Goal: Transaction & Acquisition: Register for event/course

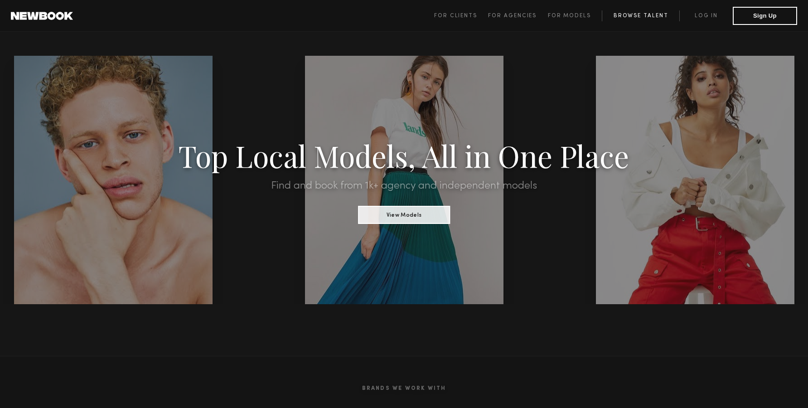
click at [625, 15] on link "Browse Talent" at bounding box center [641, 15] width 78 height 11
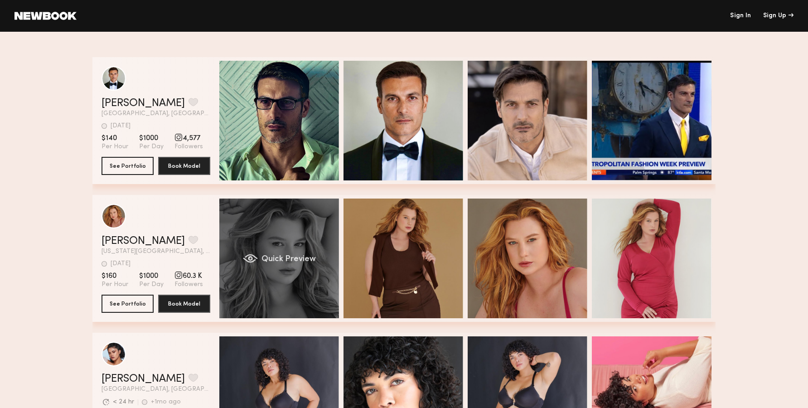
scroll to position [8, 0]
click at [311, 255] on span "Quick Preview" at bounding box center [289, 259] width 54 height 8
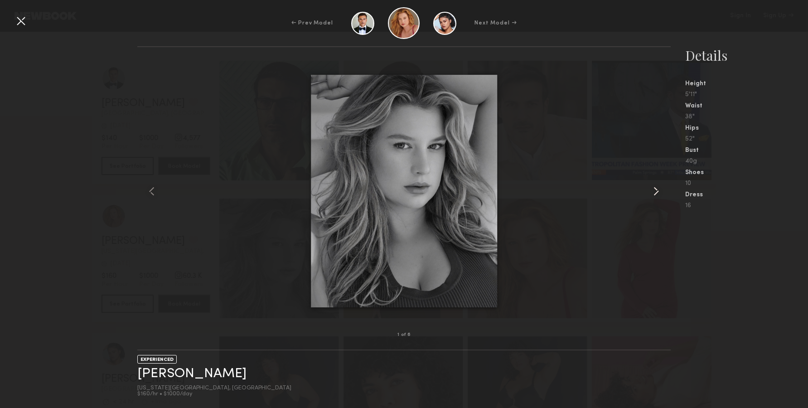
click at [655, 186] on common-icon at bounding box center [656, 191] width 15 height 15
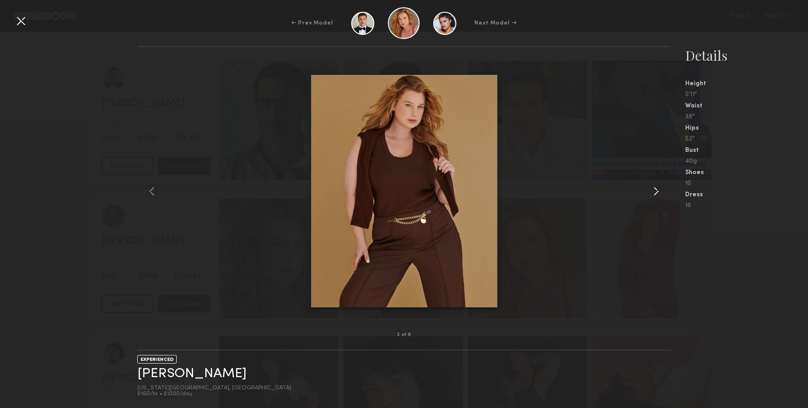
click at [655, 186] on common-icon at bounding box center [656, 191] width 15 height 15
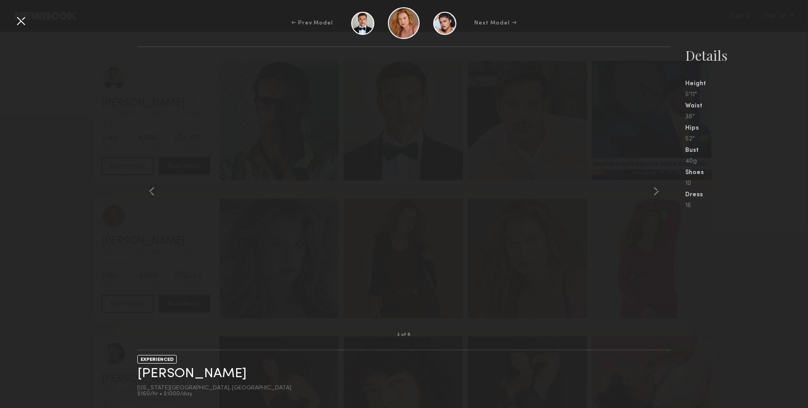
click at [771, 44] on div "← Prev Model Next Model → 3 of 6 EXPERIENCED Emilee P. New York City, NY $160/h…" at bounding box center [404, 204] width 808 height 408
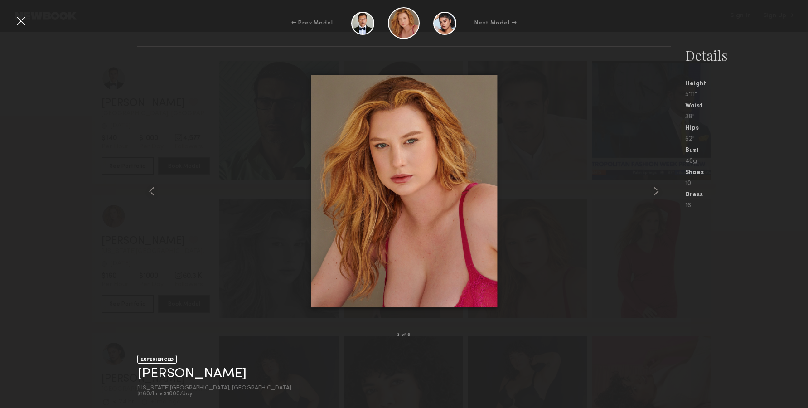
click at [22, 13] on div "← Prev Model Next Model →" at bounding box center [404, 23] width 808 height 32
click at [657, 182] on div at bounding box center [660, 191] width 21 height 259
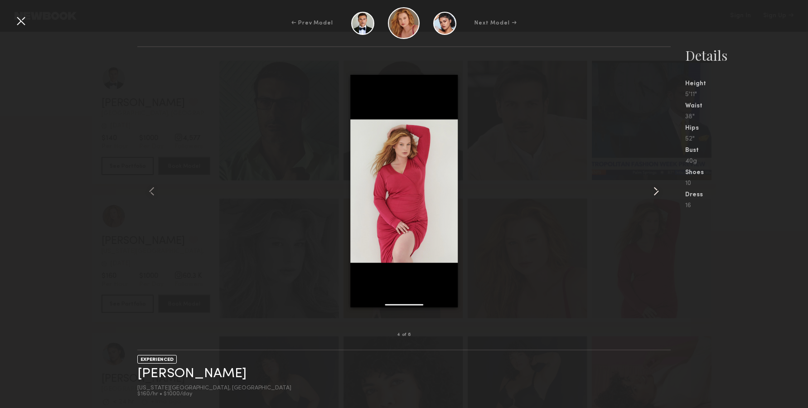
click at [657, 182] on div at bounding box center [660, 191] width 21 height 259
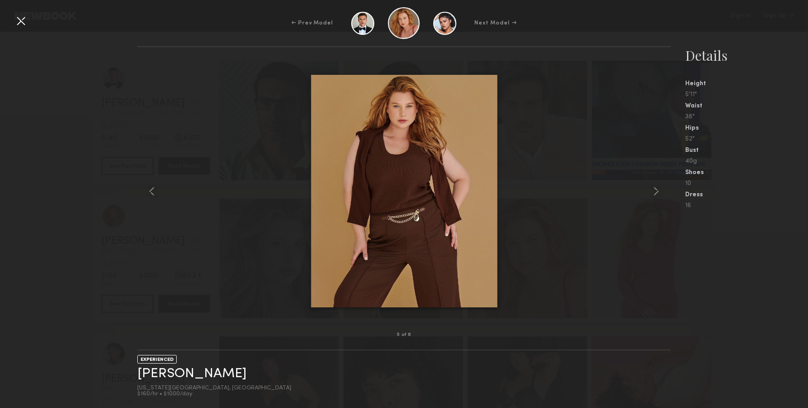
click at [18, 18] on div at bounding box center [21, 21] width 15 height 15
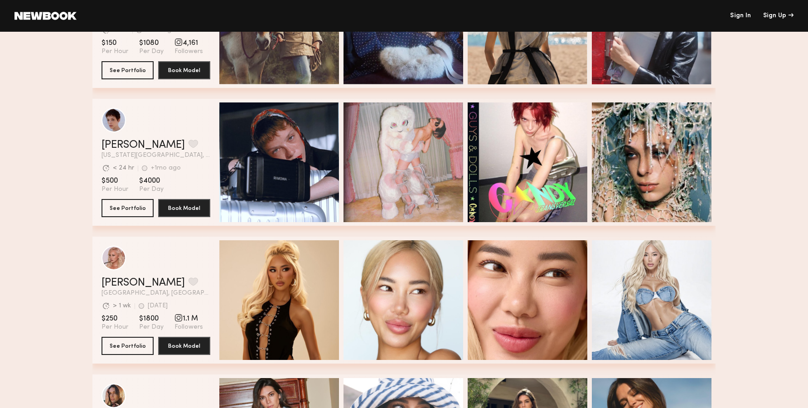
scroll to position [879, 0]
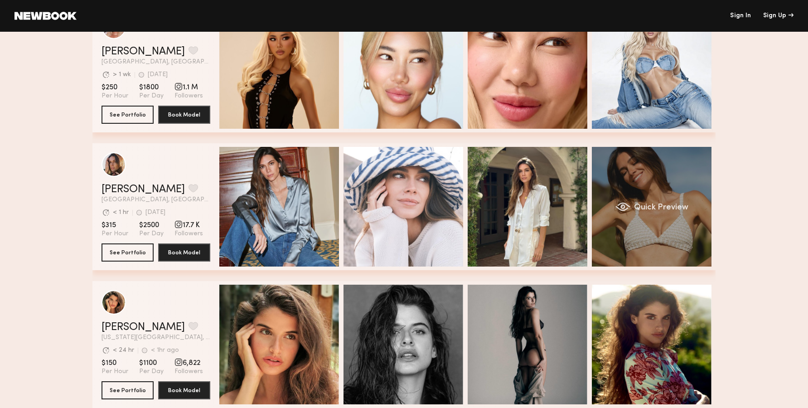
click at [619, 212] on div "Quick Preview" at bounding box center [652, 207] width 120 height 120
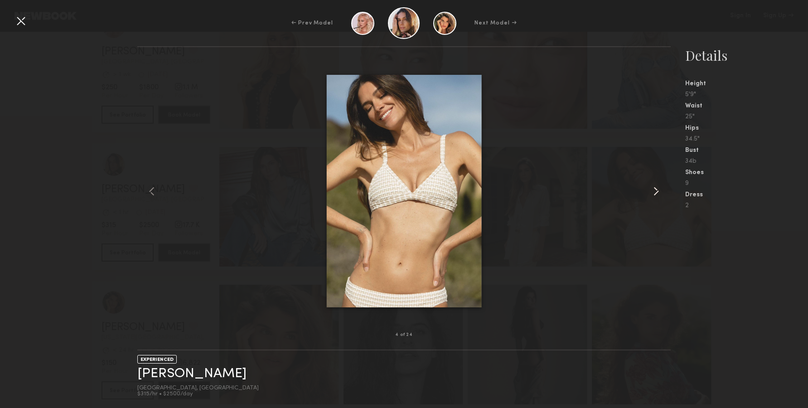
click at [650, 196] on common-icon at bounding box center [656, 191] width 15 height 15
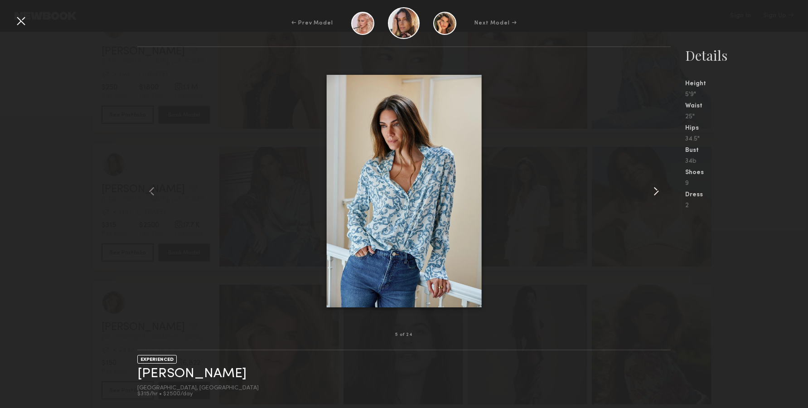
click at [650, 196] on common-icon at bounding box center [656, 191] width 15 height 15
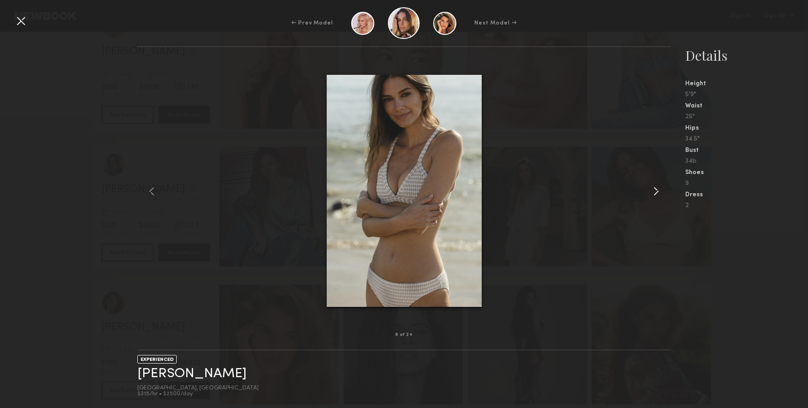
click at [651, 187] on common-icon at bounding box center [656, 191] width 15 height 15
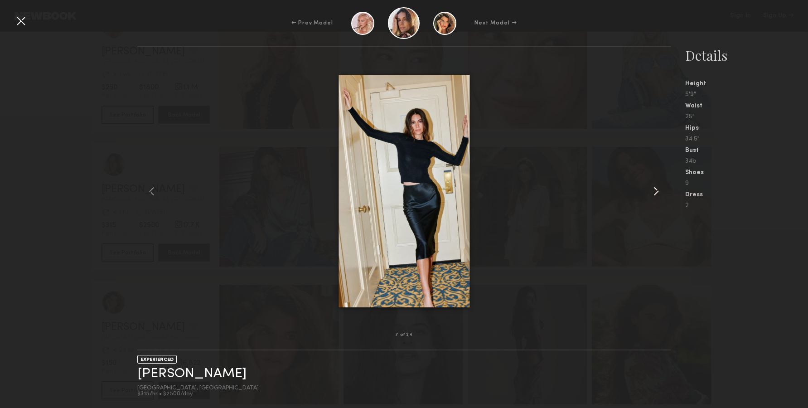
click at [648, 187] on div at bounding box center [404, 191] width 534 height 259
click at [653, 187] on common-icon at bounding box center [656, 191] width 15 height 15
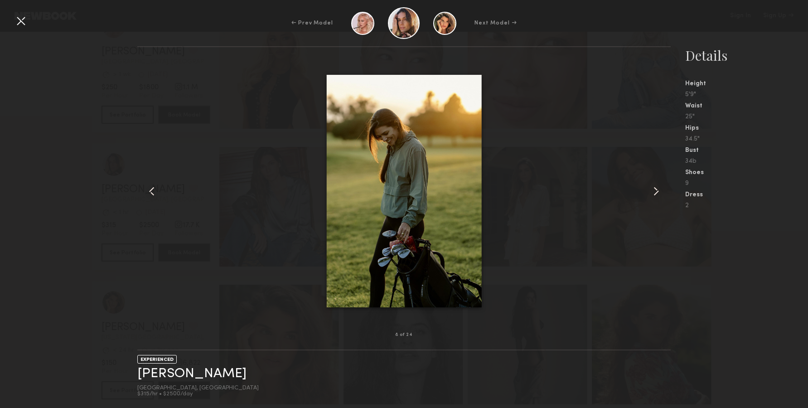
click at [653, 188] on common-icon at bounding box center [656, 191] width 15 height 15
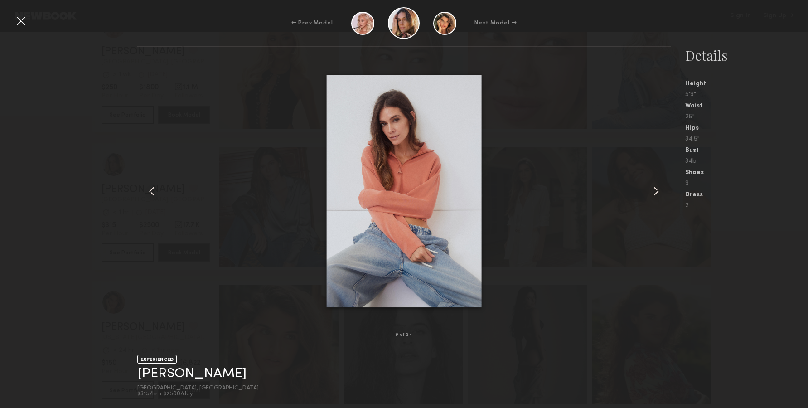
click at [658, 183] on div at bounding box center [660, 191] width 21 height 259
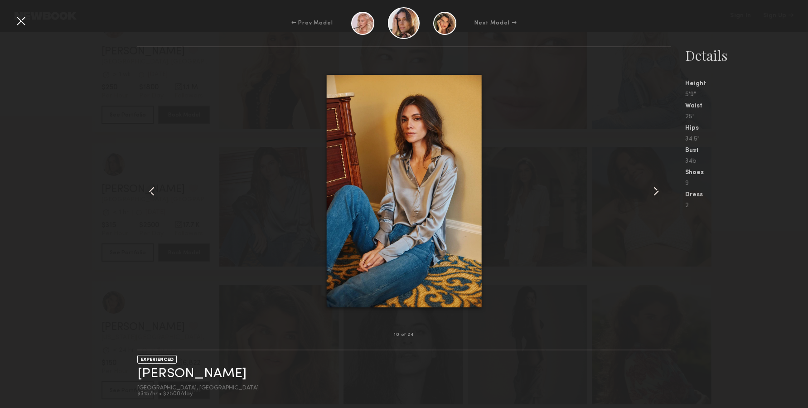
click at [657, 183] on div at bounding box center [660, 191] width 21 height 259
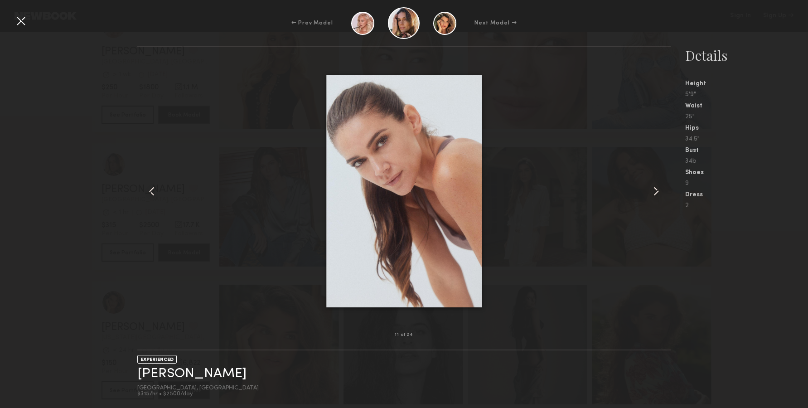
click at [657, 185] on common-icon at bounding box center [656, 191] width 15 height 15
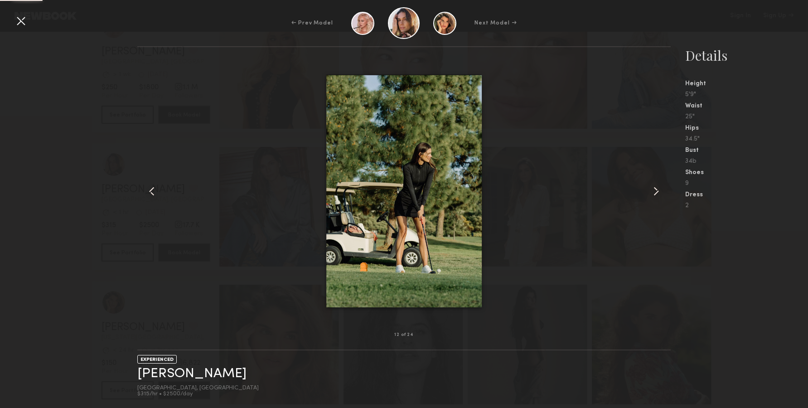
click at [657, 185] on common-icon at bounding box center [656, 191] width 15 height 15
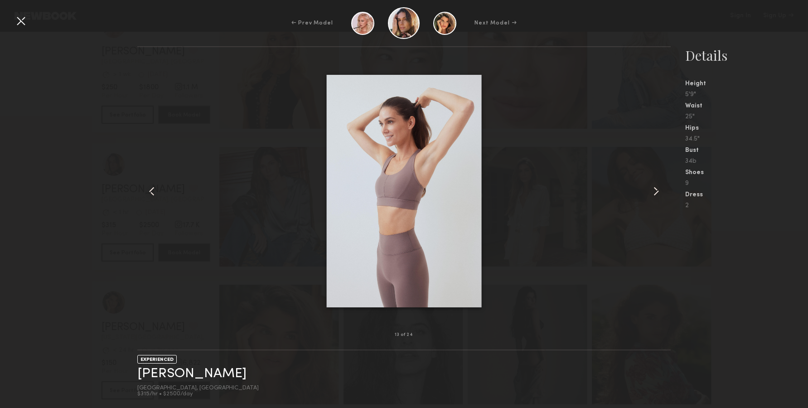
click at [664, 189] on div at bounding box center [660, 191] width 21 height 259
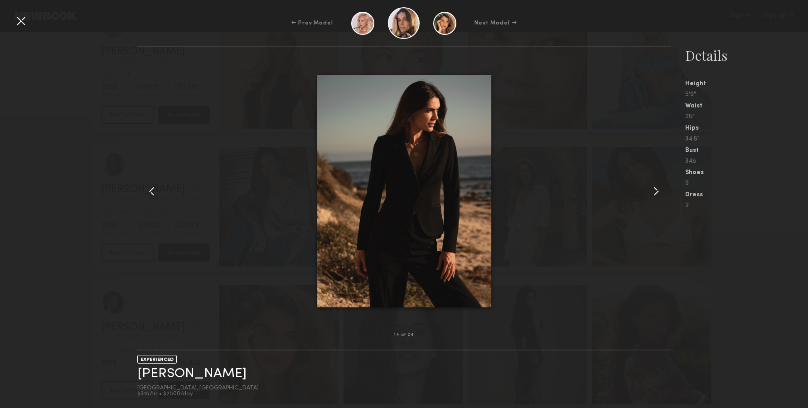
click at [663, 190] on common-icon at bounding box center [656, 191] width 15 height 15
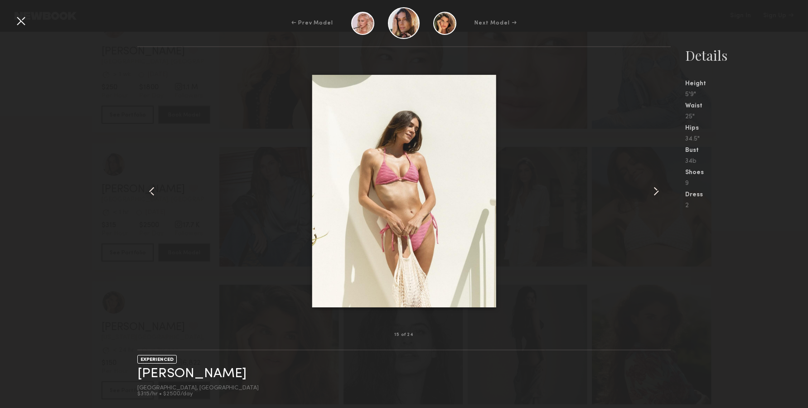
click at [652, 179] on div at bounding box center [660, 191] width 21 height 259
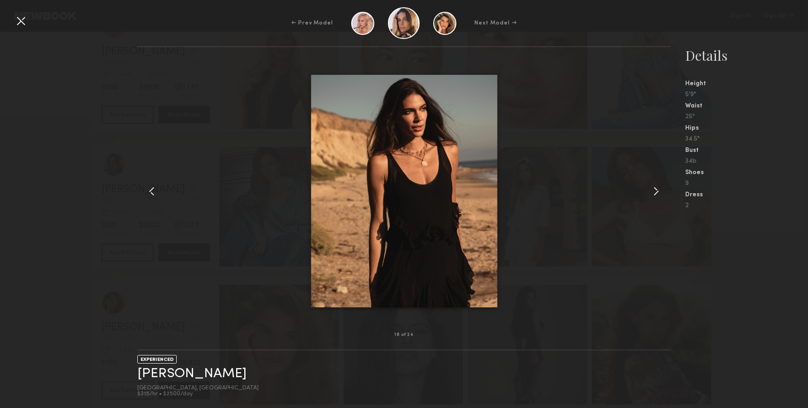
click at [652, 180] on div at bounding box center [660, 191] width 21 height 259
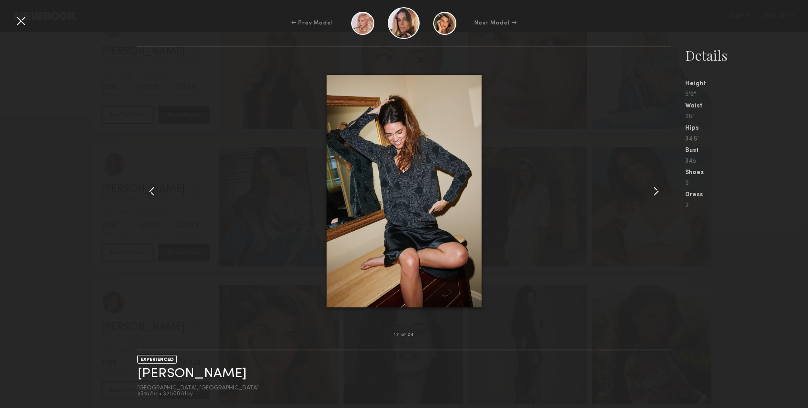
click at [652, 180] on div at bounding box center [660, 191] width 21 height 259
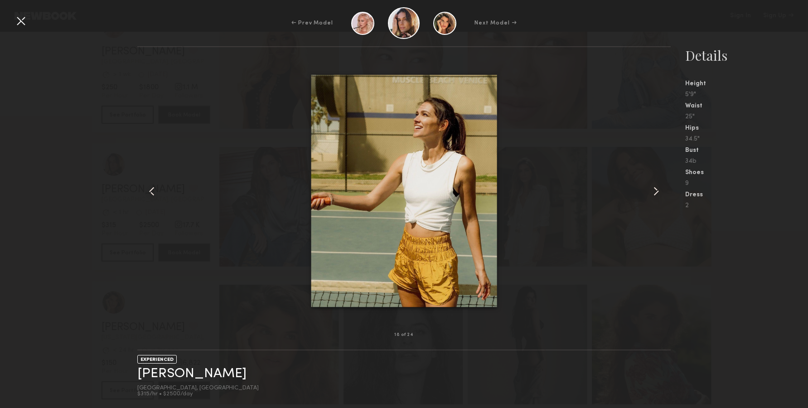
click at [652, 180] on div at bounding box center [660, 191] width 21 height 259
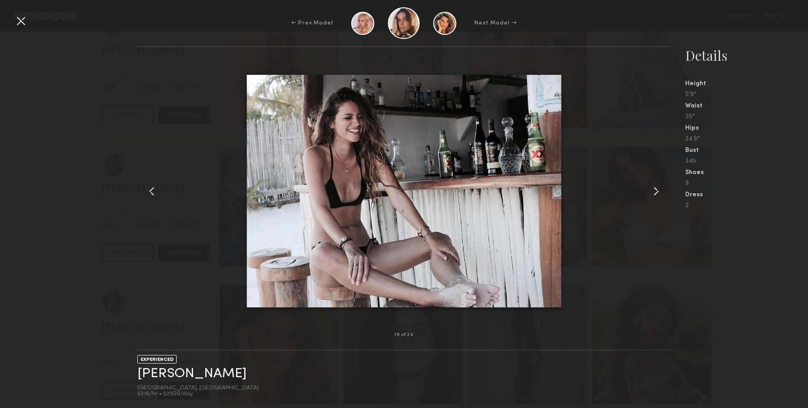
click at [652, 180] on div at bounding box center [660, 191] width 21 height 259
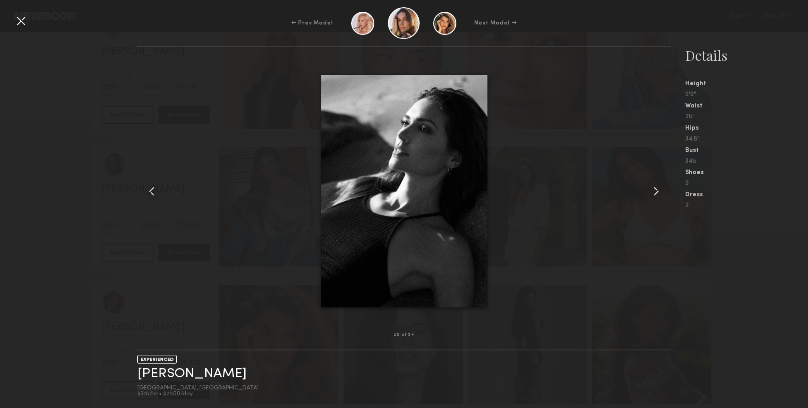
click at [652, 180] on div at bounding box center [660, 191] width 21 height 259
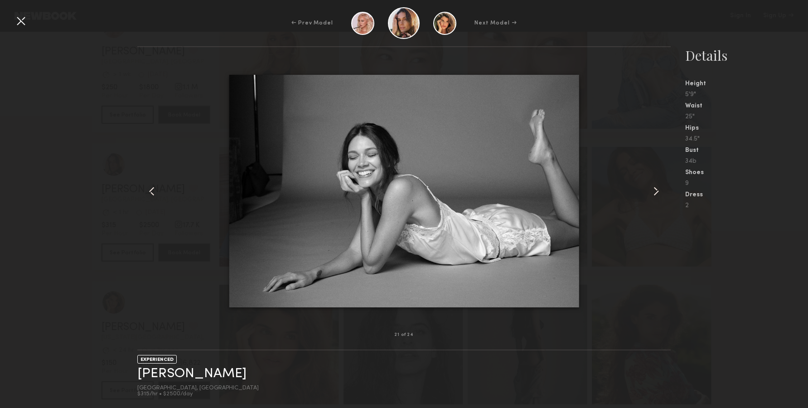
click at [652, 180] on div at bounding box center [660, 191] width 21 height 259
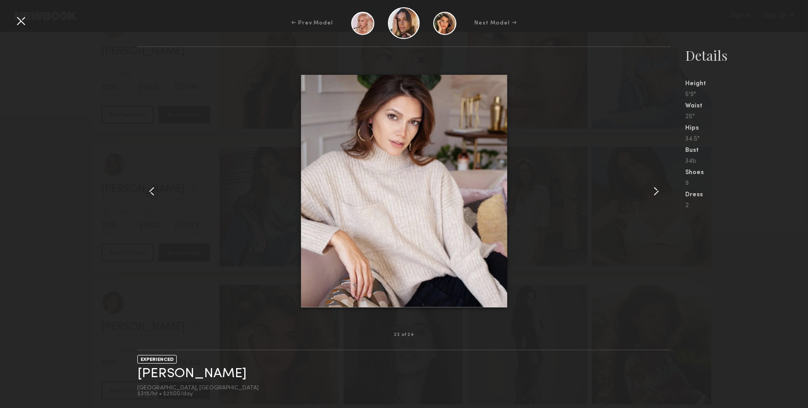
click at [652, 180] on div at bounding box center [660, 191] width 21 height 259
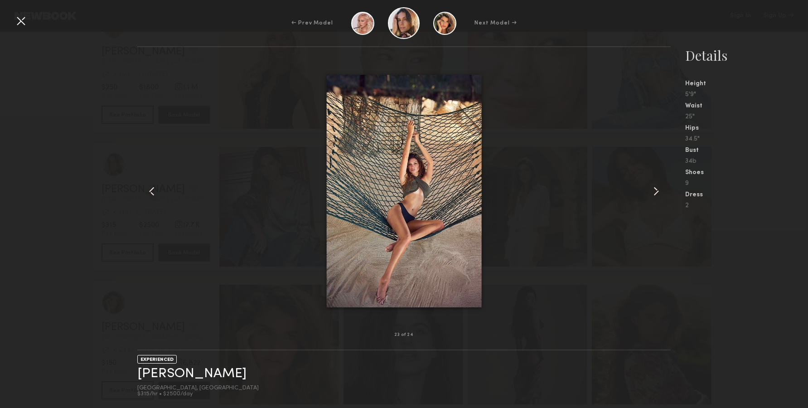
click at [652, 180] on div at bounding box center [660, 191] width 21 height 259
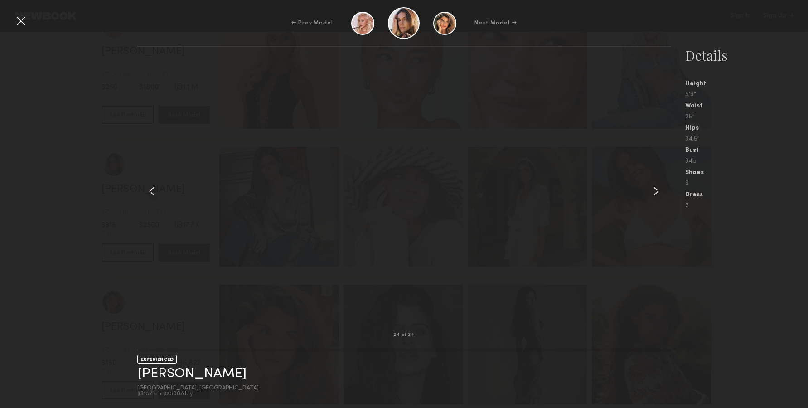
click at [18, 21] on div at bounding box center [21, 21] width 15 height 15
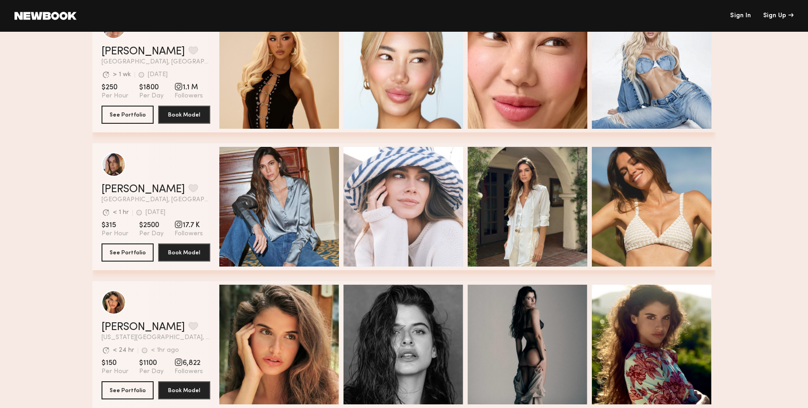
scroll to position [971, 0]
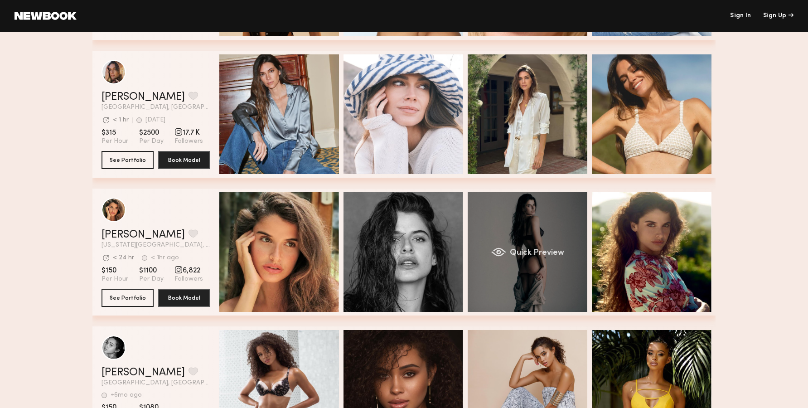
click at [542, 259] on div "Quick Preview" at bounding box center [528, 252] width 120 height 120
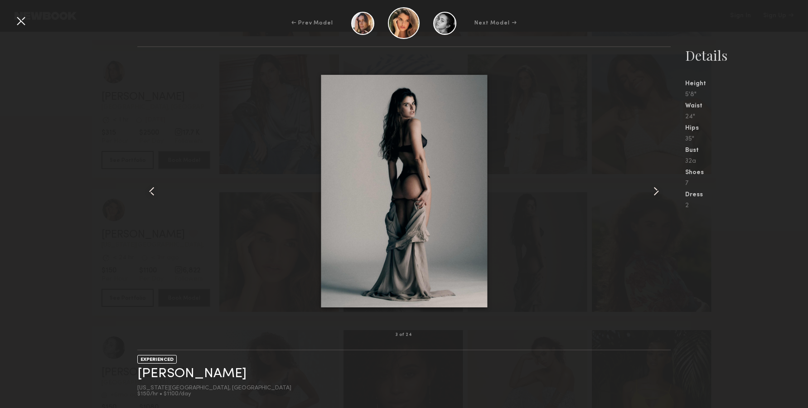
click at [665, 201] on div at bounding box center [660, 191] width 21 height 259
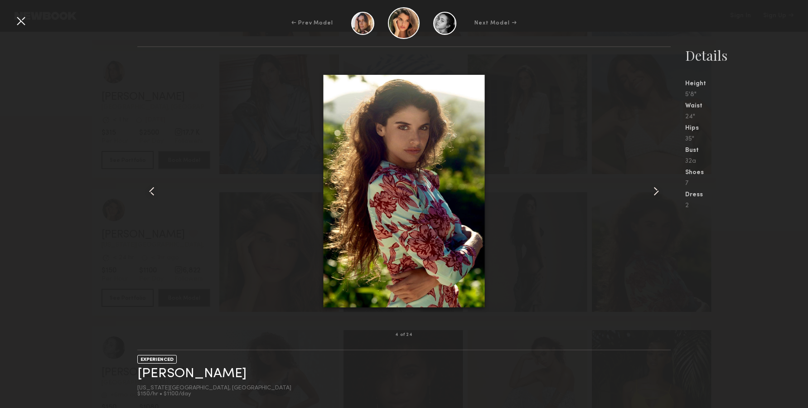
click at [665, 200] on div at bounding box center [660, 191] width 21 height 259
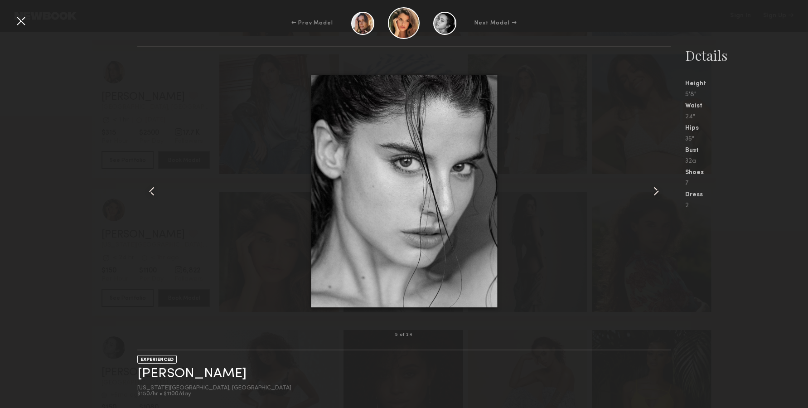
click at [665, 200] on div at bounding box center [660, 191] width 21 height 259
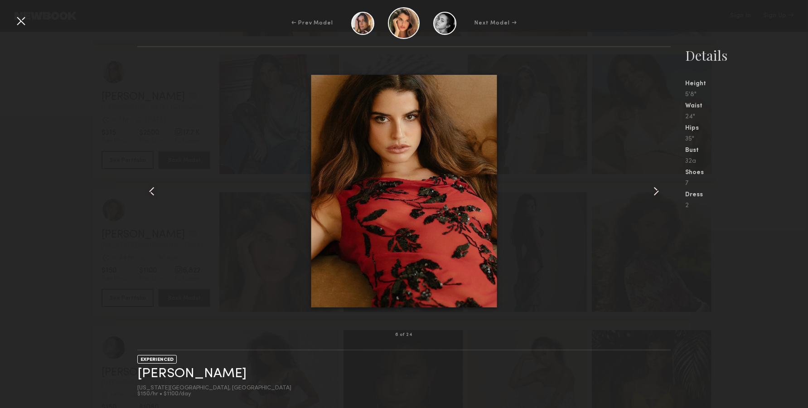
click at [665, 200] on div at bounding box center [660, 191] width 21 height 259
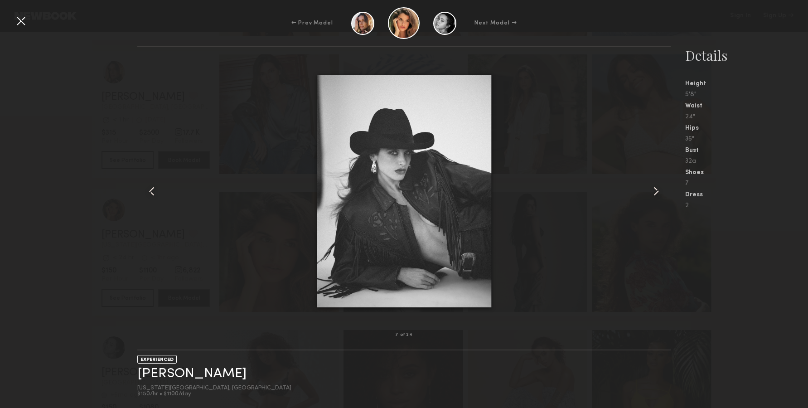
click at [665, 200] on div at bounding box center [660, 191] width 21 height 259
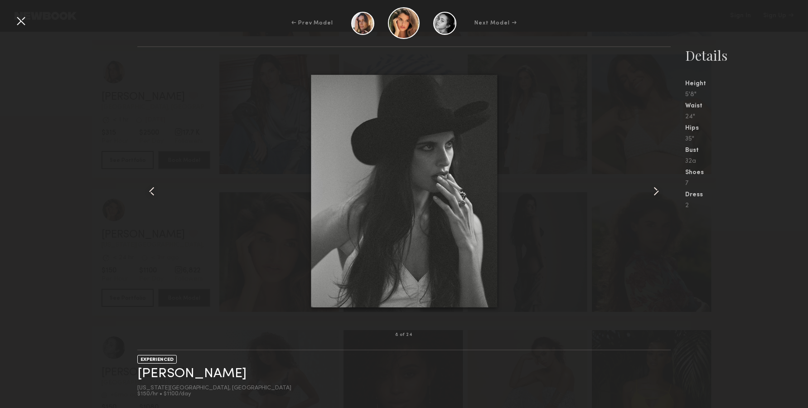
click at [665, 200] on div at bounding box center [660, 191] width 21 height 259
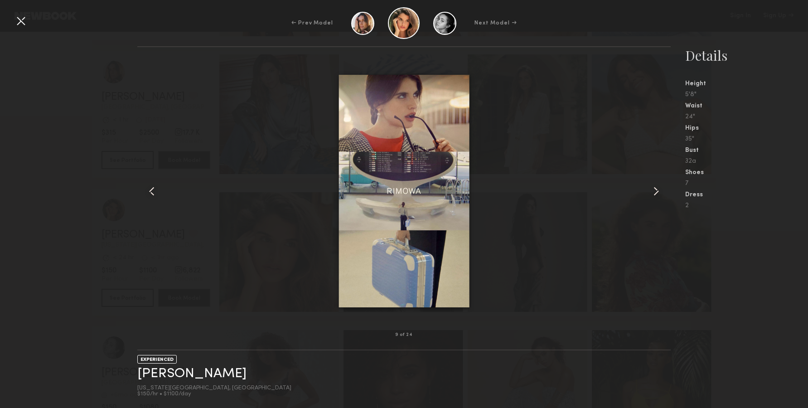
click at [665, 200] on div at bounding box center [660, 191] width 21 height 259
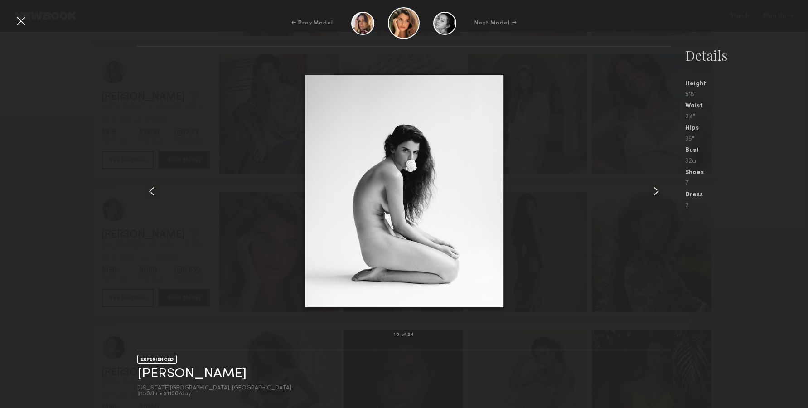
click at [660, 190] on common-icon at bounding box center [656, 191] width 15 height 15
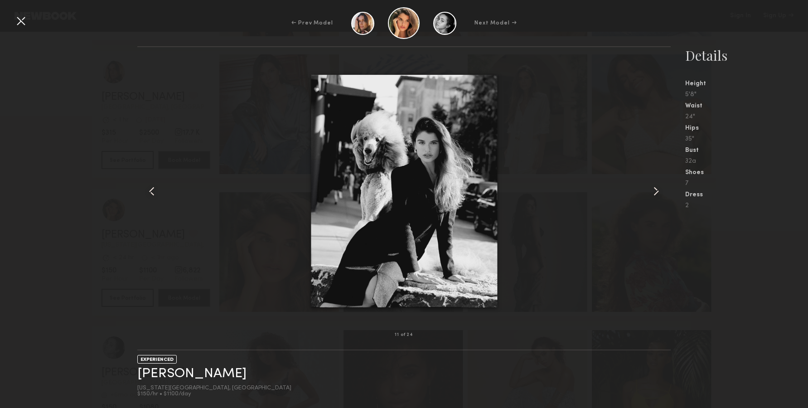
click at [660, 190] on common-icon at bounding box center [656, 191] width 15 height 15
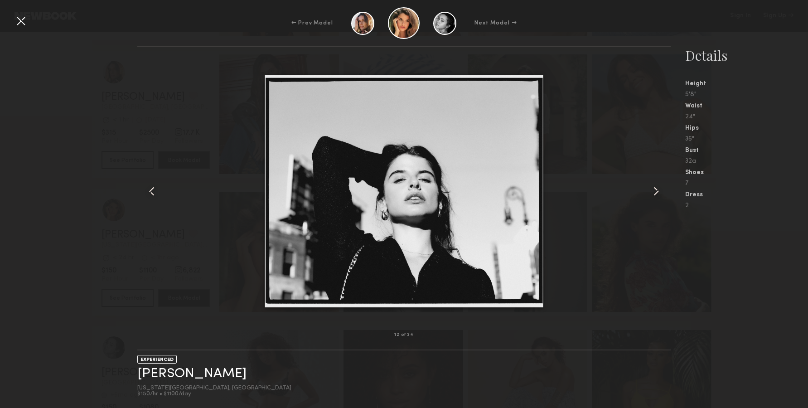
click at [657, 190] on common-icon at bounding box center [656, 191] width 15 height 15
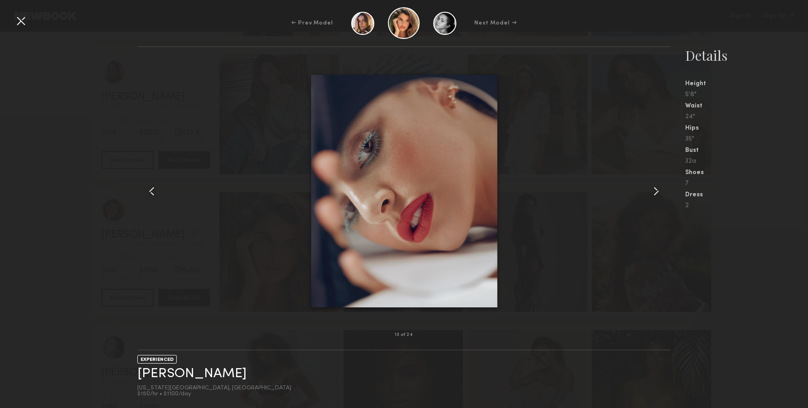
click at [657, 190] on common-icon at bounding box center [656, 191] width 15 height 15
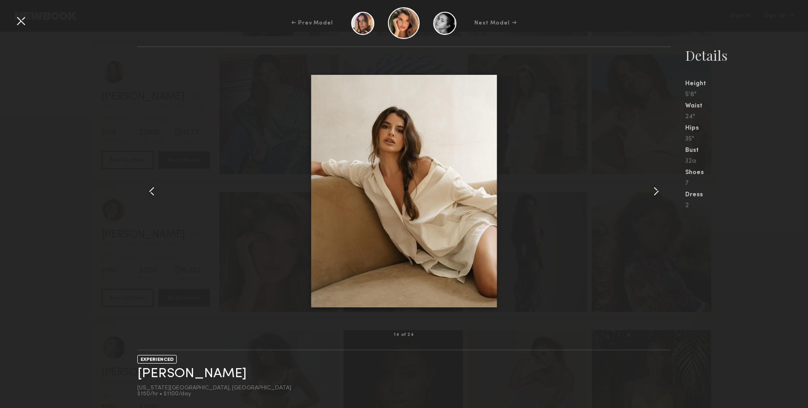
click at [657, 185] on common-icon at bounding box center [656, 191] width 15 height 15
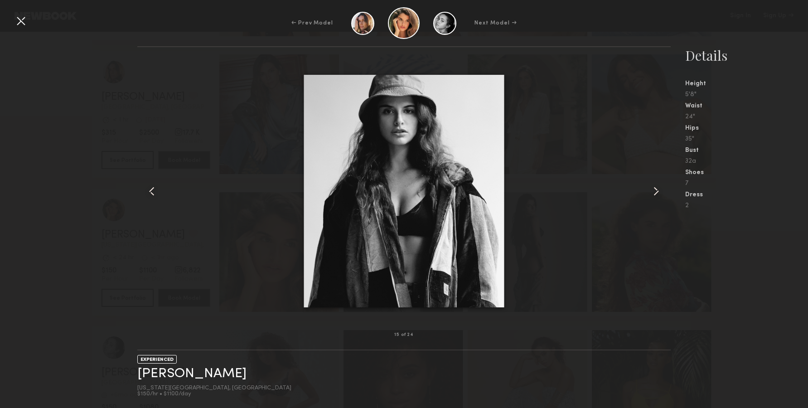
click at [657, 185] on common-icon at bounding box center [656, 191] width 15 height 15
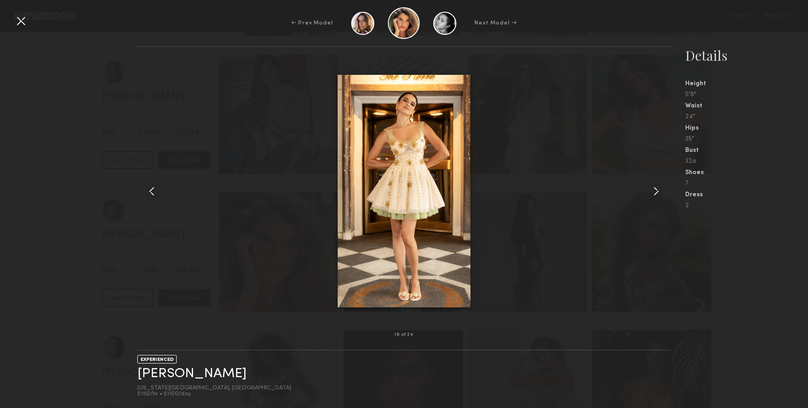
click at [657, 185] on common-icon at bounding box center [656, 191] width 15 height 15
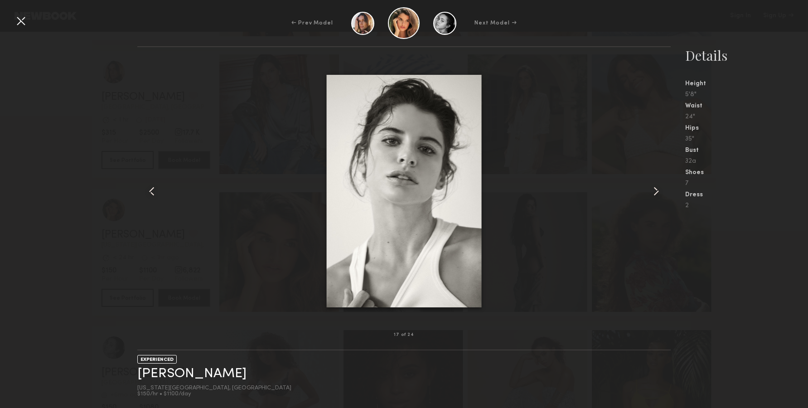
click at [657, 185] on common-icon at bounding box center [656, 191] width 15 height 15
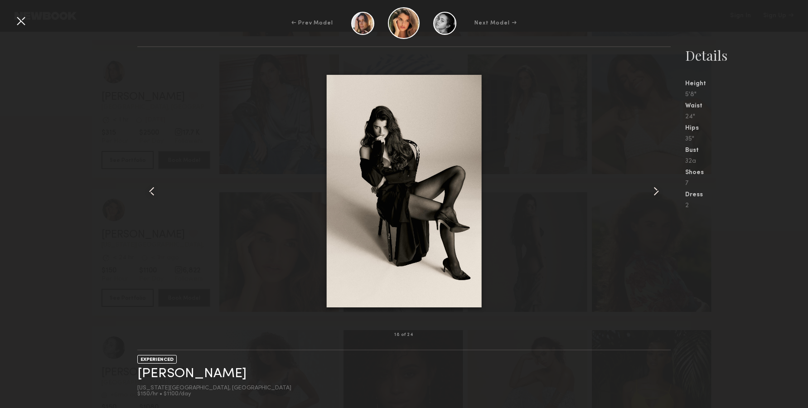
click at [657, 185] on common-icon at bounding box center [656, 191] width 15 height 15
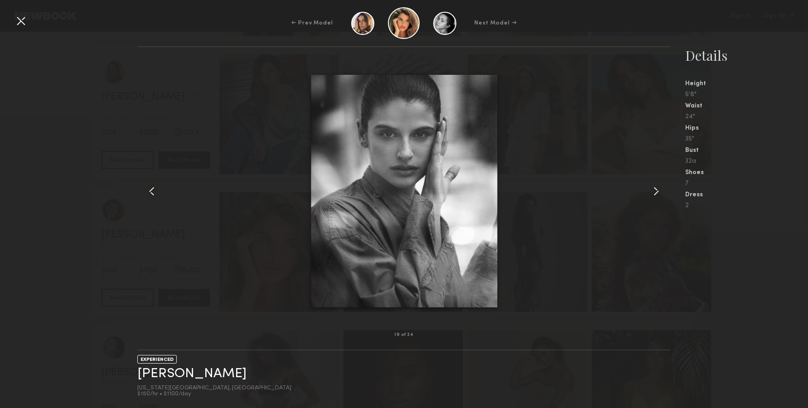
click at [162, 202] on div at bounding box center [404, 191] width 534 height 259
click at [161, 192] on div at bounding box center [404, 191] width 534 height 259
click at [156, 193] on common-icon at bounding box center [152, 191] width 15 height 15
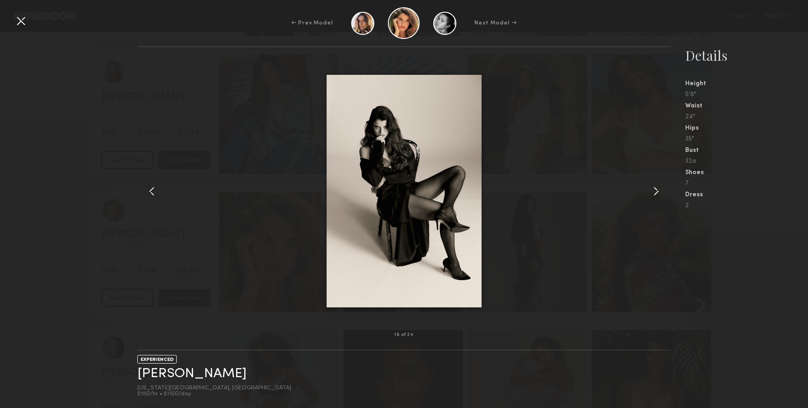
click at [660, 190] on common-icon at bounding box center [656, 191] width 15 height 15
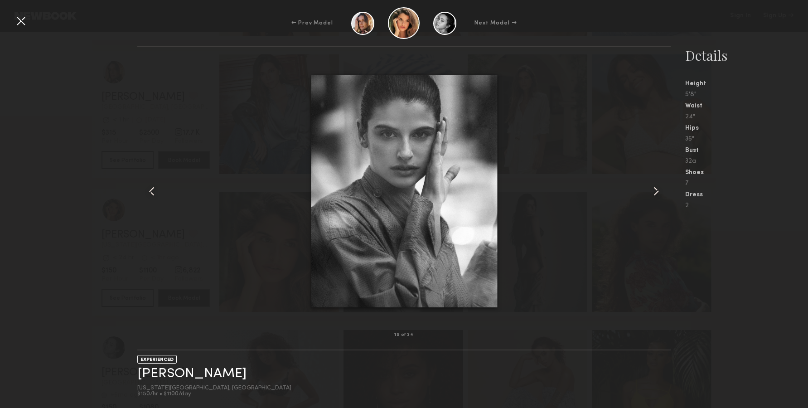
click at [660, 190] on common-icon at bounding box center [656, 191] width 15 height 15
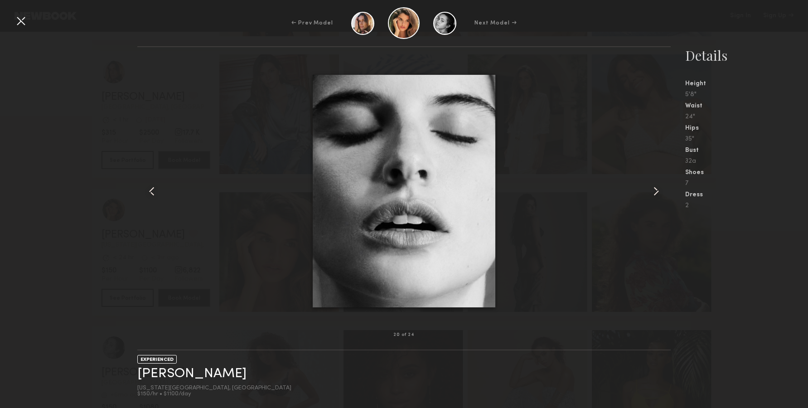
click at [660, 190] on common-icon at bounding box center [656, 191] width 15 height 15
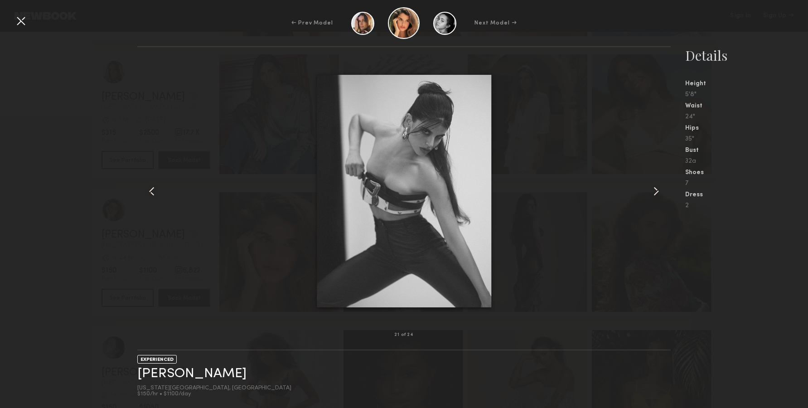
click at [660, 190] on common-icon at bounding box center [656, 191] width 15 height 15
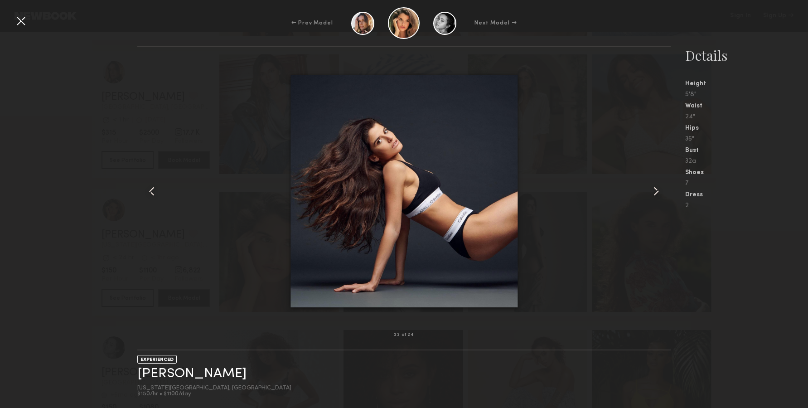
click at [662, 190] on common-icon at bounding box center [656, 191] width 15 height 15
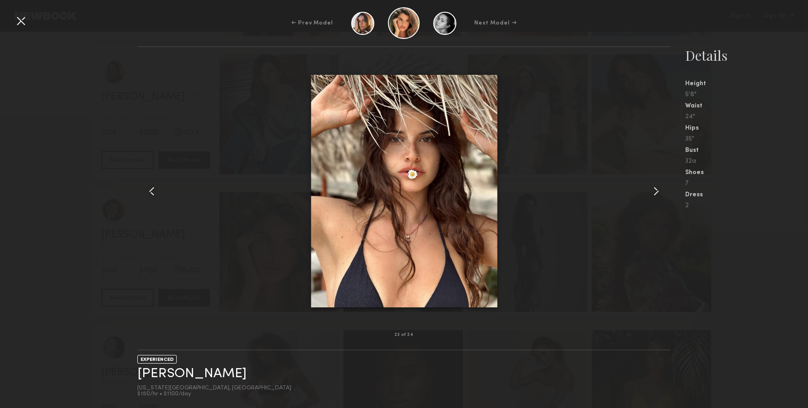
click at [662, 190] on common-icon at bounding box center [656, 191] width 15 height 15
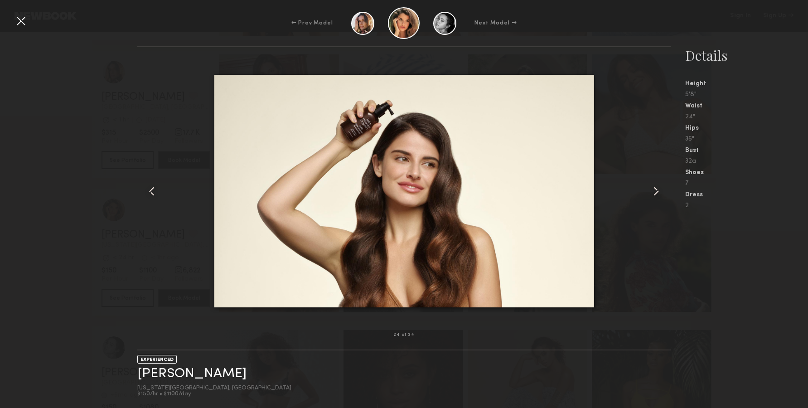
click at [755, 158] on div "32a" at bounding box center [747, 161] width 123 height 6
click at [23, 20] on div at bounding box center [21, 21] width 15 height 15
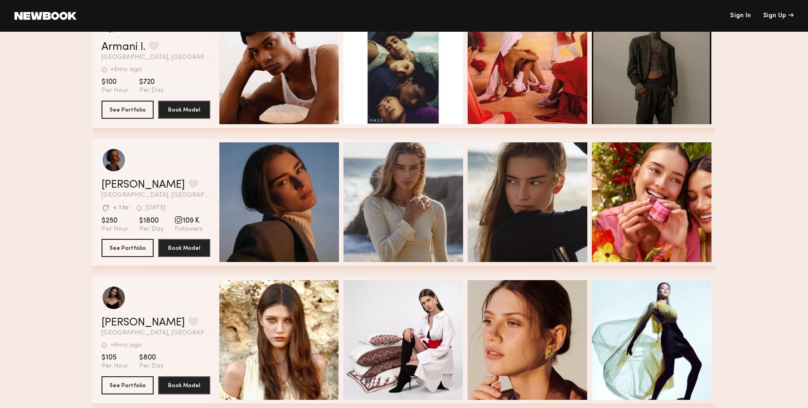
scroll to position [1665, 0]
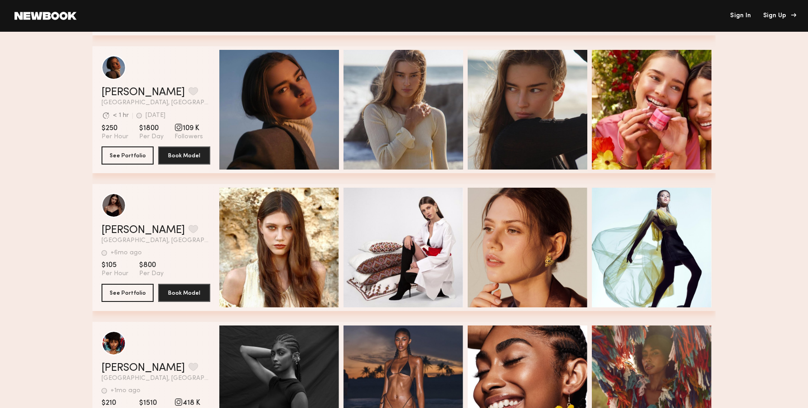
click at [771, 16] on div "Sign Up" at bounding box center [779, 16] width 30 height 6
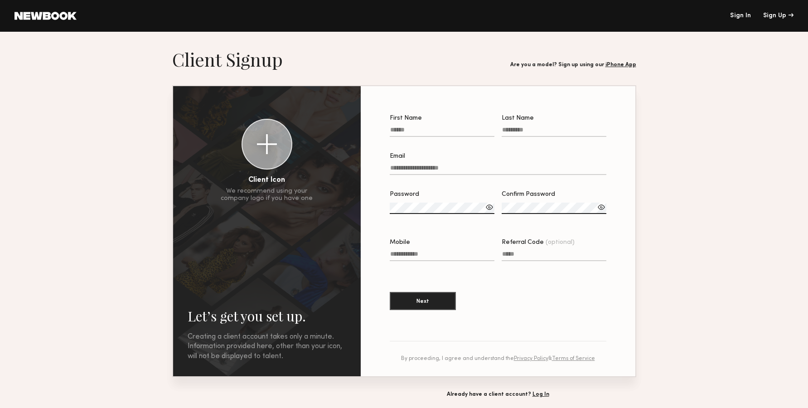
click at [428, 164] on label "Email" at bounding box center [498, 168] width 217 height 31
click at [428, 165] on input "Email" at bounding box center [498, 170] width 217 height 10
click at [421, 169] on input "Email" at bounding box center [498, 170] width 217 height 10
paste input "**********"
type input "**********"
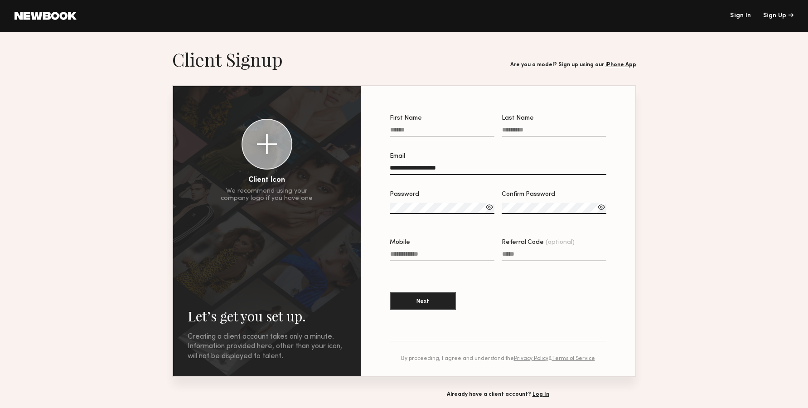
click at [431, 136] on input "First Name" at bounding box center [442, 132] width 105 height 10
type input "*****"
click at [545, 126] on label "Last Name" at bounding box center [554, 130] width 105 height 31
click at [545, 127] on input "Last Name" at bounding box center [554, 132] width 105 height 10
type input "*****"
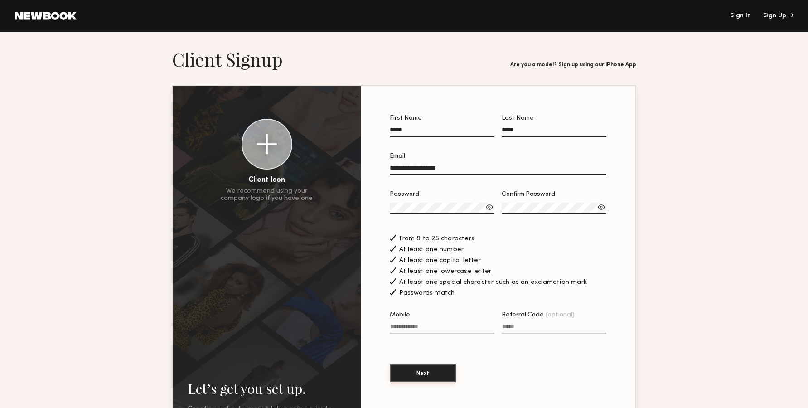
click at [448, 382] on button "Next" at bounding box center [423, 373] width 66 height 18
drag, startPoint x: 435, startPoint y: 325, endPoint x: 425, endPoint y: 327, distance: 10.3
click at [432, 325] on label "Mobile Invalid phone format" at bounding box center [442, 327] width 105 height 31
click at [425, 327] on input "Mobile Invalid phone format" at bounding box center [442, 328] width 105 height 10
paste input "********"
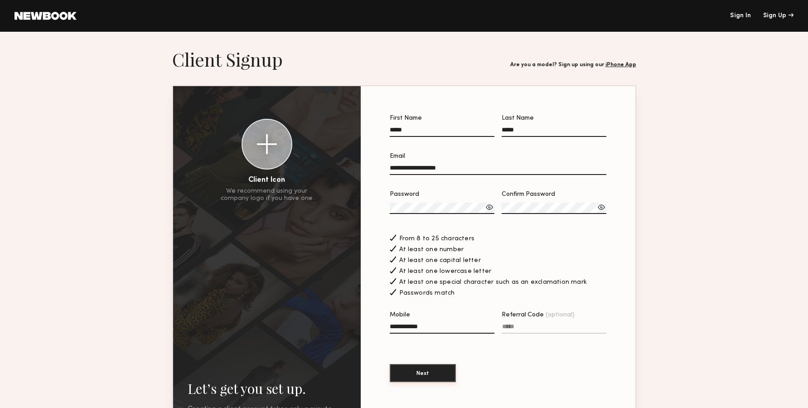
type input "**********"
click at [419, 377] on button "Next" at bounding box center [423, 373] width 66 height 18
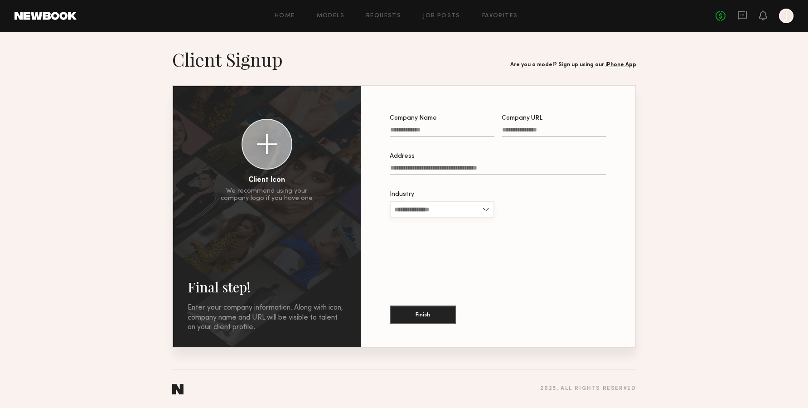
click at [467, 208] on input "Industry" at bounding box center [442, 209] width 105 height 16
click at [442, 276] on div "Entertainment" at bounding box center [442, 268] width 103 height 15
type input "**********"
click at [432, 310] on button "Finish" at bounding box center [423, 314] width 66 height 18
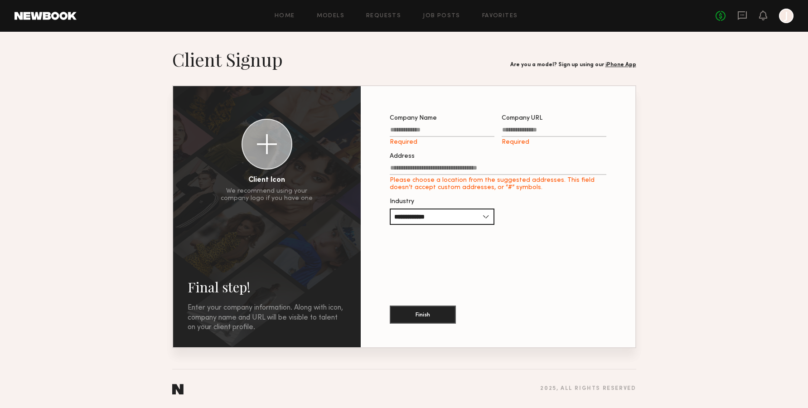
click at [428, 133] on input "Company Name Required" at bounding box center [442, 132] width 105 height 10
type input "****"
click at [463, 163] on label "Address Please choose a location from the suggested addresses. This field doesn…" at bounding box center [498, 172] width 217 height 38
click at [463, 165] on input "Address Please choose a location from the suggested addresses. This field doesn…" at bounding box center [498, 170] width 217 height 10
click at [459, 170] on input "Address Please choose a location from the suggested addresses. This field doesn…" at bounding box center [498, 170] width 217 height 10
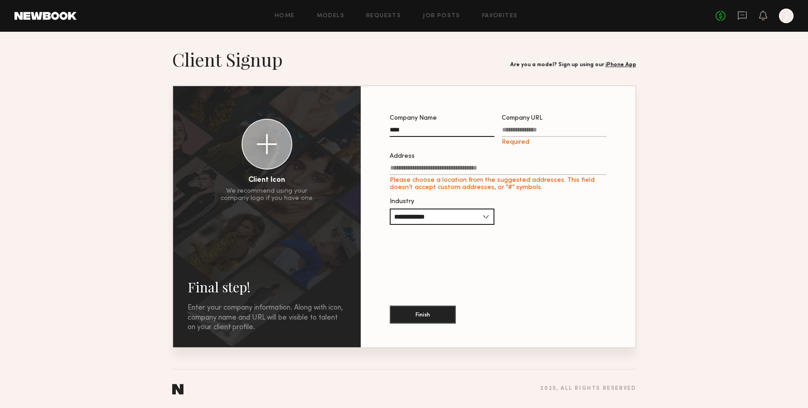
paste input "****"
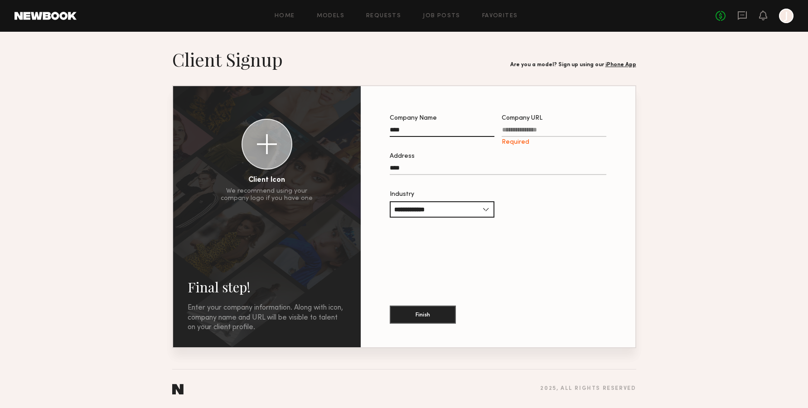
type input "****"
click at [527, 135] on input "Company URL Required" at bounding box center [554, 132] width 105 height 10
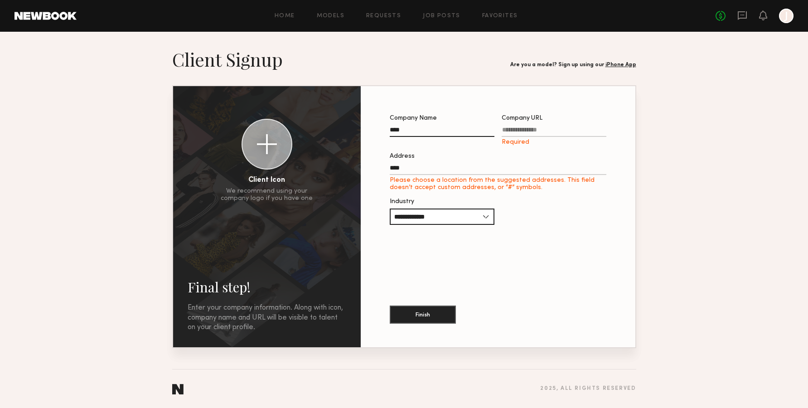
paste input "****"
type input "****"
click at [424, 177] on label "Address **** Please choose a location from the suggested addresses. This field …" at bounding box center [498, 172] width 217 height 38
click at [424, 175] on input "****" at bounding box center [498, 170] width 217 height 10
click at [424, 177] on body "**********" at bounding box center [404, 204] width 808 height 408
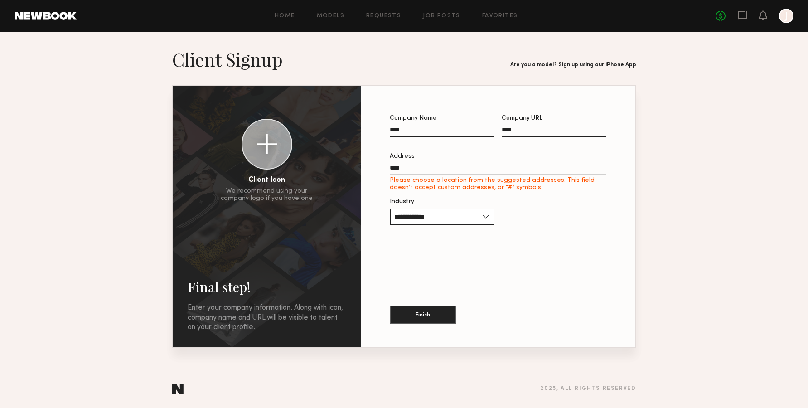
click at [422, 173] on input "****" at bounding box center [498, 170] width 217 height 10
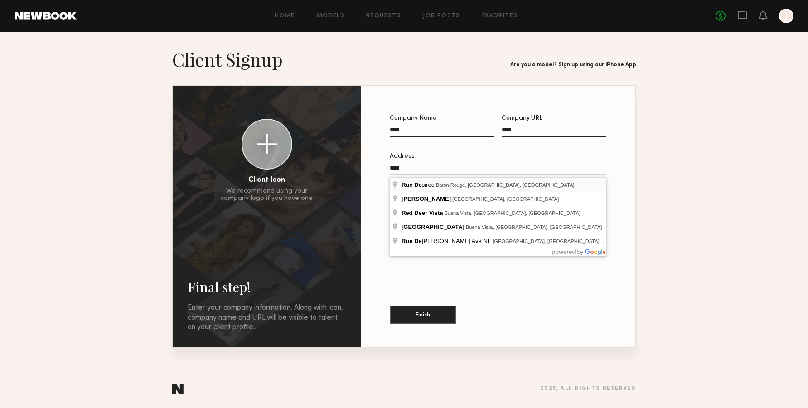
type input "*****"
drag, startPoint x: 446, startPoint y: 170, endPoint x: 363, endPoint y: 176, distance: 83.2
click at [390, 175] on input "*****" at bounding box center [498, 170] width 217 height 10
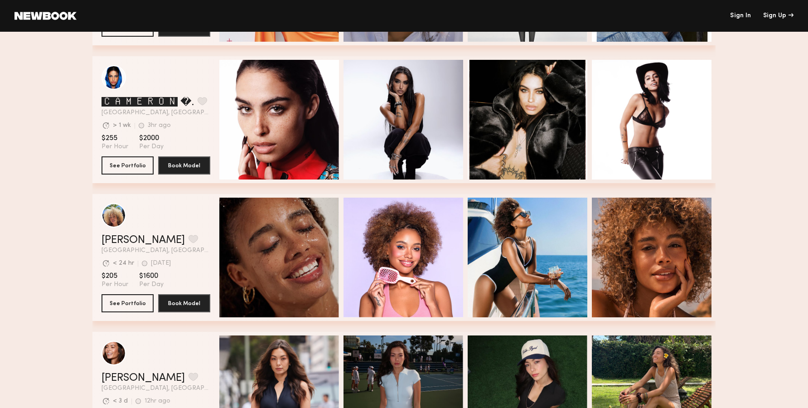
scroll to position [402, 0]
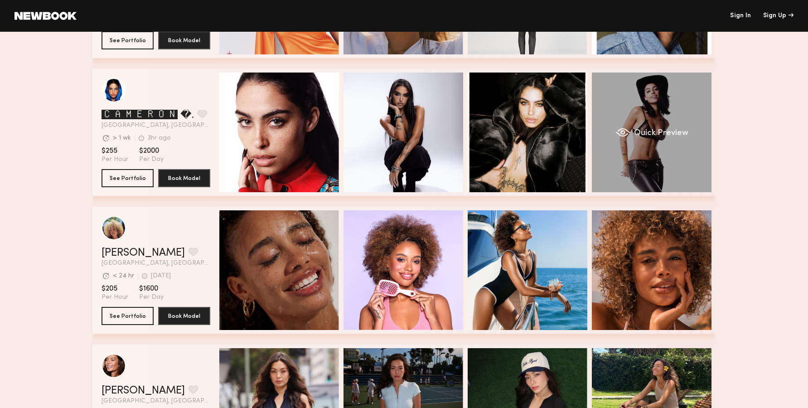
click at [635, 149] on div "Quick Preview" at bounding box center [652, 133] width 120 height 120
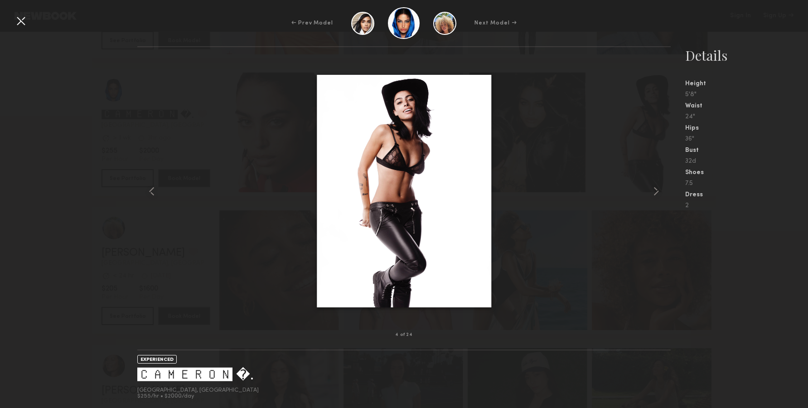
drag, startPoint x: 477, startPoint y: 193, endPoint x: 482, endPoint y: 193, distance: 5.0
click at [649, 193] on common-icon at bounding box center [656, 191] width 15 height 15
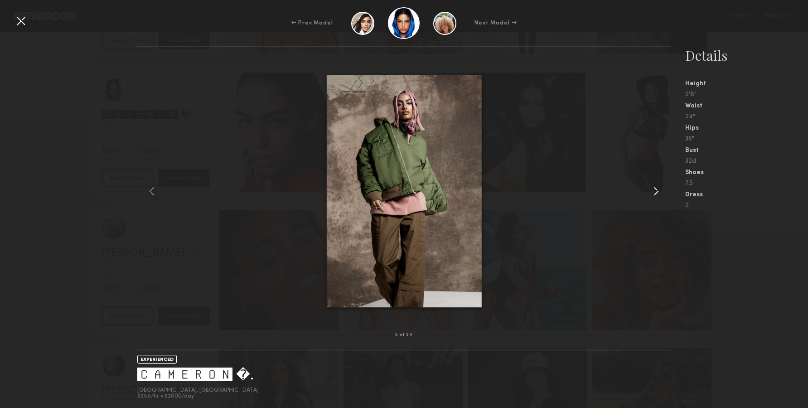
click at [649, 190] on common-icon at bounding box center [656, 191] width 15 height 15
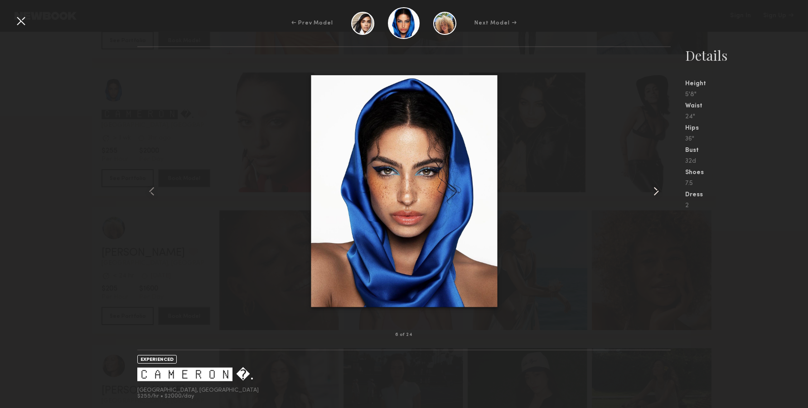
click at [649, 190] on common-icon at bounding box center [656, 191] width 15 height 15
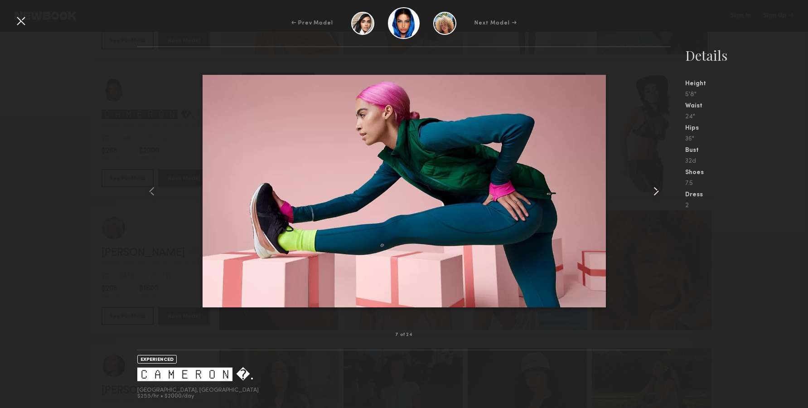
click at [649, 190] on common-icon at bounding box center [656, 191] width 15 height 15
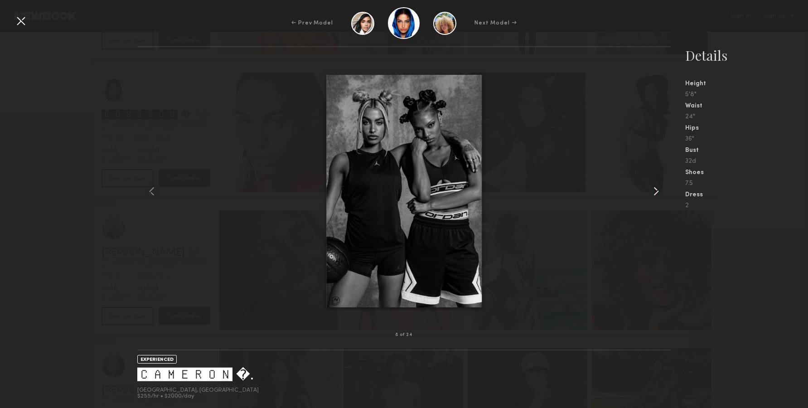
click at [649, 190] on common-icon at bounding box center [656, 191] width 15 height 15
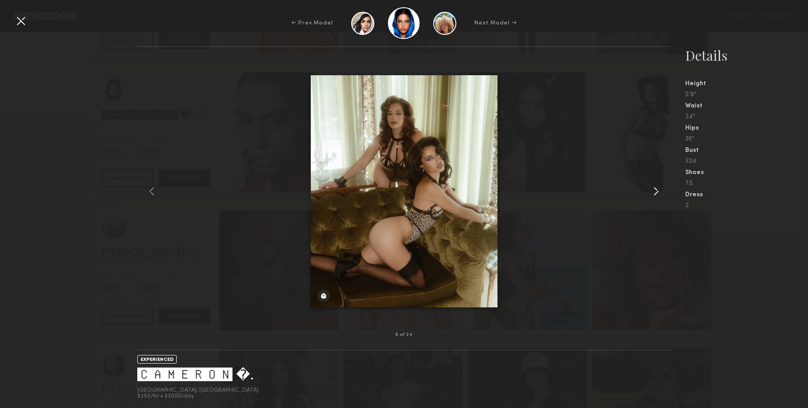
click at [649, 190] on common-icon at bounding box center [656, 191] width 15 height 15
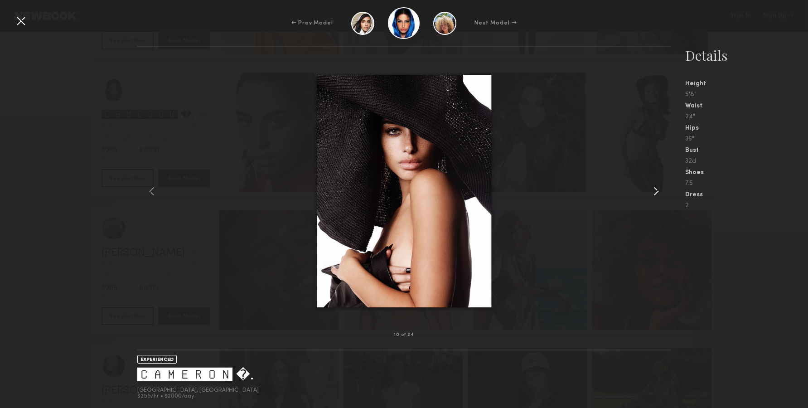
click at [649, 190] on common-icon at bounding box center [656, 191] width 15 height 15
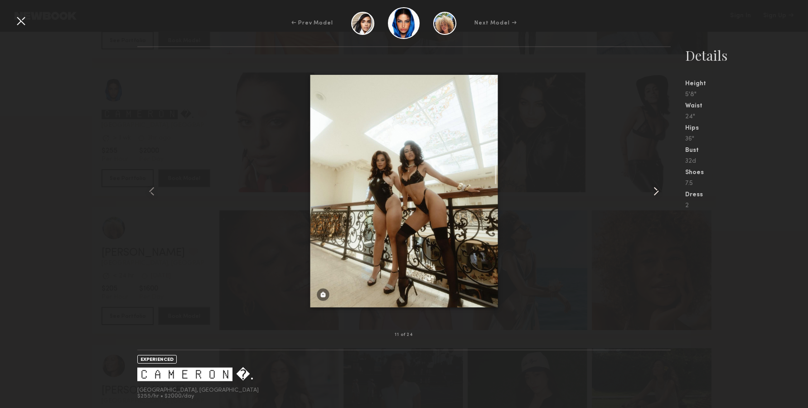
click at [649, 191] on common-icon at bounding box center [656, 191] width 15 height 15
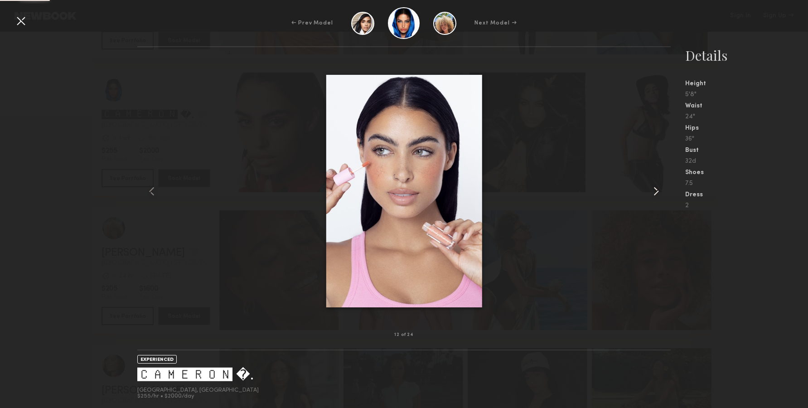
click at [649, 193] on common-icon at bounding box center [656, 191] width 15 height 15
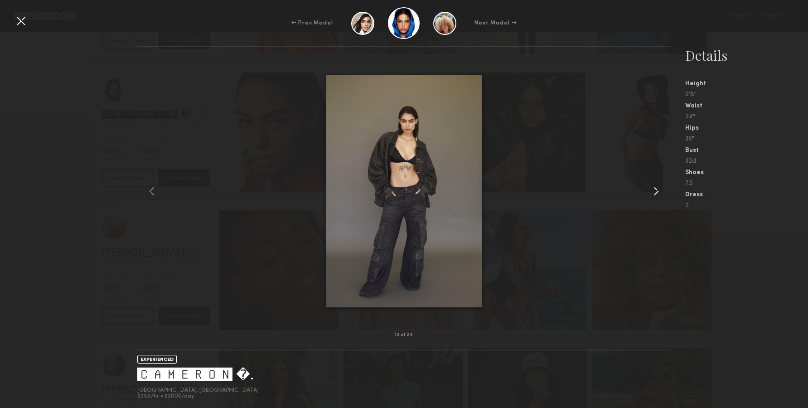
click at [649, 193] on common-icon at bounding box center [656, 191] width 15 height 15
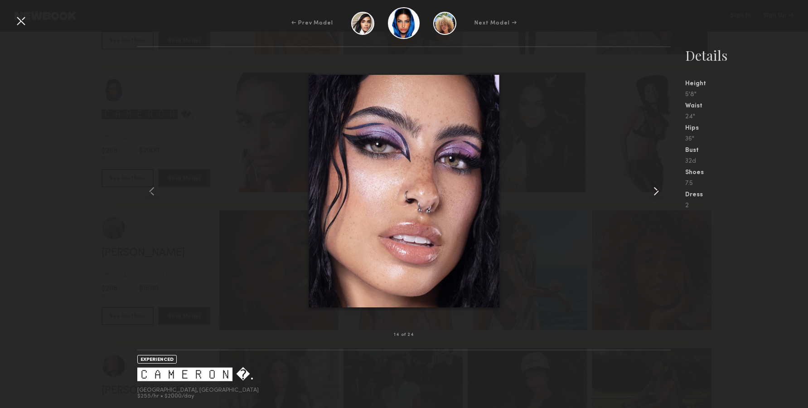
click at [649, 193] on common-icon at bounding box center [656, 191] width 15 height 15
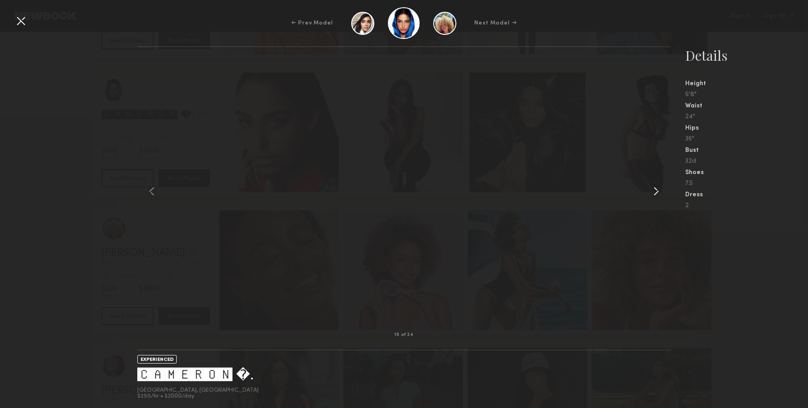
click at [649, 193] on common-icon at bounding box center [656, 191] width 15 height 15
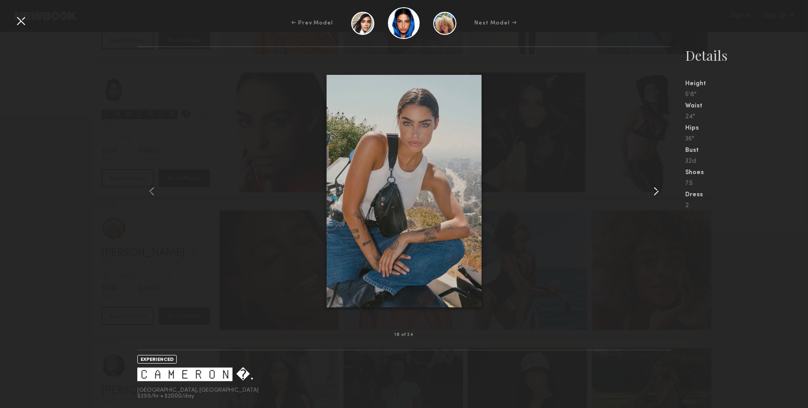
click at [654, 187] on common-icon at bounding box center [656, 191] width 15 height 15
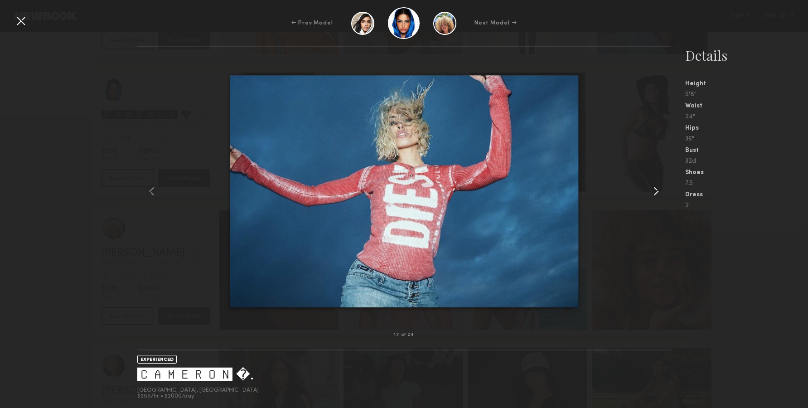
click at [654, 187] on common-icon at bounding box center [656, 191] width 15 height 15
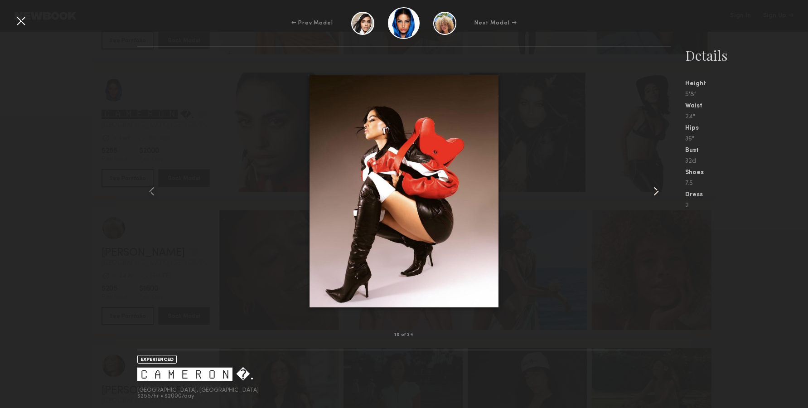
click at [654, 187] on common-icon at bounding box center [656, 191] width 15 height 15
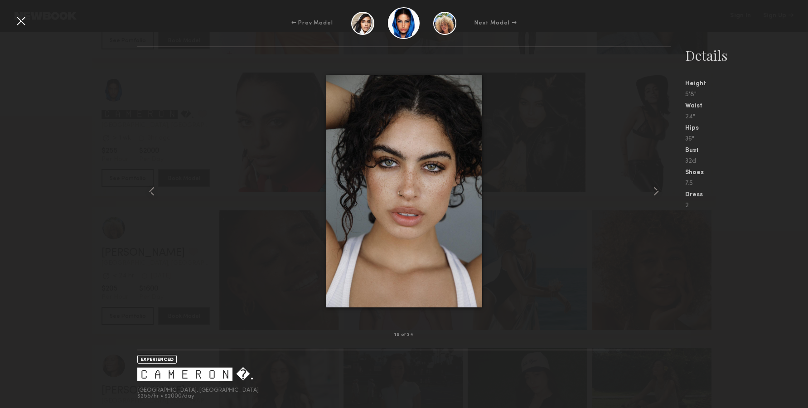
click at [22, 24] on div at bounding box center [21, 21] width 15 height 15
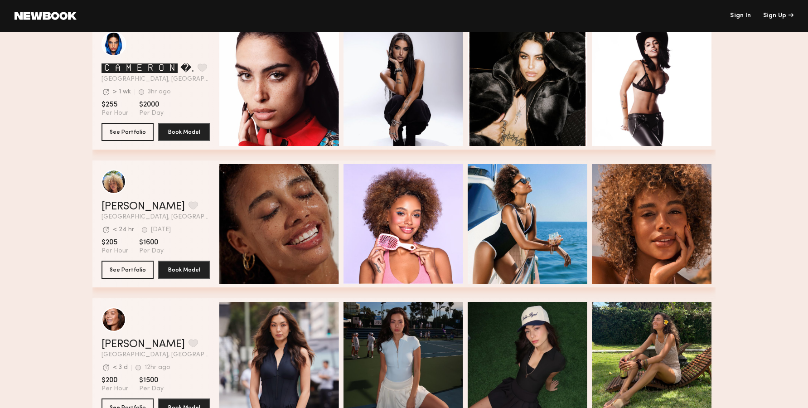
scroll to position [541, 0]
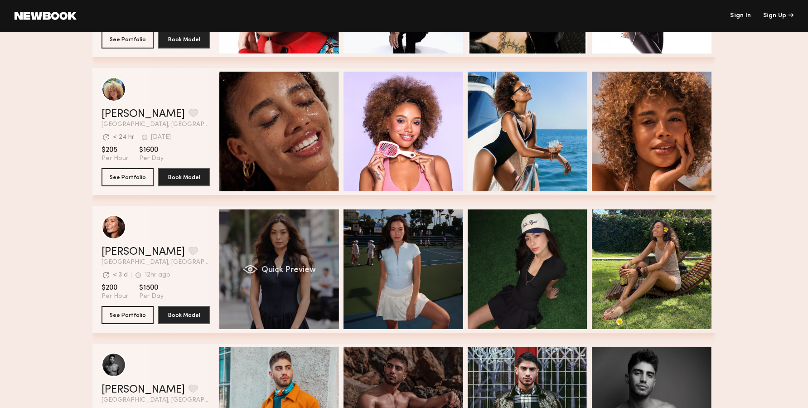
click at [262, 268] on span "Quick Preview" at bounding box center [289, 270] width 54 height 8
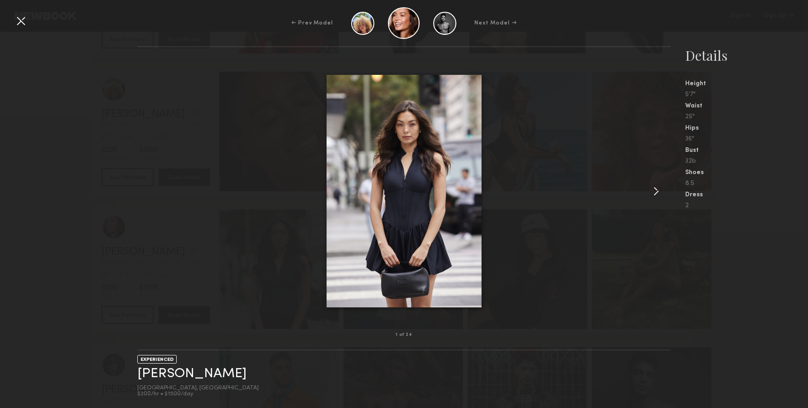
click at [655, 199] on div at bounding box center [660, 191] width 21 height 259
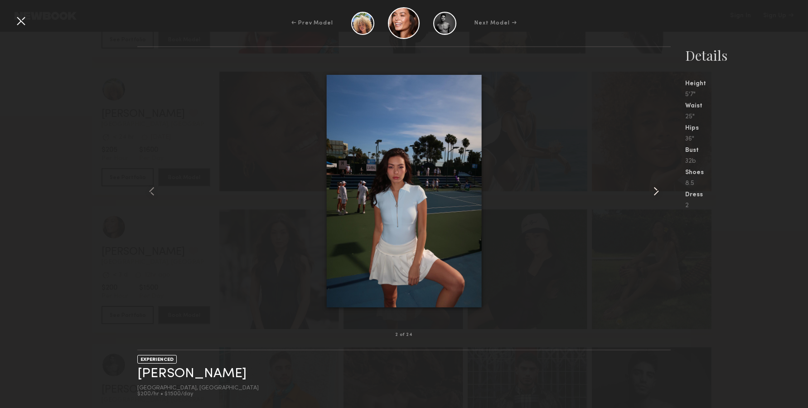
click at [655, 199] on div at bounding box center [660, 191] width 21 height 259
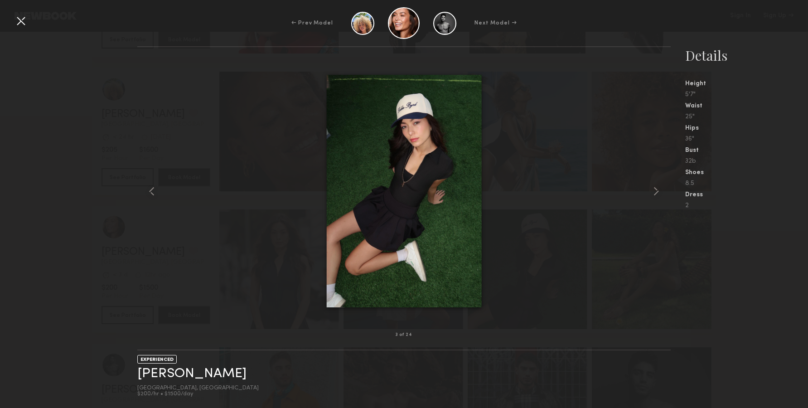
click at [647, 189] on div at bounding box center [404, 191] width 534 height 259
click at [653, 186] on common-icon at bounding box center [656, 191] width 15 height 15
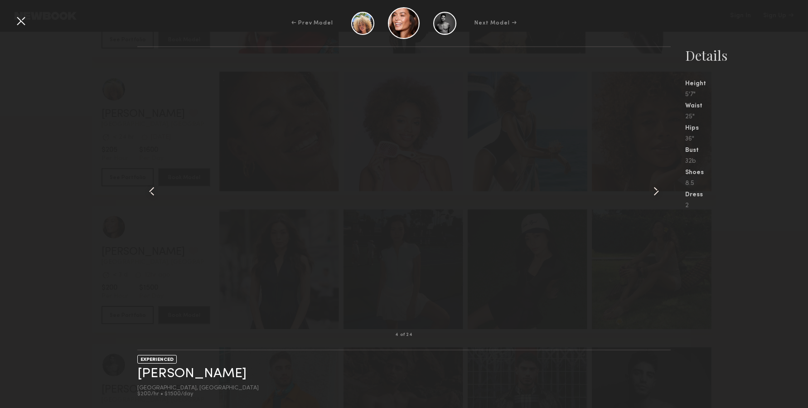
click at [657, 192] on common-icon at bounding box center [656, 191] width 15 height 15
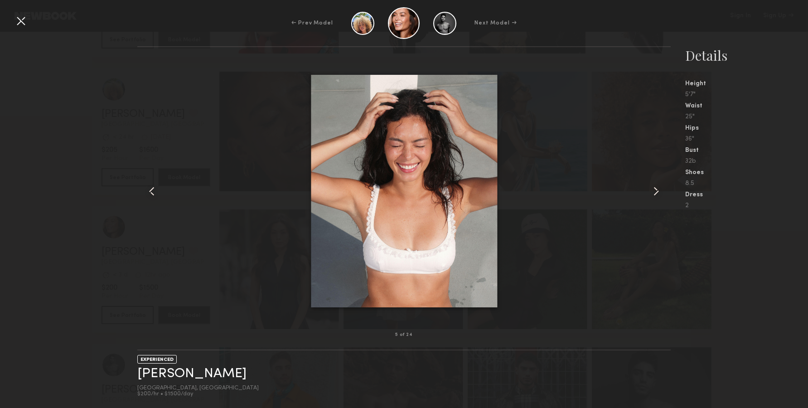
click at [158, 187] on common-icon at bounding box center [152, 191] width 15 height 15
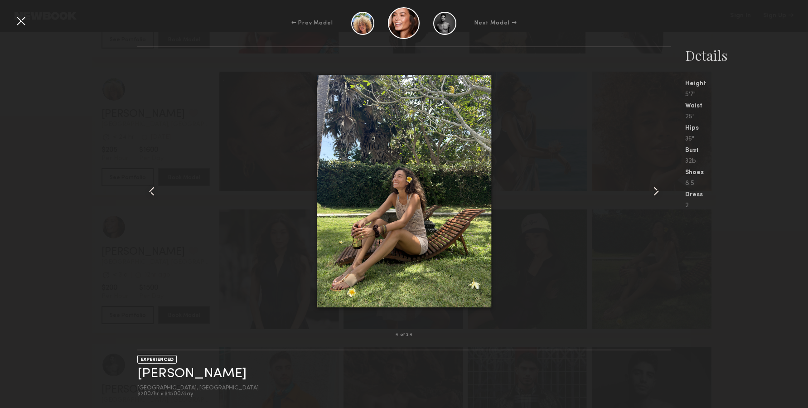
click at [665, 195] on div at bounding box center [660, 191] width 21 height 259
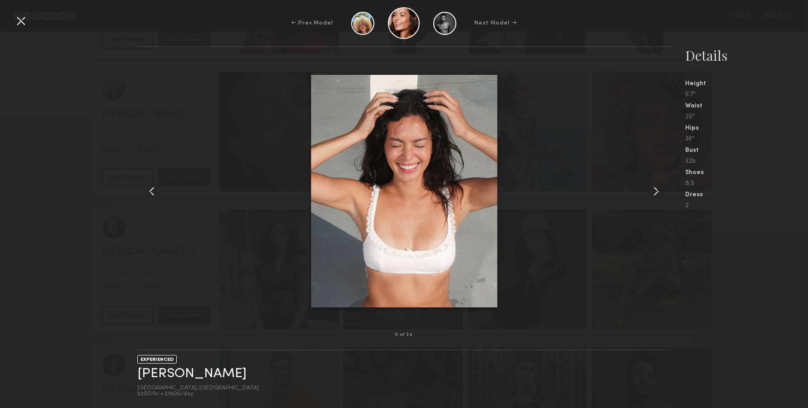
click at [665, 195] on div at bounding box center [660, 191] width 21 height 259
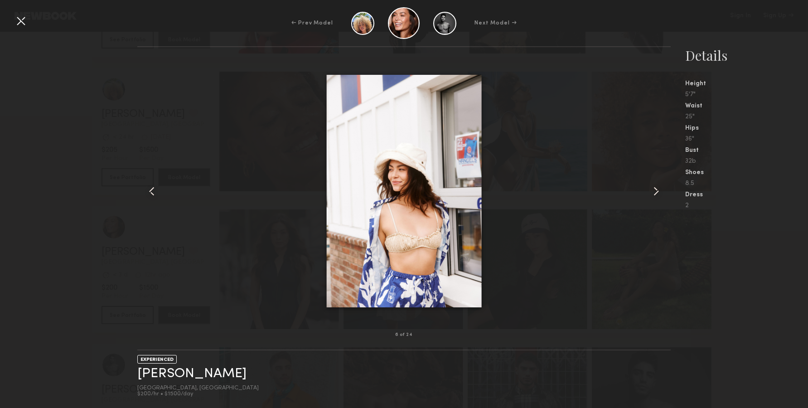
click at [663, 191] on common-icon at bounding box center [656, 191] width 15 height 15
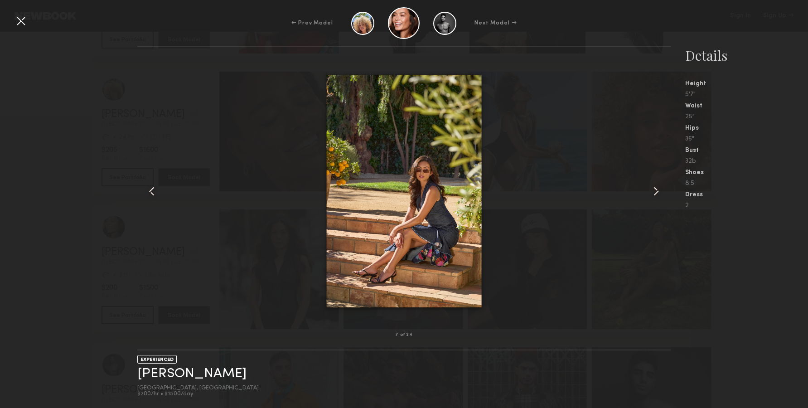
click at [654, 195] on common-icon at bounding box center [656, 191] width 15 height 15
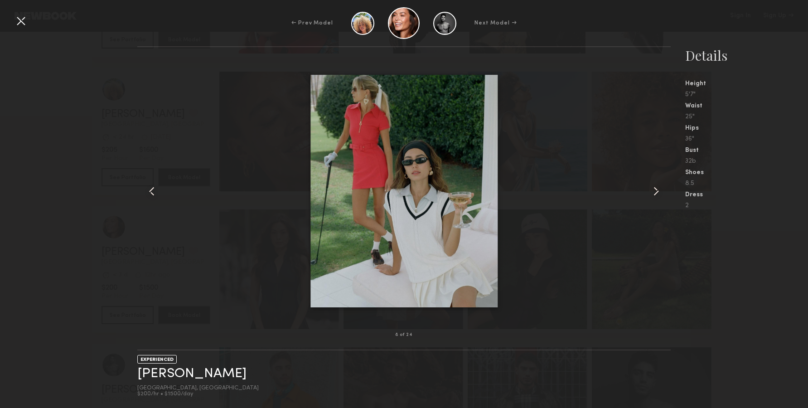
click at [654, 195] on common-icon at bounding box center [656, 191] width 15 height 15
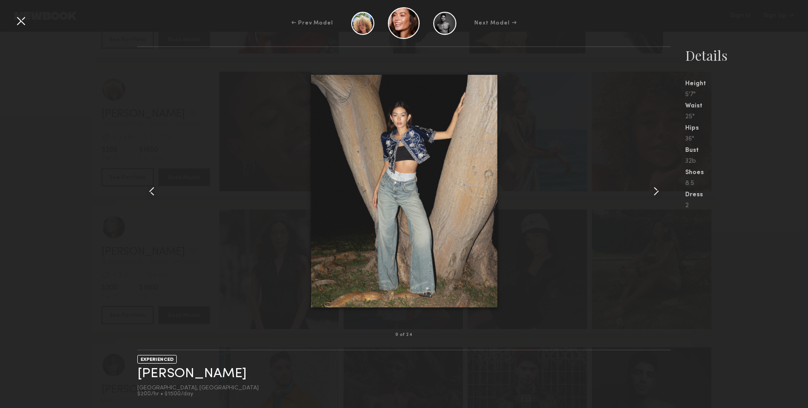
click at [655, 188] on common-icon at bounding box center [656, 191] width 15 height 15
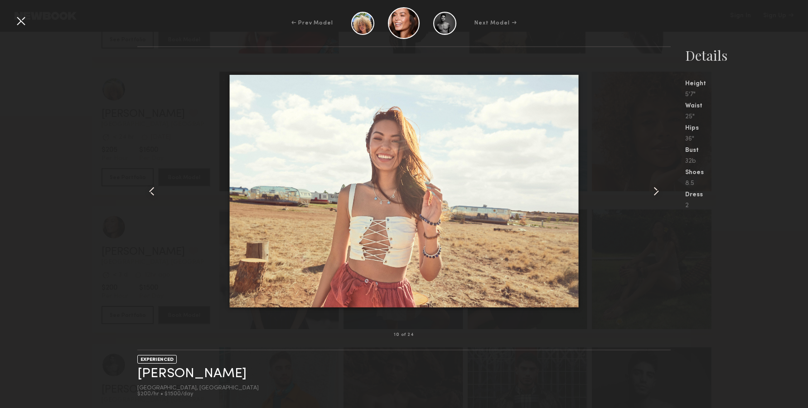
click at [656, 187] on common-icon at bounding box center [656, 191] width 15 height 15
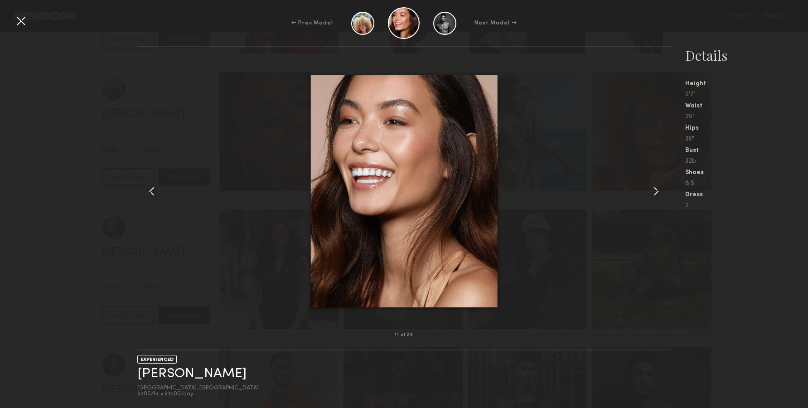
click at [656, 187] on common-icon at bounding box center [656, 191] width 15 height 15
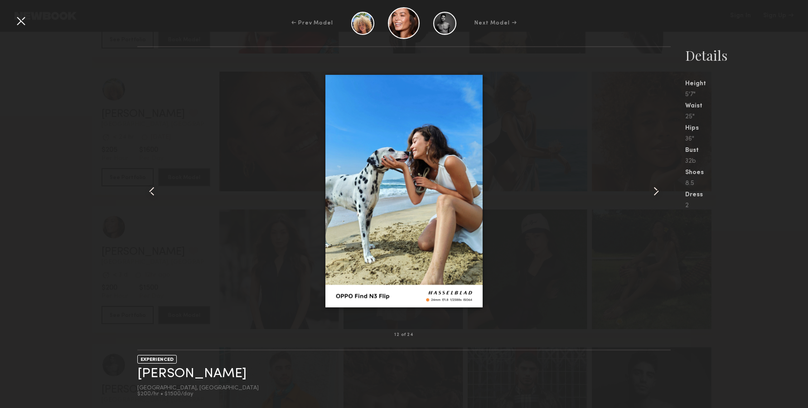
click at [658, 186] on common-icon at bounding box center [656, 191] width 15 height 15
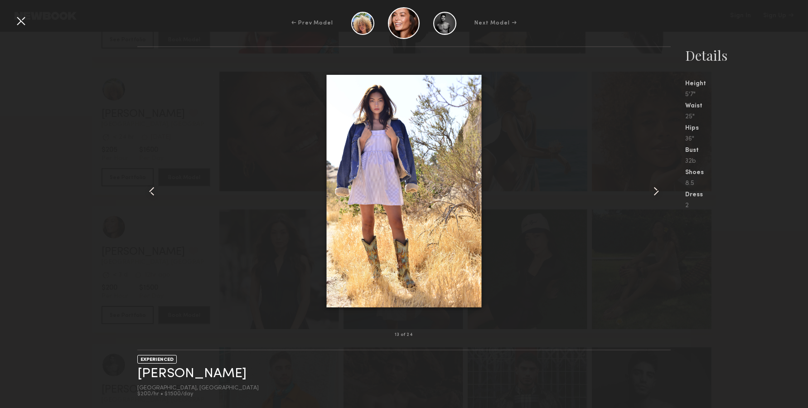
click at [661, 189] on common-icon at bounding box center [656, 191] width 15 height 15
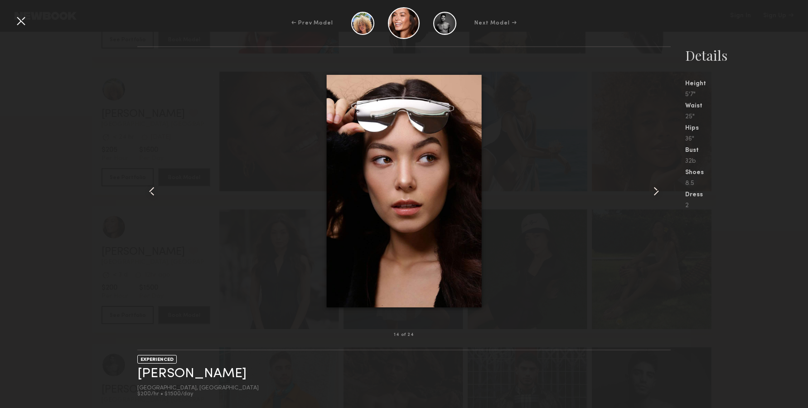
click at [661, 189] on common-icon at bounding box center [656, 191] width 15 height 15
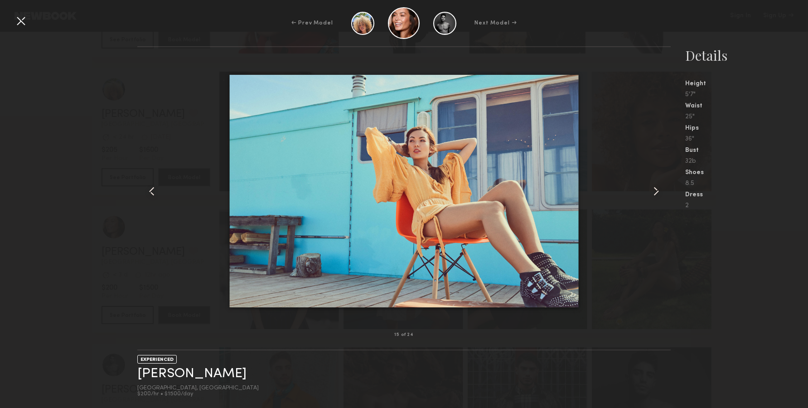
click at [656, 189] on common-icon at bounding box center [656, 191] width 15 height 15
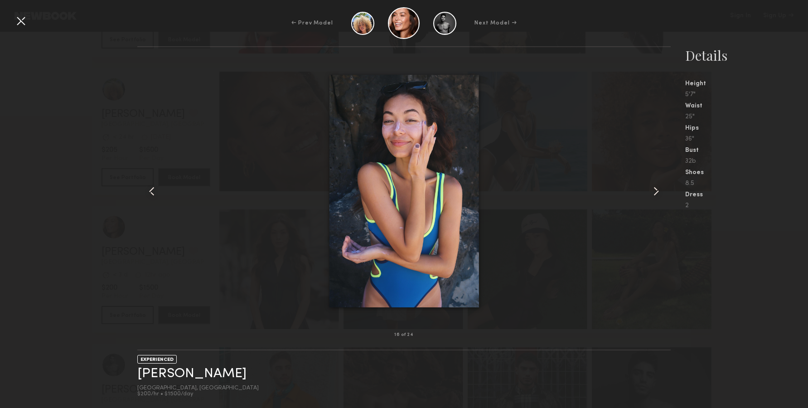
click at [656, 189] on common-icon at bounding box center [656, 191] width 15 height 15
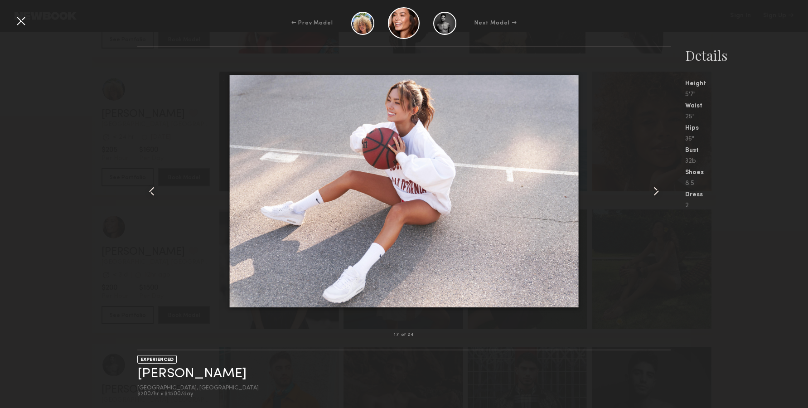
click at [653, 190] on common-icon at bounding box center [656, 191] width 15 height 15
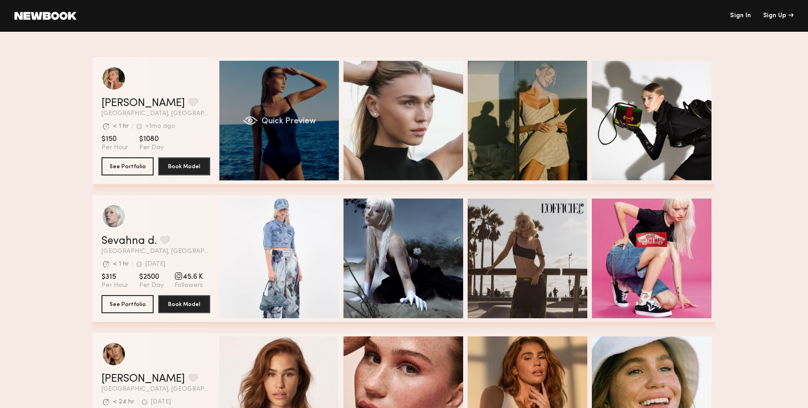
click at [288, 122] on div "Quick Preview" at bounding box center [279, 121] width 120 height 120
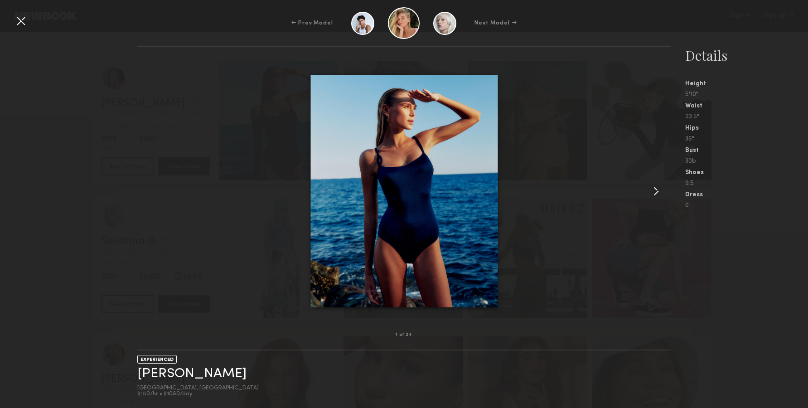
click at [658, 197] on common-icon at bounding box center [656, 191] width 15 height 15
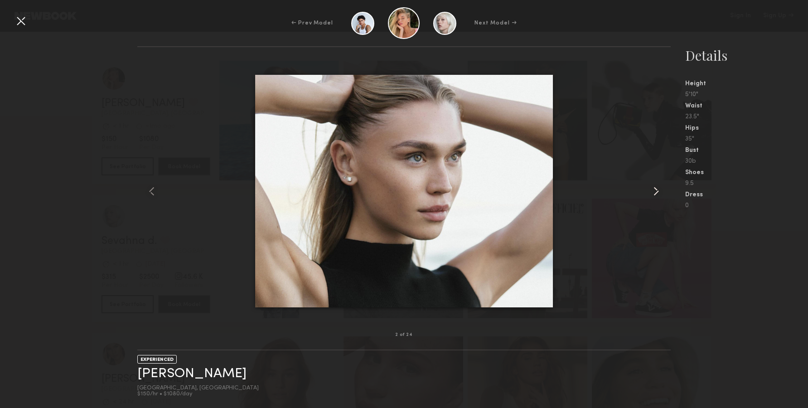
click at [658, 197] on common-icon at bounding box center [656, 191] width 15 height 15
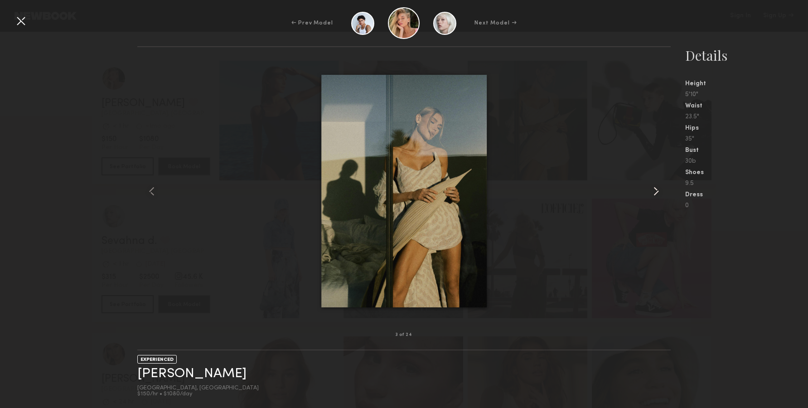
click at [654, 198] on common-icon at bounding box center [656, 191] width 15 height 15
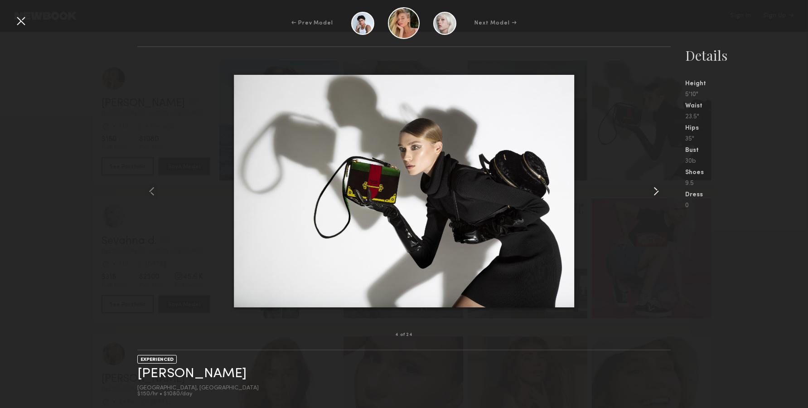
click at [654, 198] on common-icon at bounding box center [656, 191] width 15 height 15
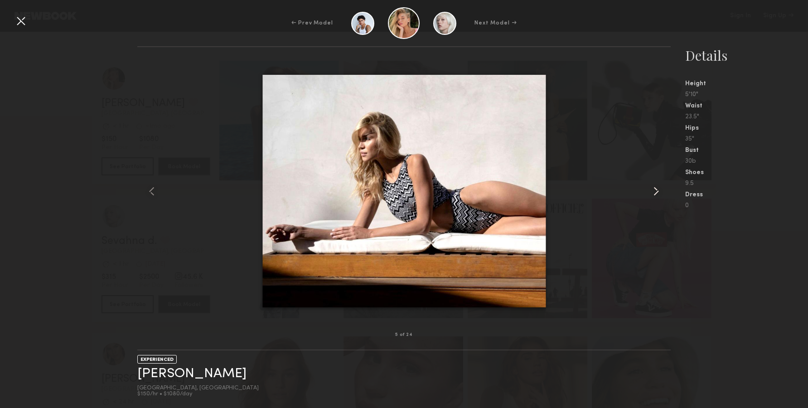
click at [656, 199] on div at bounding box center [660, 191] width 21 height 259
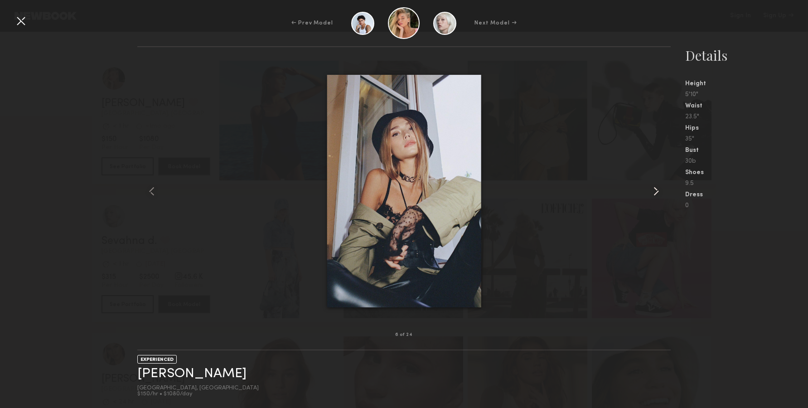
click at [656, 199] on div at bounding box center [660, 191] width 21 height 259
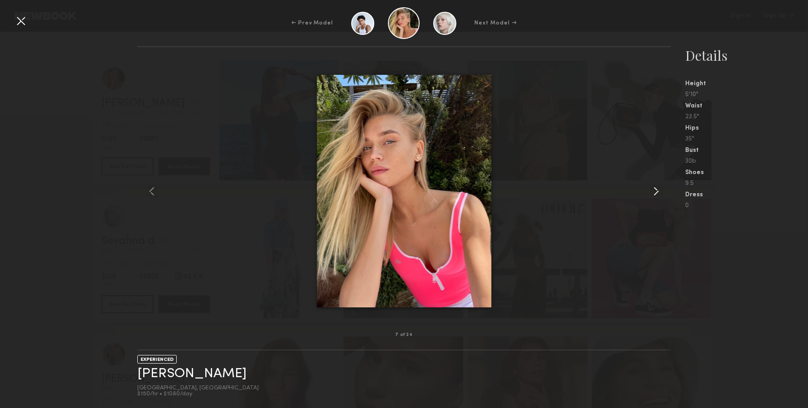
click at [656, 199] on div at bounding box center [660, 191] width 21 height 259
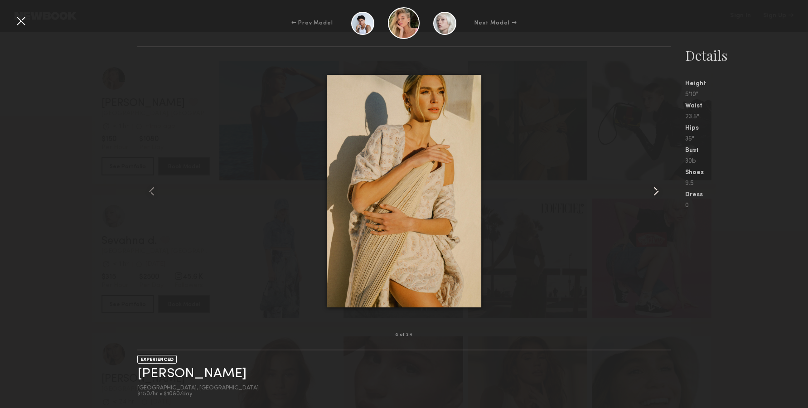
click at [669, 199] on div at bounding box center [660, 191] width 21 height 259
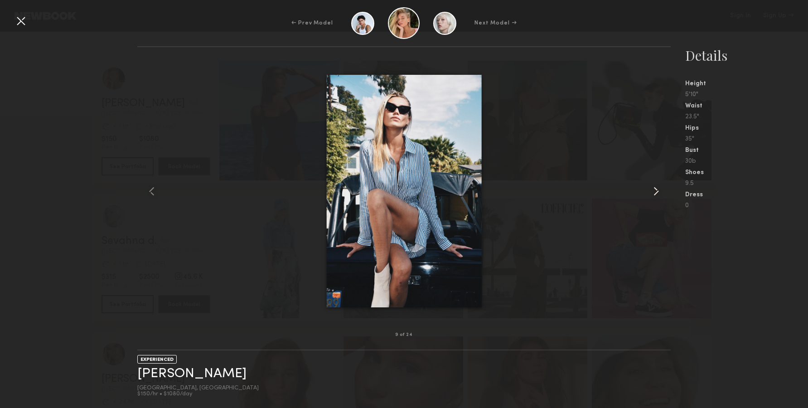
click at [669, 199] on div at bounding box center [660, 191] width 21 height 259
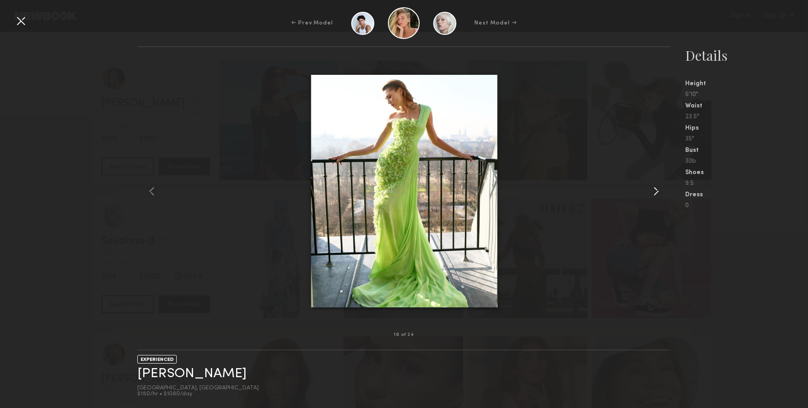
click at [668, 200] on div at bounding box center [660, 191] width 21 height 259
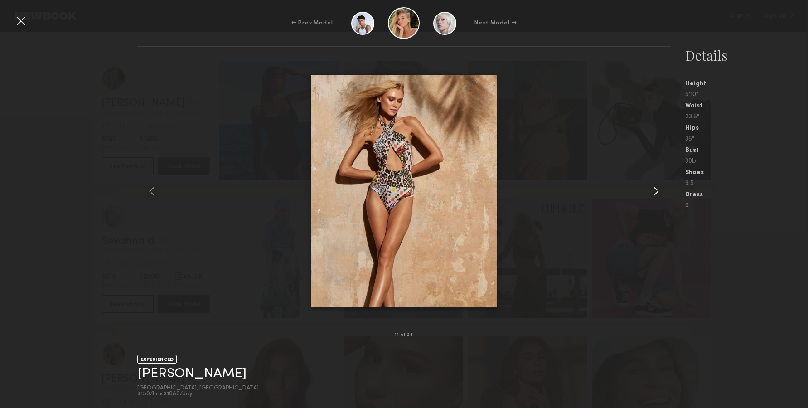
click at [668, 200] on div at bounding box center [660, 191] width 21 height 259
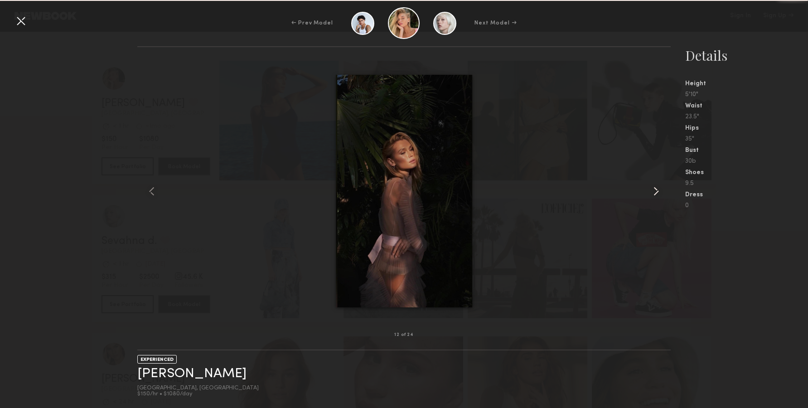
click at [668, 200] on div at bounding box center [660, 191] width 21 height 259
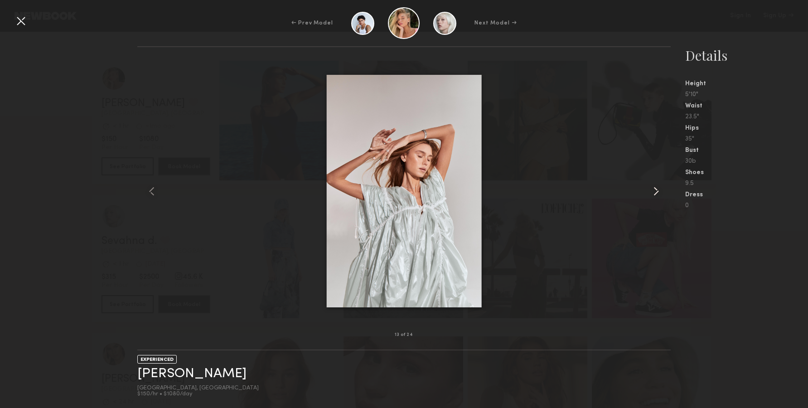
click at [656, 193] on common-icon at bounding box center [656, 191] width 15 height 15
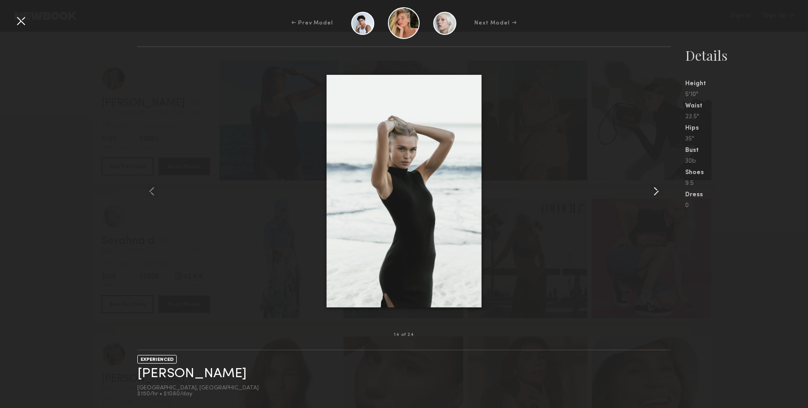
click at [656, 193] on common-icon at bounding box center [656, 191] width 15 height 15
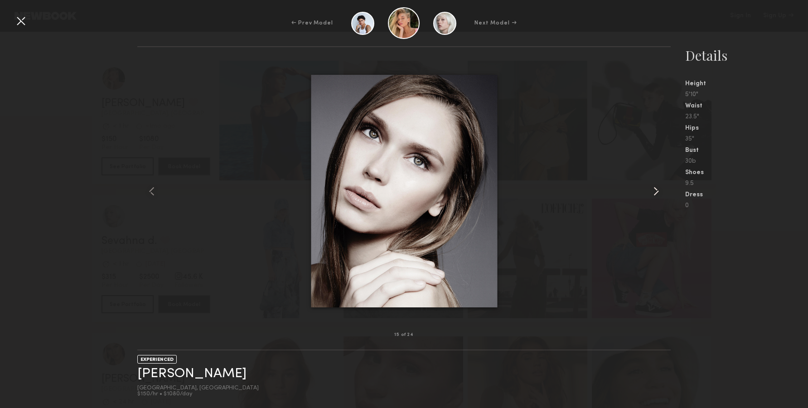
click at [656, 193] on common-icon at bounding box center [656, 191] width 15 height 15
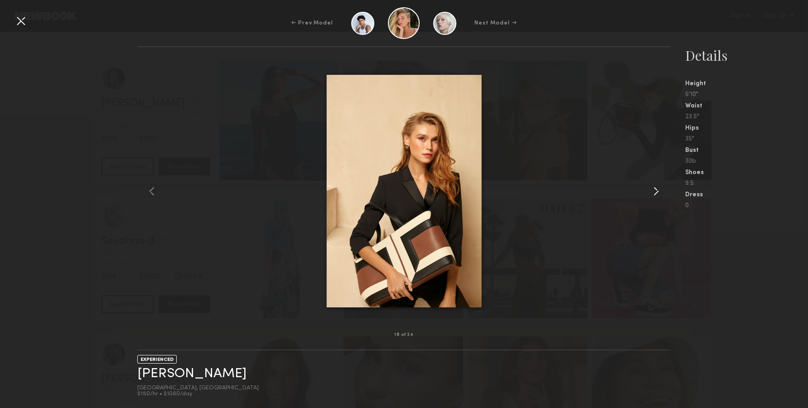
click at [654, 190] on common-icon at bounding box center [656, 191] width 15 height 15
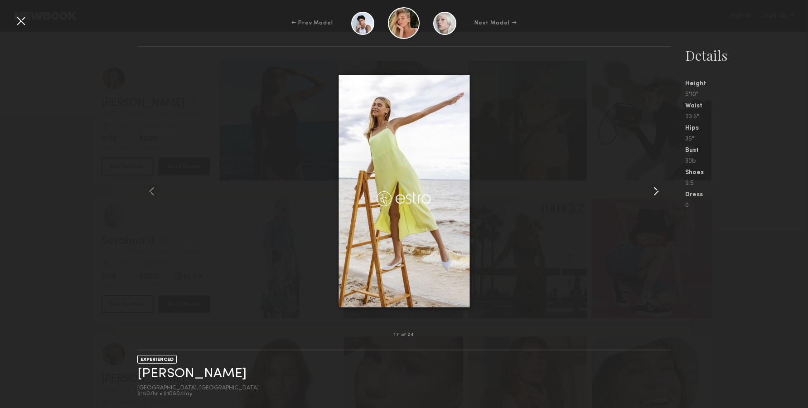
click at [654, 190] on common-icon at bounding box center [656, 191] width 15 height 15
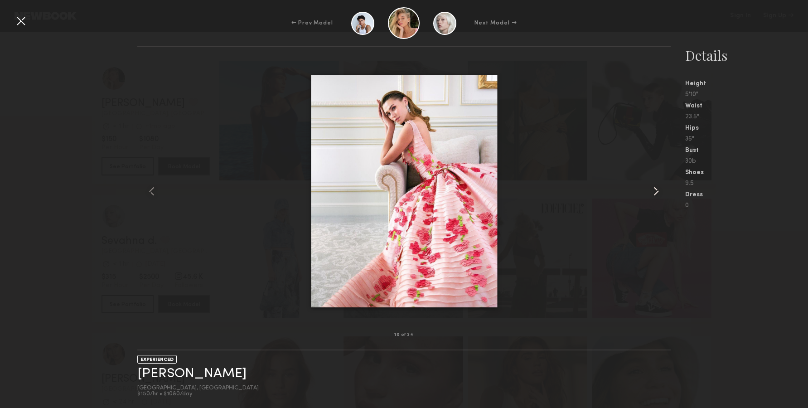
click at [654, 190] on common-icon at bounding box center [656, 191] width 15 height 15
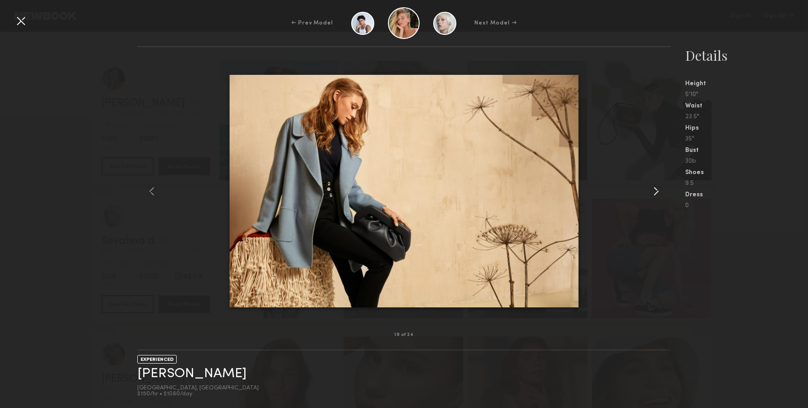
click at [654, 190] on common-icon at bounding box center [656, 191] width 15 height 15
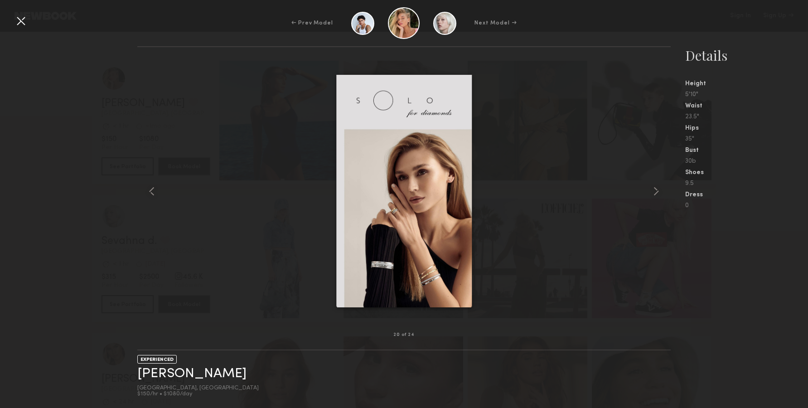
click at [648, 189] on div at bounding box center [404, 191] width 534 height 259
click at [655, 192] on common-icon at bounding box center [656, 191] width 15 height 15
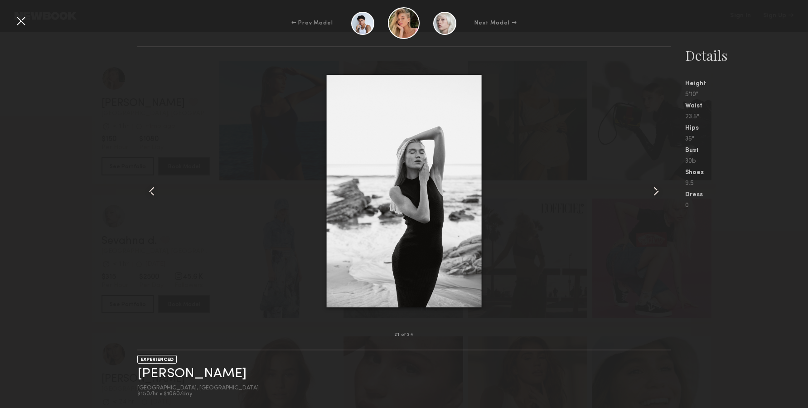
click at [655, 192] on common-icon at bounding box center [656, 191] width 15 height 15
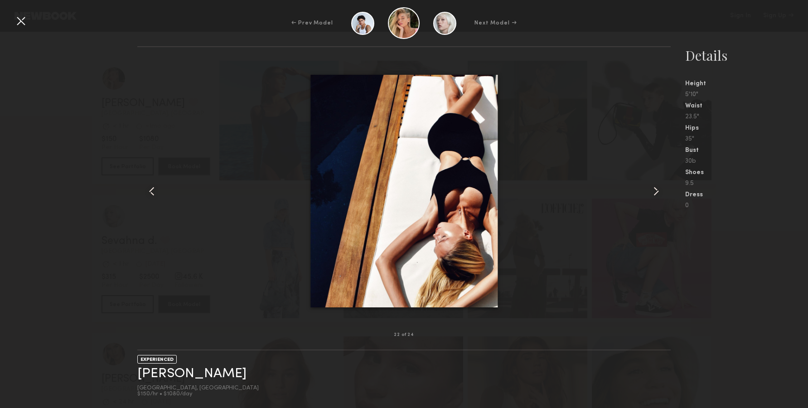
click at [661, 188] on common-icon at bounding box center [656, 191] width 15 height 15
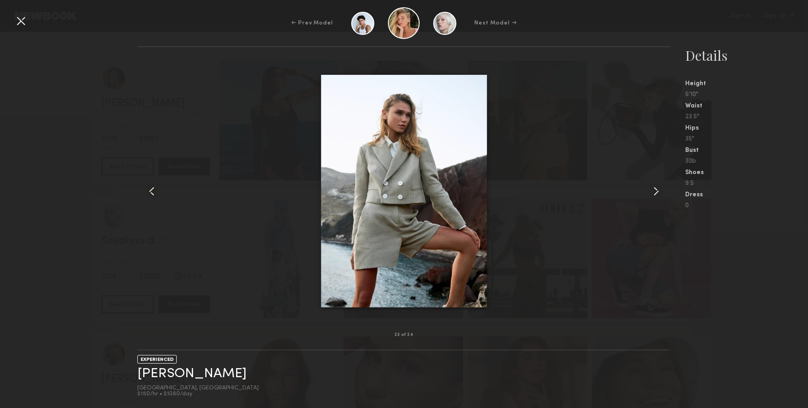
click at [661, 188] on common-icon at bounding box center [656, 191] width 15 height 15
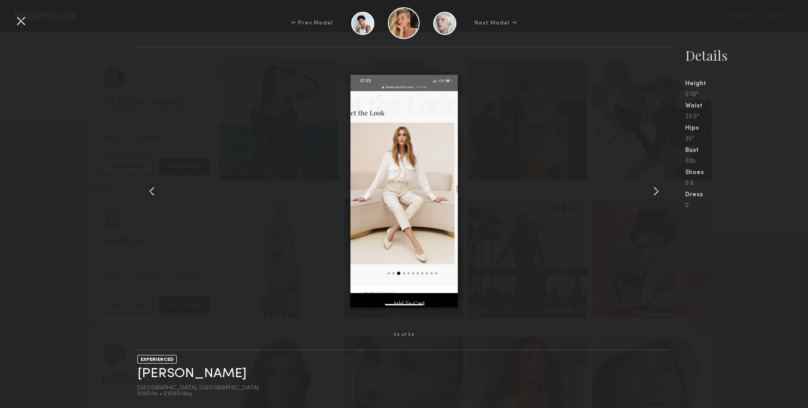
click at [24, 17] on div at bounding box center [21, 21] width 15 height 15
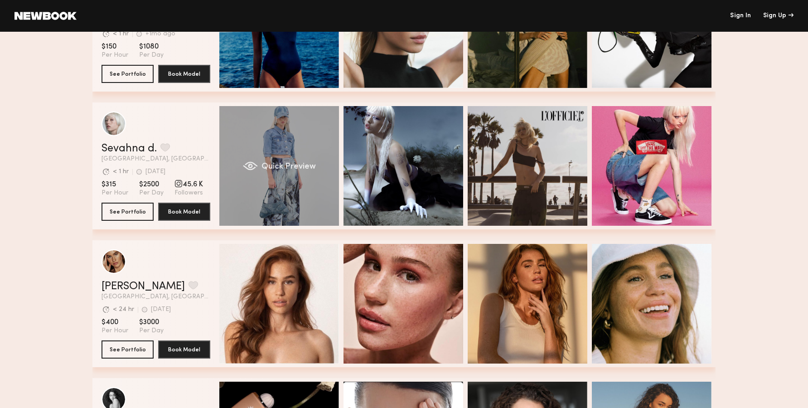
scroll to position [8, 0]
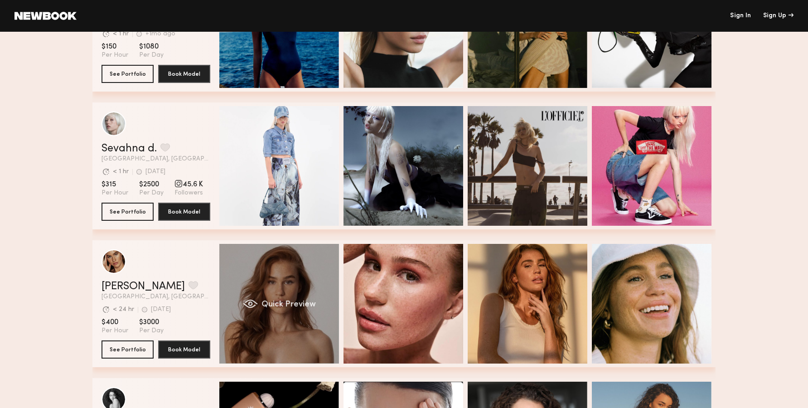
click at [306, 284] on div "Quick Preview" at bounding box center [279, 304] width 120 height 120
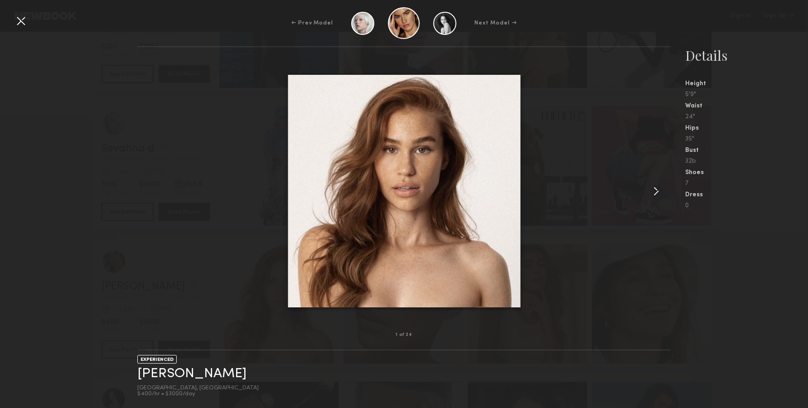
click at [662, 195] on common-icon at bounding box center [656, 191] width 15 height 15
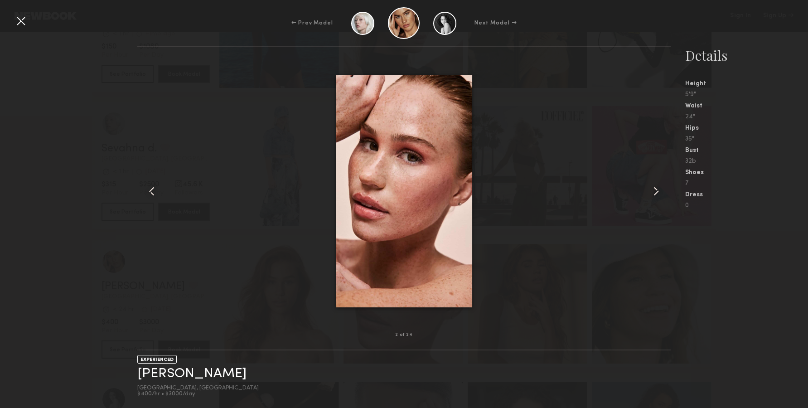
click at [662, 195] on common-icon at bounding box center [656, 191] width 15 height 15
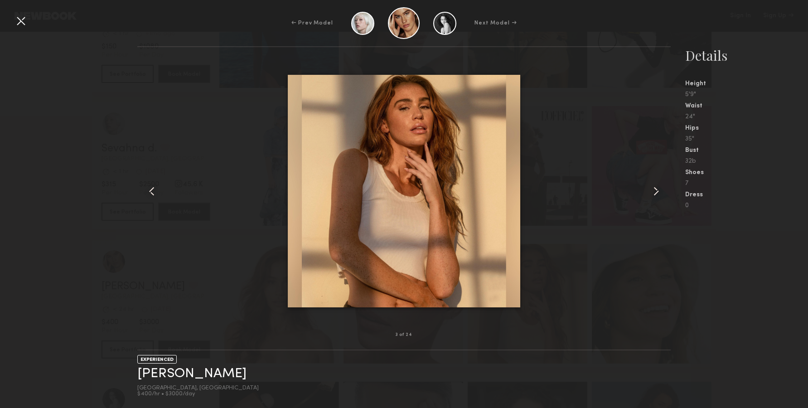
click at [662, 194] on common-icon at bounding box center [656, 191] width 15 height 15
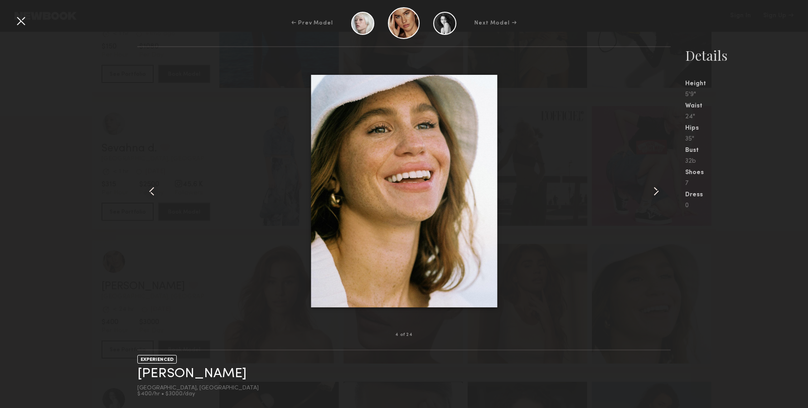
click at [662, 194] on common-icon at bounding box center [656, 191] width 15 height 15
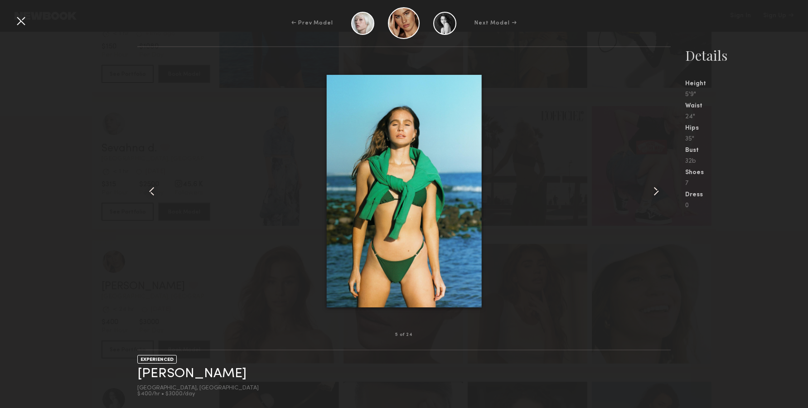
click at [661, 193] on common-icon at bounding box center [656, 191] width 15 height 15
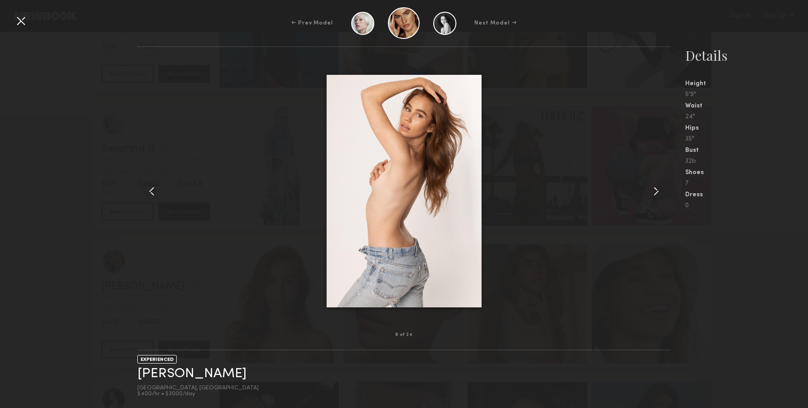
click at [652, 192] on common-icon at bounding box center [656, 191] width 15 height 15
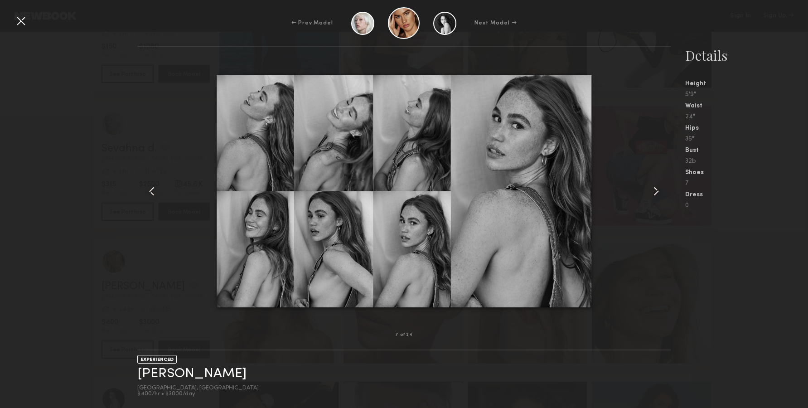
click at [656, 196] on common-icon at bounding box center [656, 191] width 15 height 15
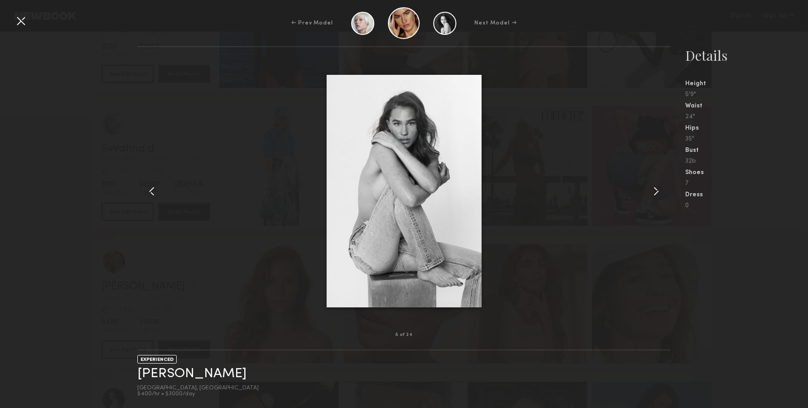
click at [663, 189] on div at bounding box center [660, 191] width 21 height 259
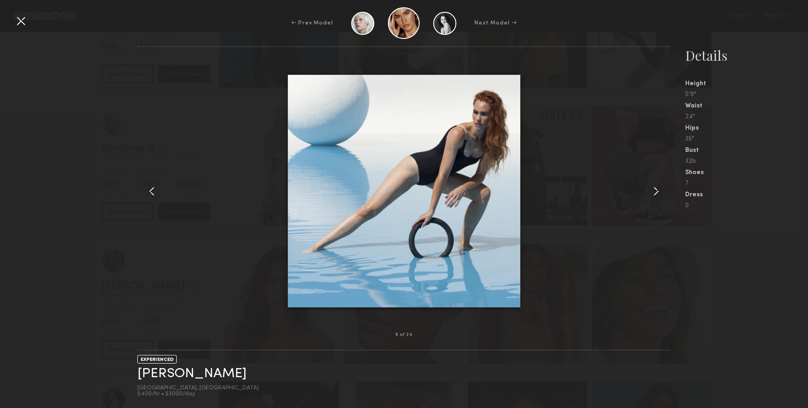
click at [663, 189] on common-icon at bounding box center [656, 191] width 15 height 15
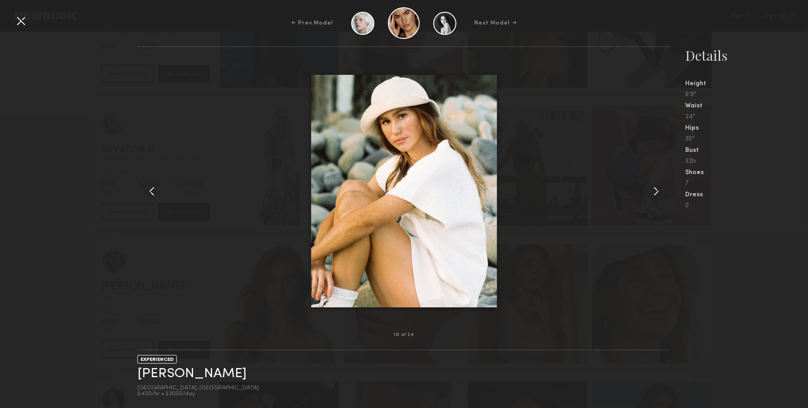
click at [663, 189] on common-icon at bounding box center [656, 191] width 15 height 15
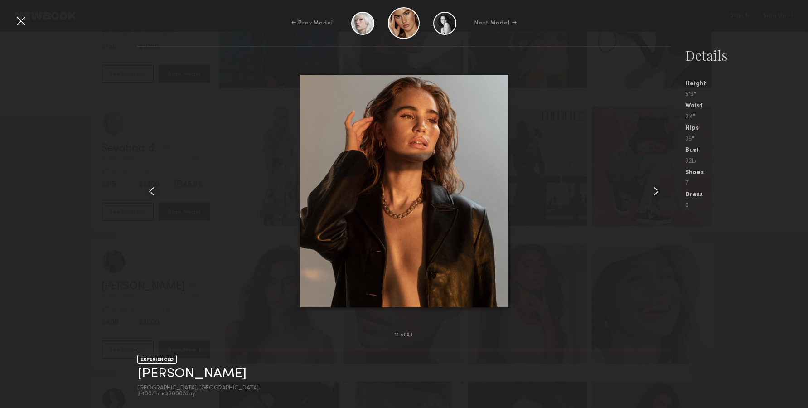
click at [663, 189] on common-icon at bounding box center [656, 191] width 15 height 15
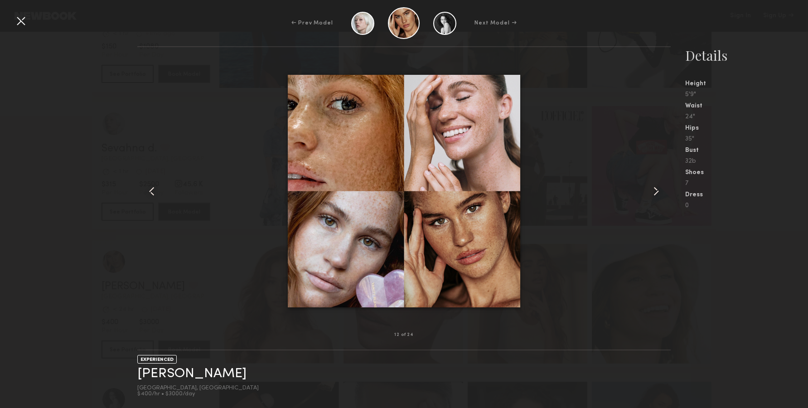
click at [663, 189] on common-icon at bounding box center [656, 191] width 15 height 15
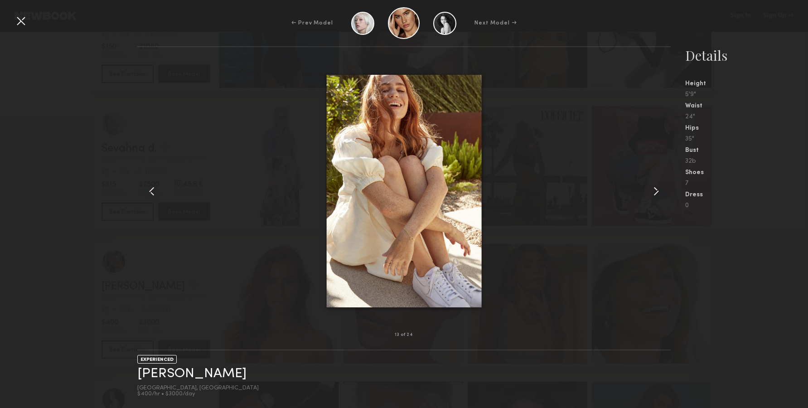
click at [663, 189] on common-icon at bounding box center [656, 191] width 15 height 15
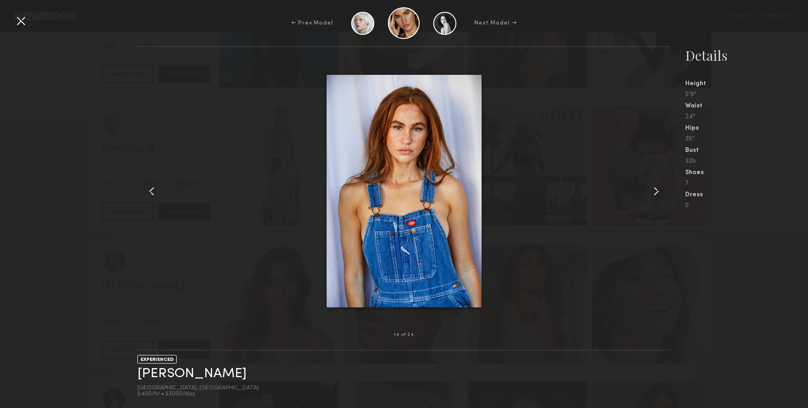
click at [663, 189] on common-icon at bounding box center [656, 191] width 15 height 15
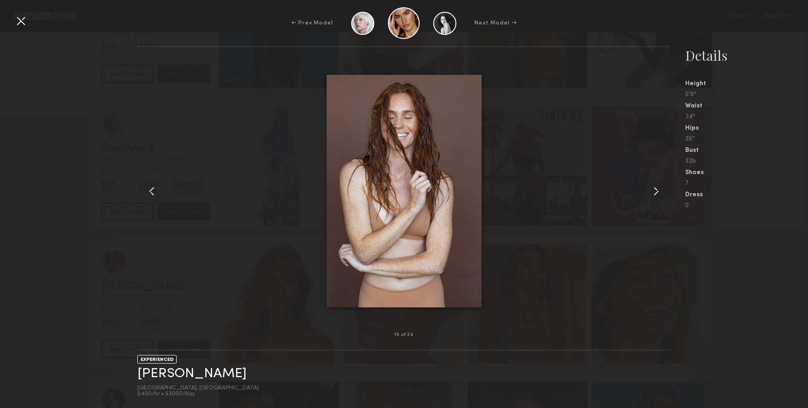
click at [663, 189] on common-icon at bounding box center [656, 191] width 15 height 15
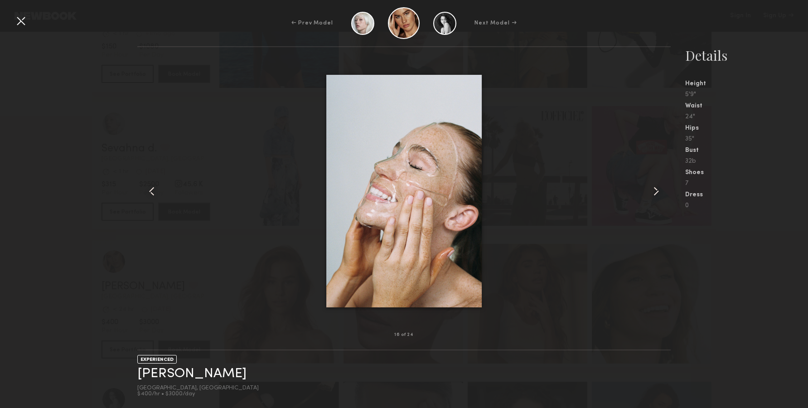
click at [663, 189] on common-icon at bounding box center [656, 191] width 15 height 15
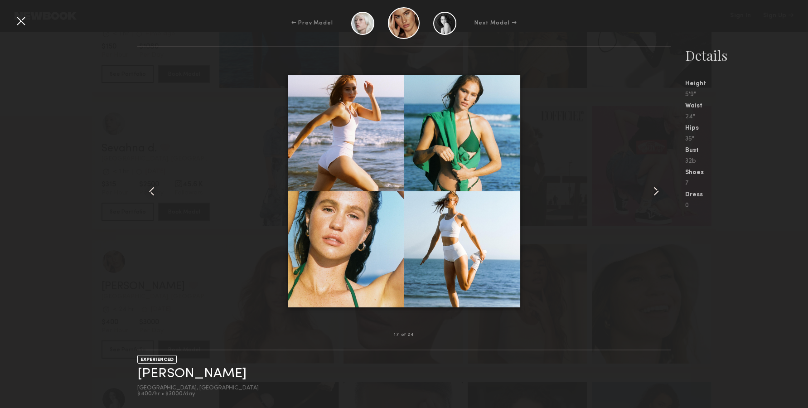
click at [664, 194] on div at bounding box center [660, 191] width 21 height 259
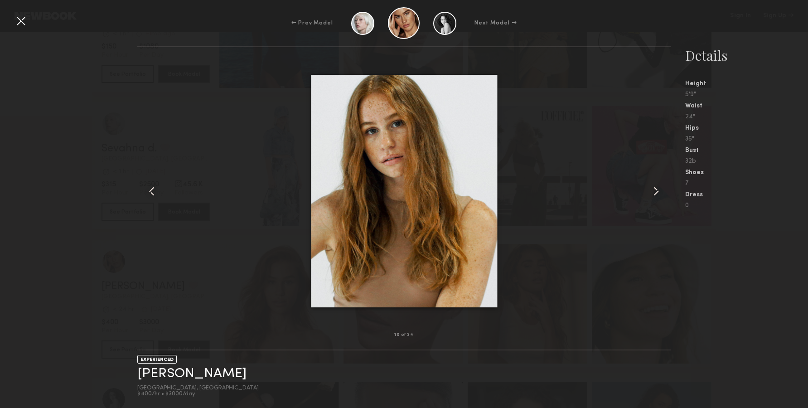
click at [664, 194] on div at bounding box center [660, 191] width 21 height 259
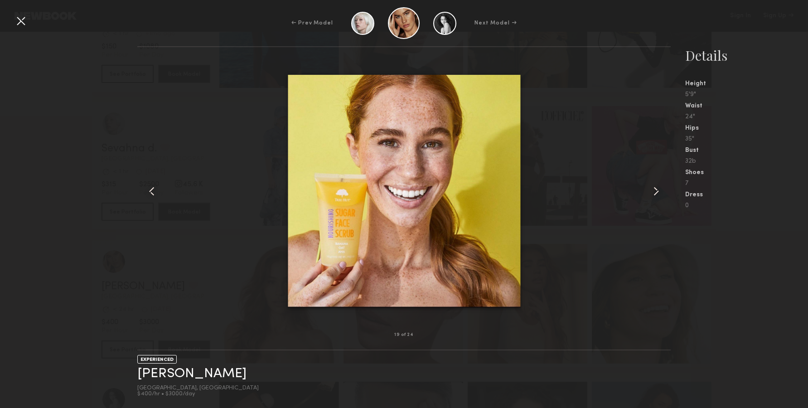
click at [663, 194] on common-icon at bounding box center [656, 191] width 15 height 15
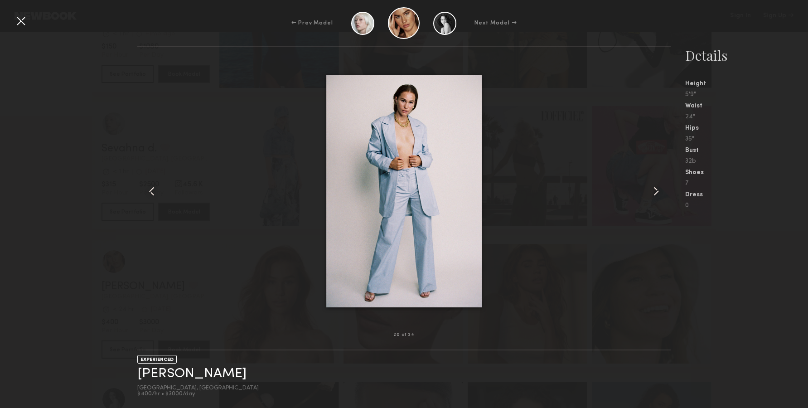
click at [663, 194] on common-icon at bounding box center [656, 191] width 15 height 15
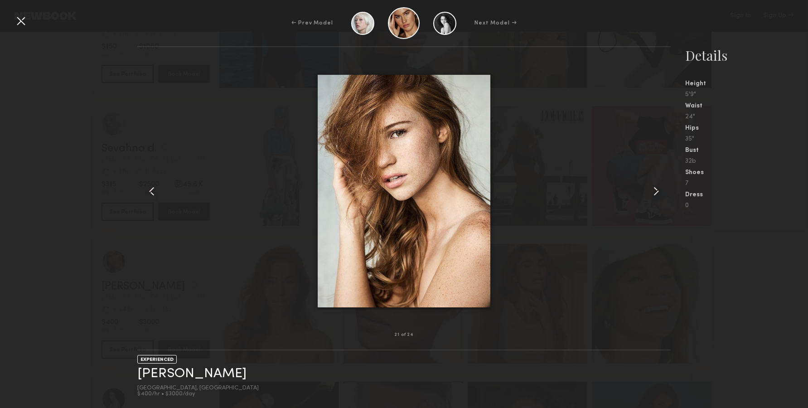
click at [663, 194] on common-icon at bounding box center [656, 191] width 15 height 15
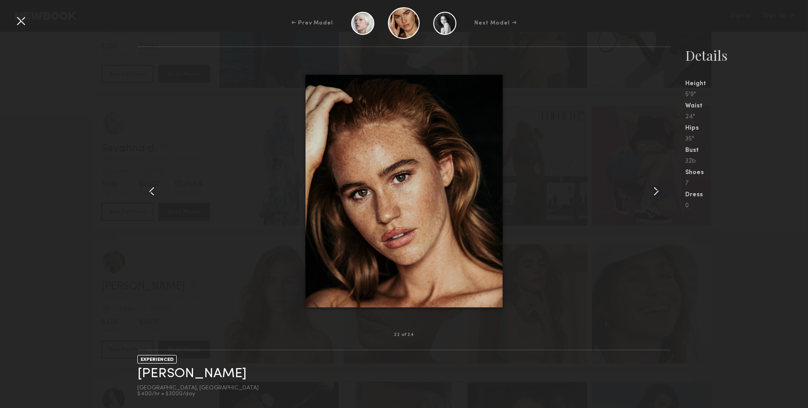
click at [663, 194] on common-icon at bounding box center [656, 191] width 15 height 15
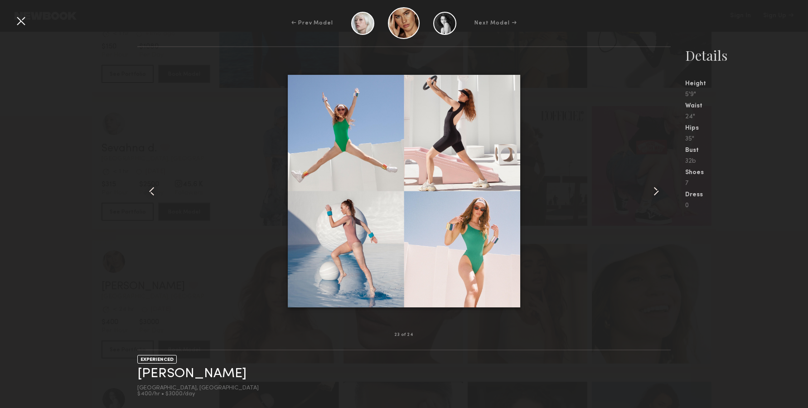
click at [663, 194] on common-icon at bounding box center [656, 191] width 15 height 15
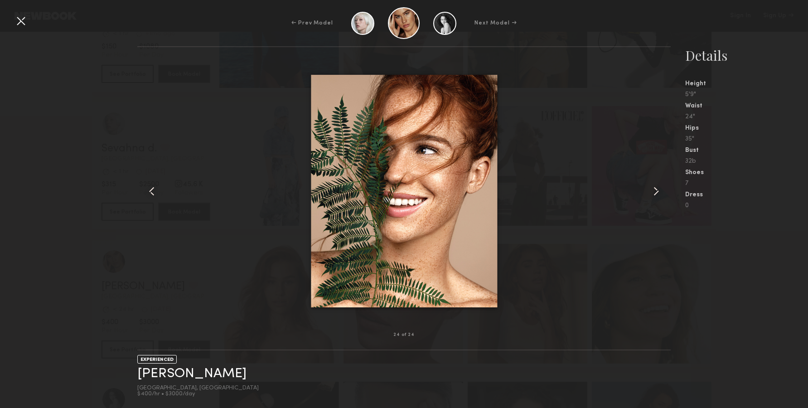
click at [19, 21] on div at bounding box center [21, 21] width 15 height 15
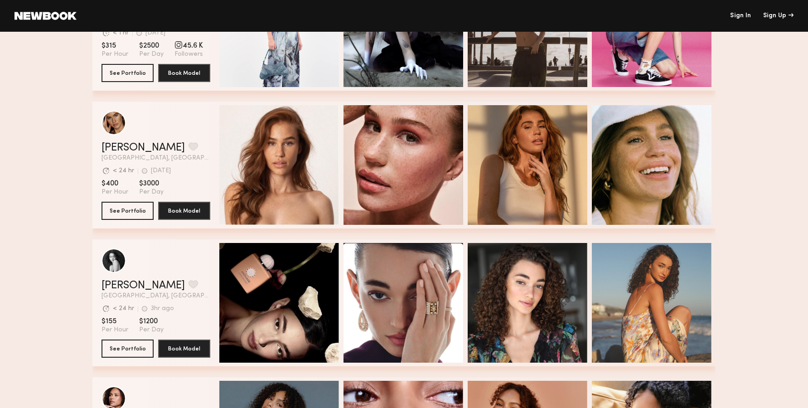
scroll to position [370, 0]
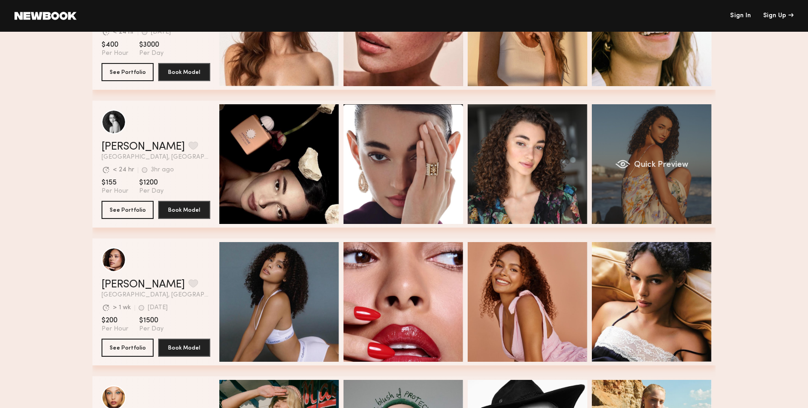
click at [667, 161] on span "Quick Preview" at bounding box center [661, 165] width 54 height 8
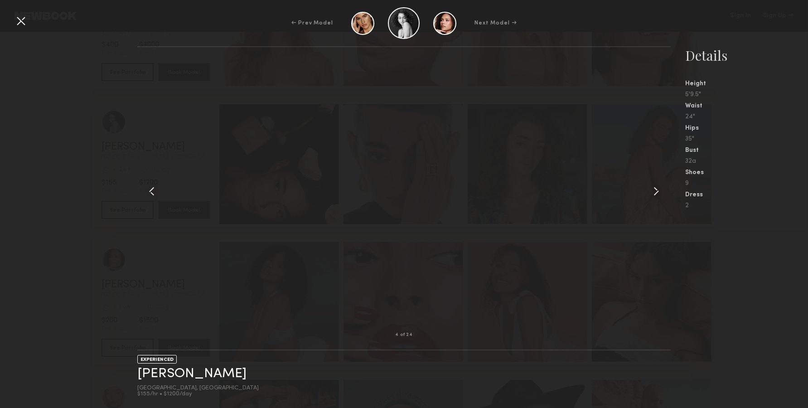
click at [665, 188] on div at bounding box center [660, 191] width 21 height 259
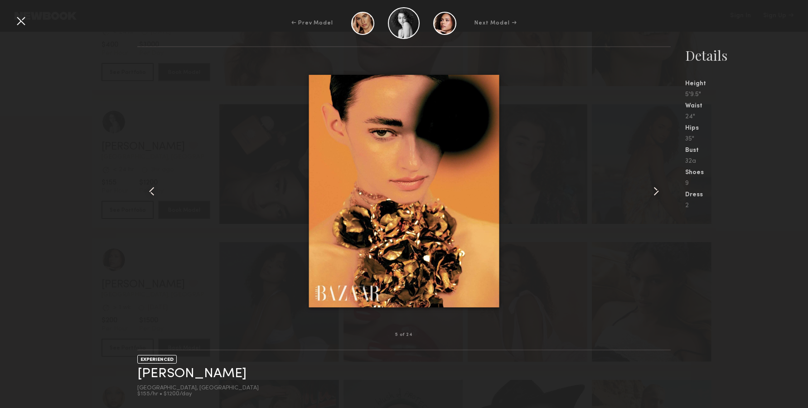
click at [653, 200] on div at bounding box center [660, 191] width 21 height 259
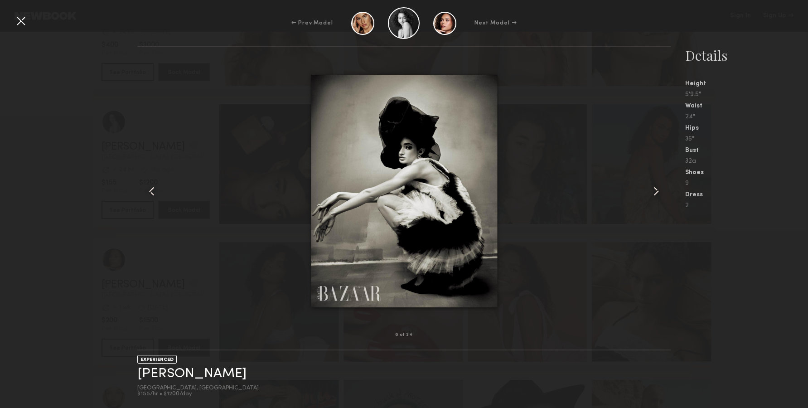
click at [152, 185] on common-icon at bounding box center [152, 191] width 15 height 15
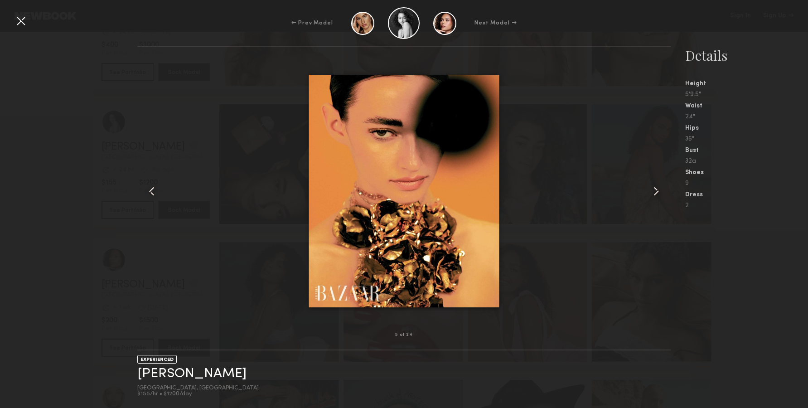
click at [93, 153] on div "5 of 24 EXPERIENCED Paige F. Los Angeles, CA $155/hr • $1200/day Details Height…" at bounding box center [404, 227] width 808 height 362
click at [11, 17] on div "← Prev Model Next Model →" at bounding box center [404, 23] width 808 height 32
click at [15, 17] on div at bounding box center [21, 21] width 15 height 15
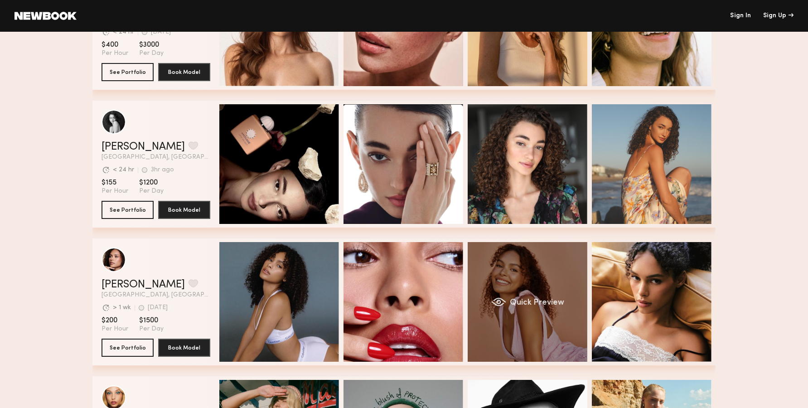
scroll to position [8, 0]
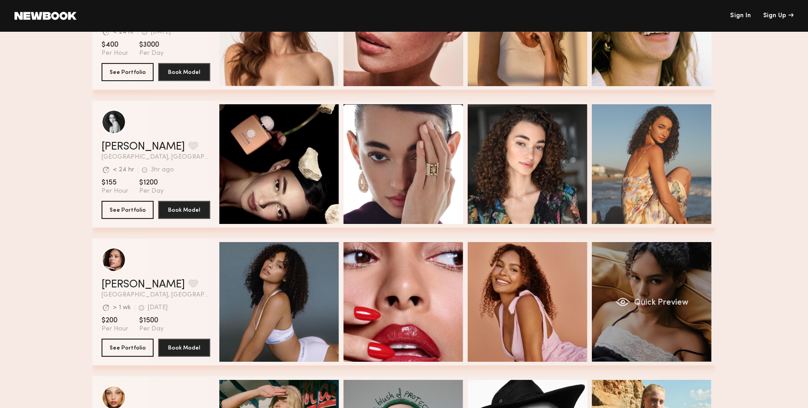
click at [657, 299] on span "Quick Preview" at bounding box center [661, 303] width 54 height 8
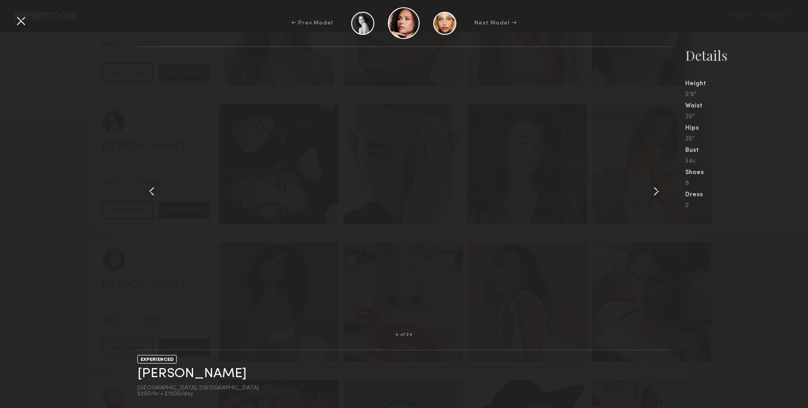
click at [658, 198] on common-icon at bounding box center [656, 191] width 15 height 15
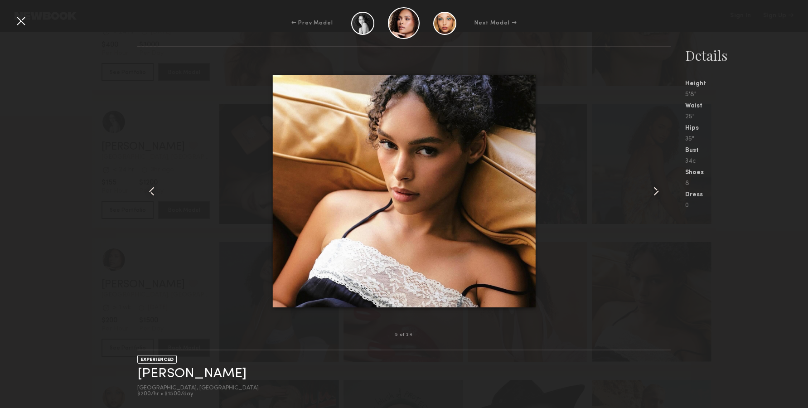
click at [649, 189] on common-icon at bounding box center [656, 191] width 15 height 15
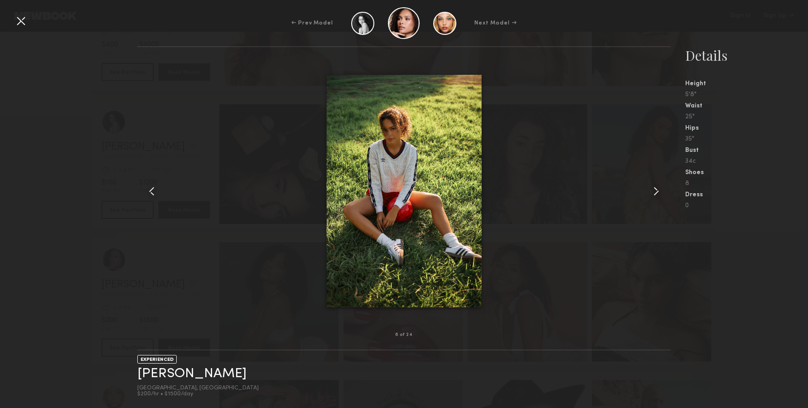
click at [657, 191] on common-icon at bounding box center [656, 191] width 15 height 15
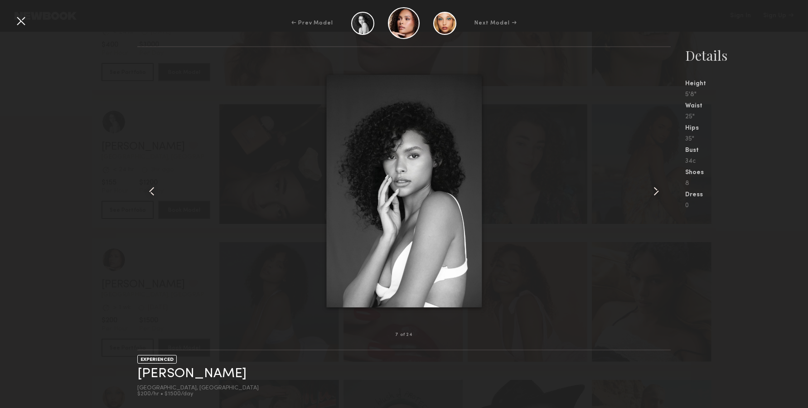
click at [657, 191] on common-icon at bounding box center [656, 191] width 15 height 15
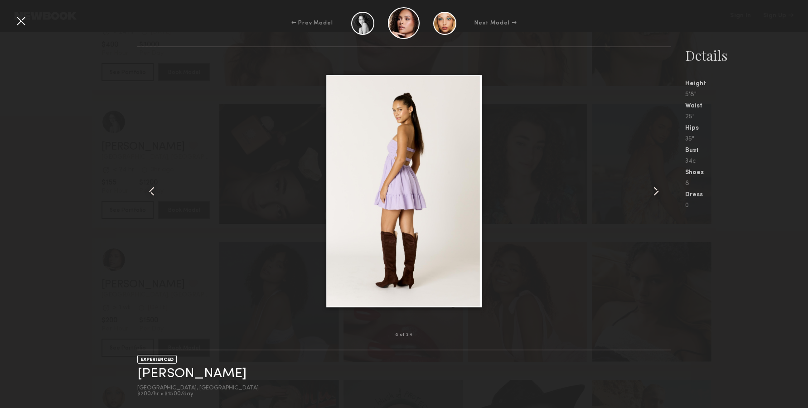
click at [657, 191] on common-icon at bounding box center [656, 191] width 15 height 15
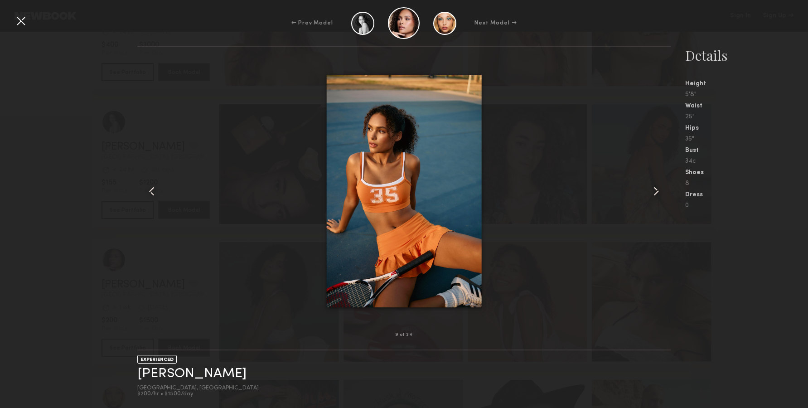
click at [657, 191] on common-icon at bounding box center [656, 191] width 15 height 15
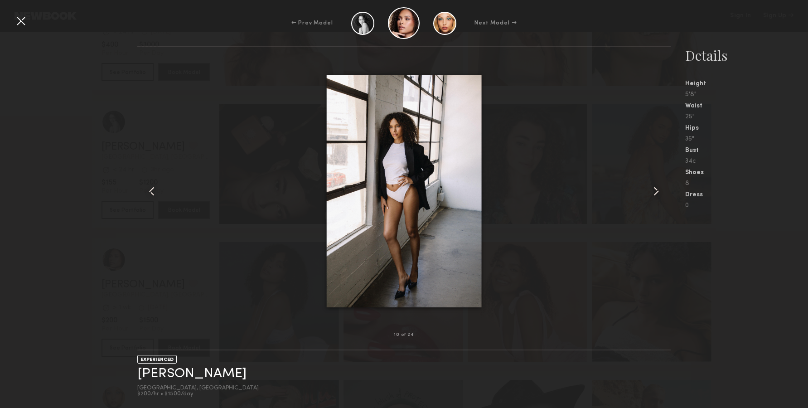
click at [657, 191] on common-icon at bounding box center [656, 191] width 15 height 15
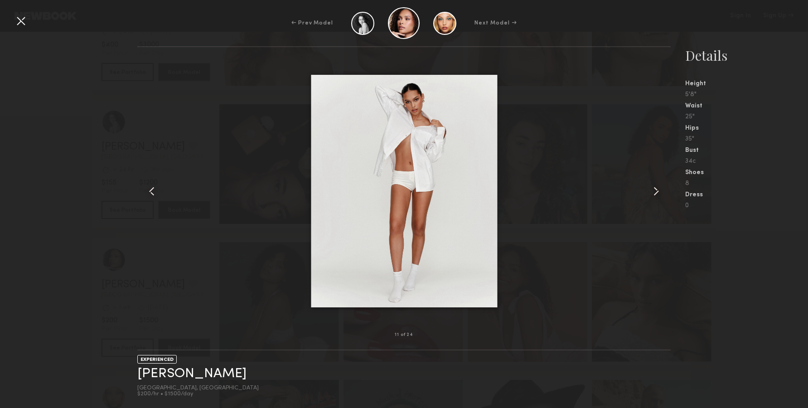
click at [657, 191] on common-icon at bounding box center [656, 191] width 15 height 15
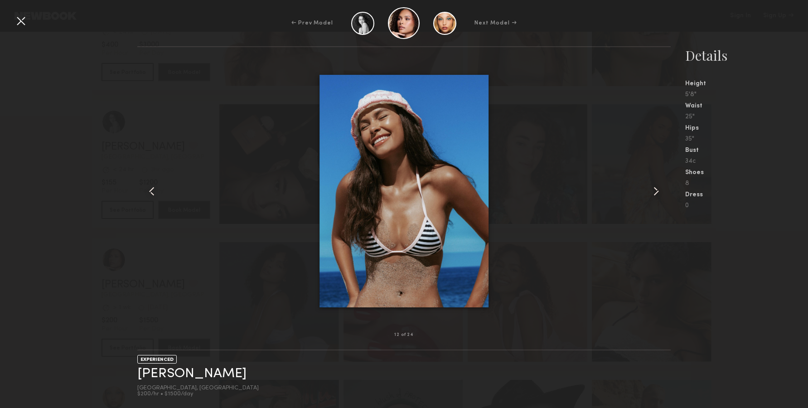
click at [157, 194] on common-icon at bounding box center [152, 191] width 15 height 15
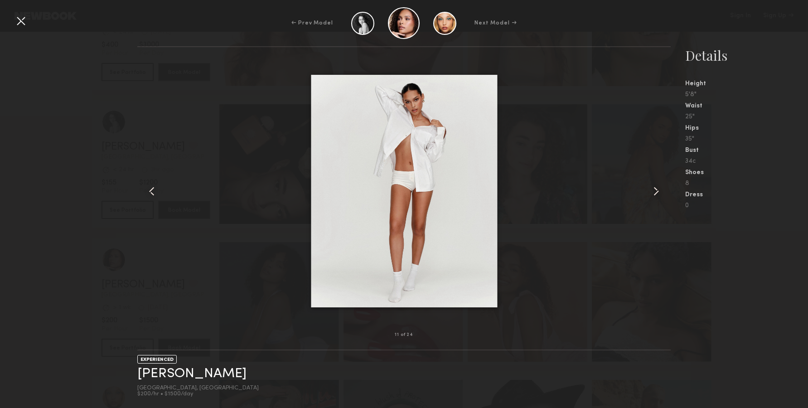
drag, startPoint x: 458, startPoint y: 195, endPoint x: 469, endPoint y: 195, distance: 10.4
click at [665, 192] on div at bounding box center [660, 191] width 21 height 259
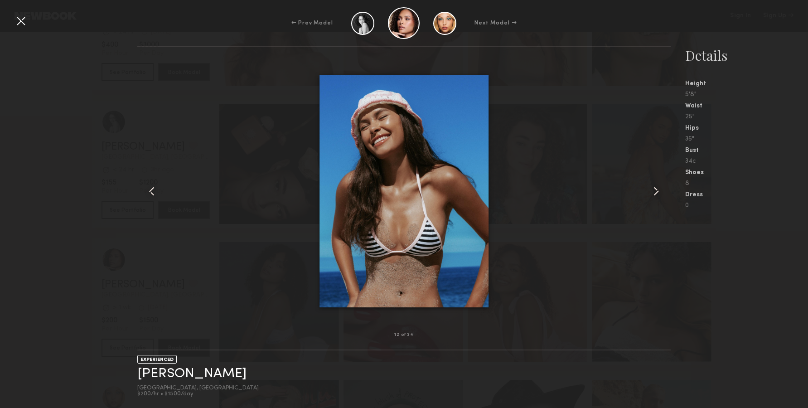
click at [656, 185] on common-icon at bounding box center [656, 191] width 15 height 15
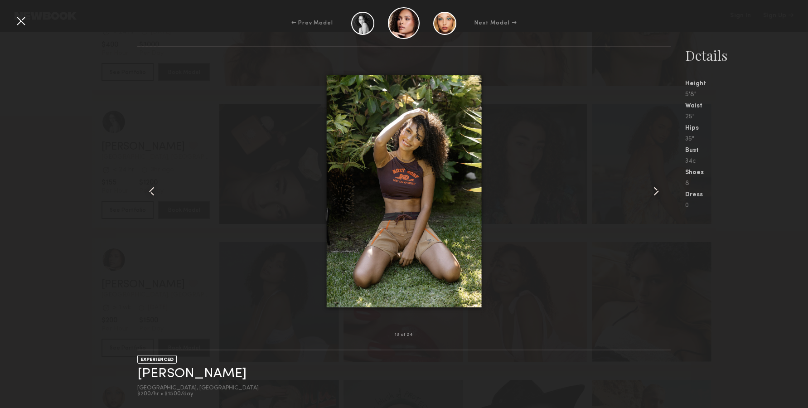
click at [653, 192] on common-icon at bounding box center [656, 191] width 15 height 15
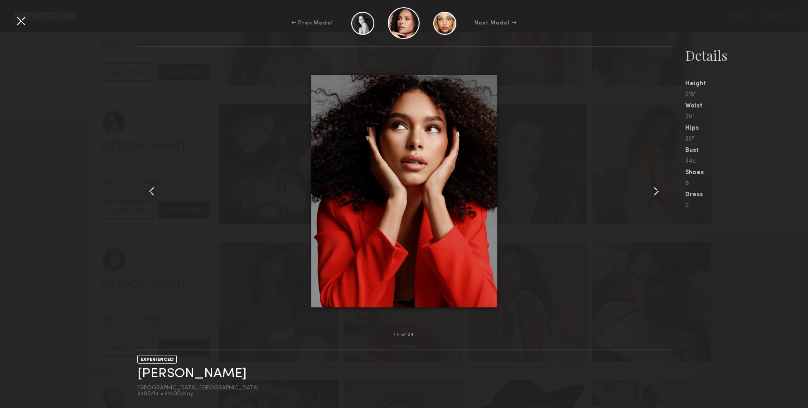
click at [653, 192] on common-icon at bounding box center [656, 191] width 15 height 15
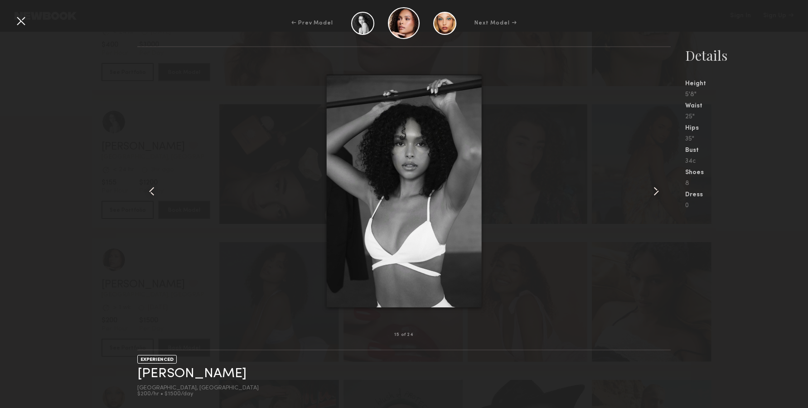
click at [653, 192] on common-icon at bounding box center [656, 191] width 15 height 15
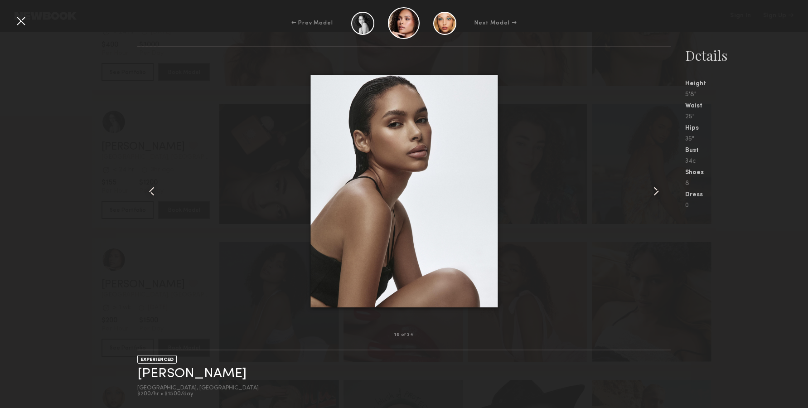
click at [653, 192] on common-icon at bounding box center [656, 191] width 15 height 15
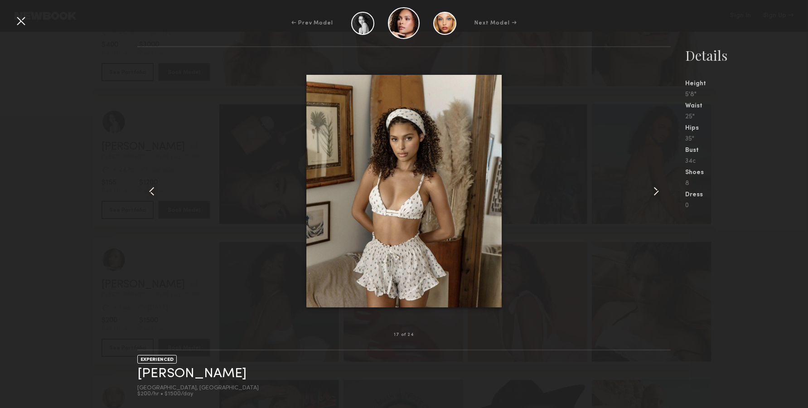
click at [653, 192] on common-icon at bounding box center [656, 191] width 15 height 15
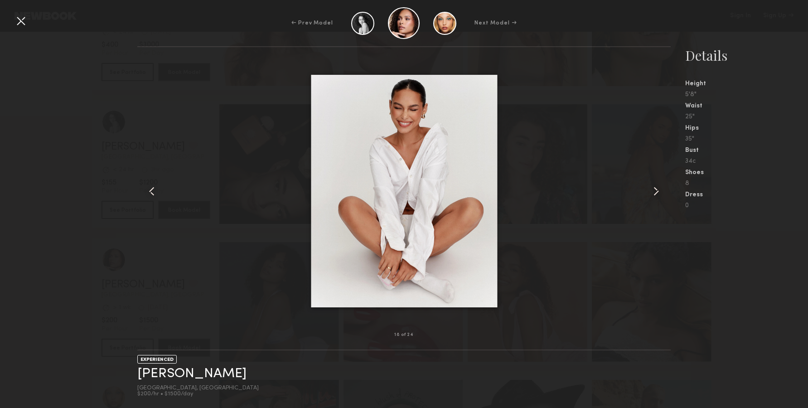
click at [653, 192] on common-icon at bounding box center [656, 191] width 15 height 15
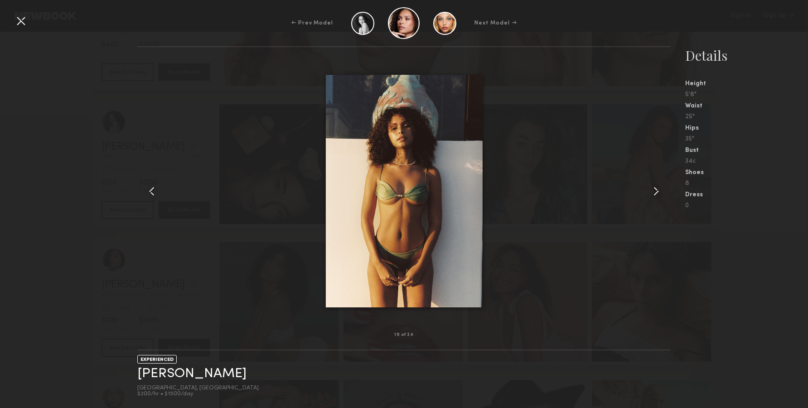
click at [653, 192] on common-icon at bounding box center [656, 191] width 15 height 15
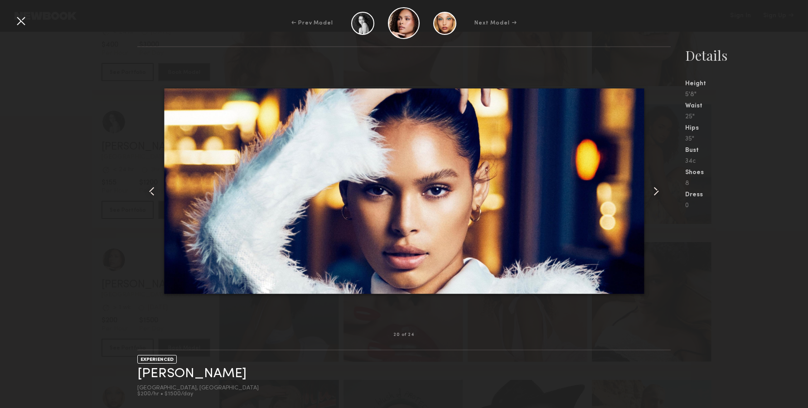
click at [653, 192] on common-icon at bounding box center [656, 191] width 15 height 15
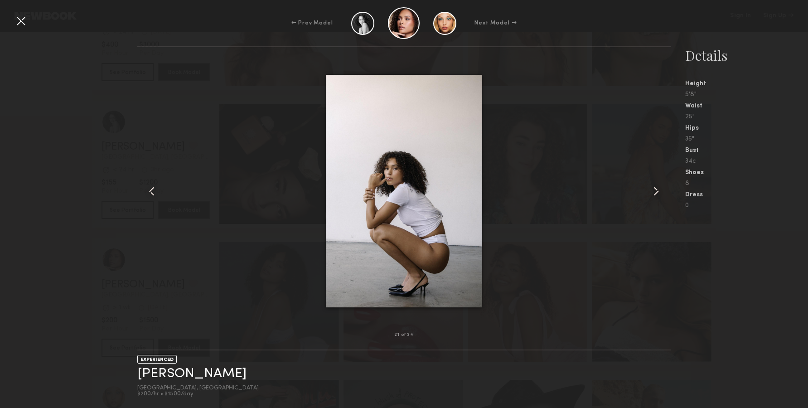
click at [653, 192] on common-icon at bounding box center [656, 191] width 15 height 15
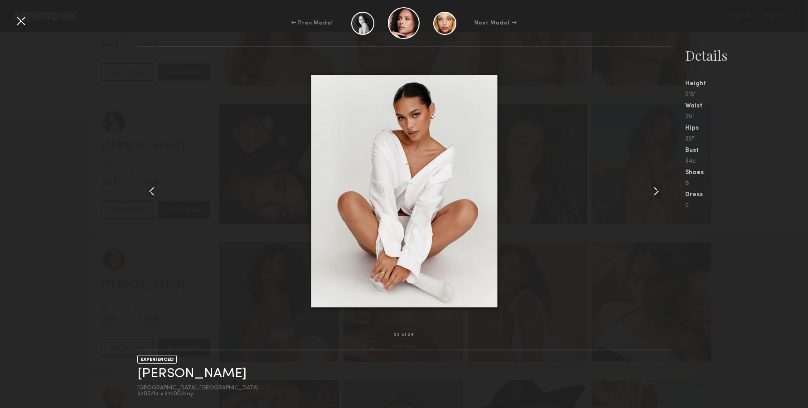
click at [653, 192] on common-icon at bounding box center [656, 191] width 15 height 15
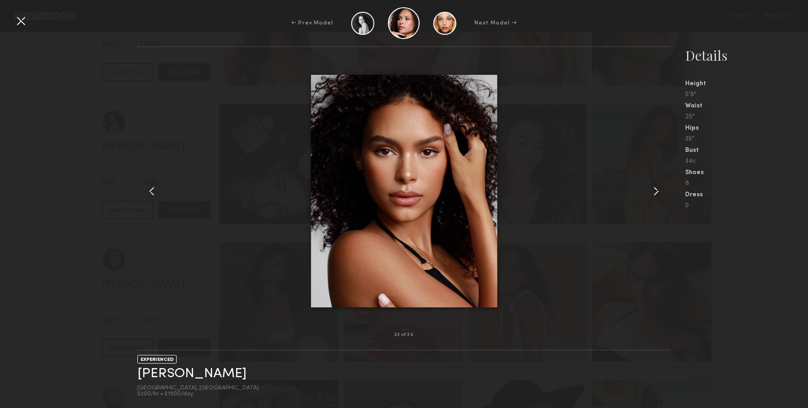
click at [653, 192] on common-icon at bounding box center [656, 191] width 15 height 15
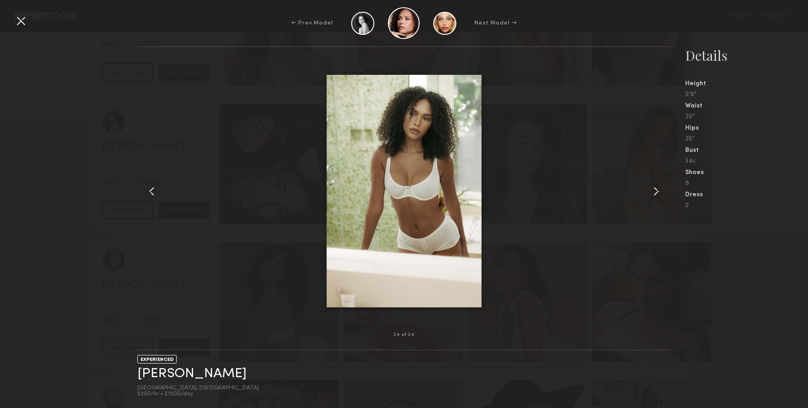
click at [15, 20] on div at bounding box center [21, 21] width 15 height 15
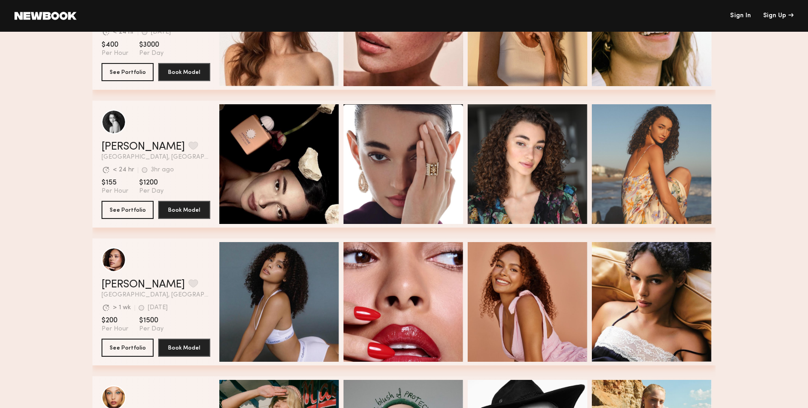
scroll to position [509, 0]
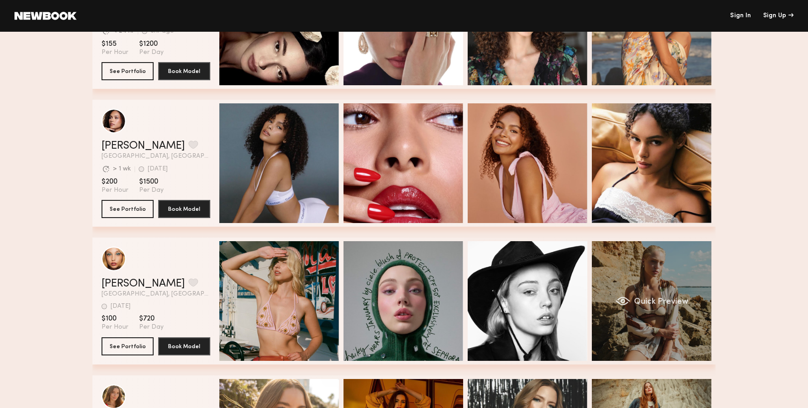
click at [682, 321] on div "Quick Preview" at bounding box center [652, 301] width 120 height 120
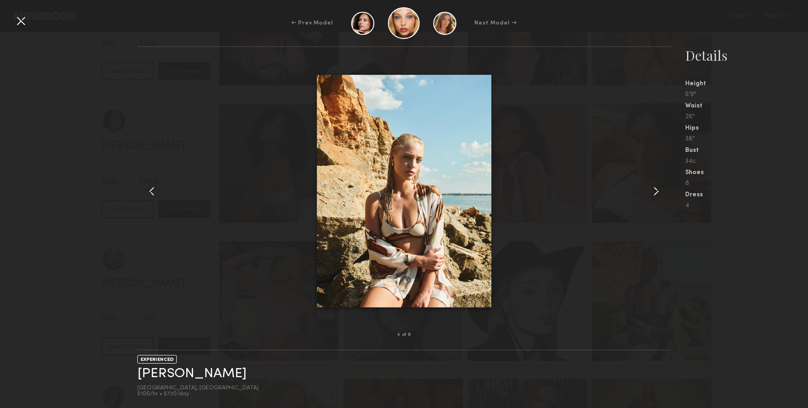
click at [654, 184] on common-icon at bounding box center [656, 191] width 15 height 15
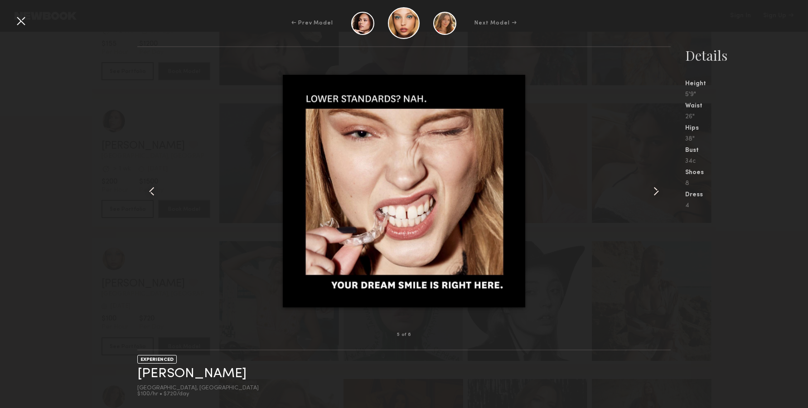
click at [653, 184] on div at bounding box center [660, 191] width 21 height 259
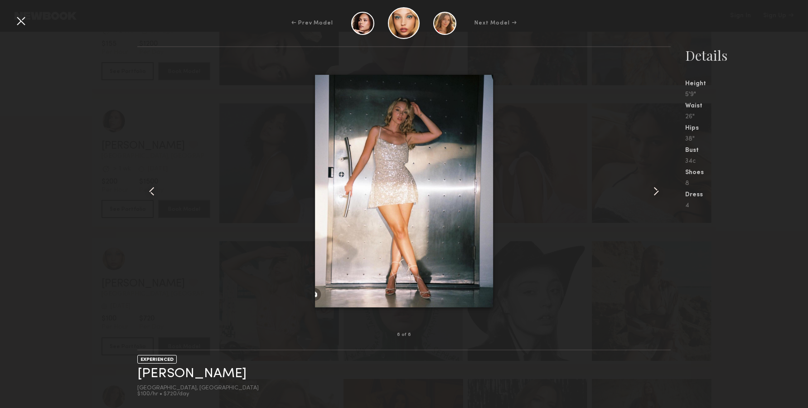
click at [653, 184] on div at bounding box center [660, 191] width 21 height 259
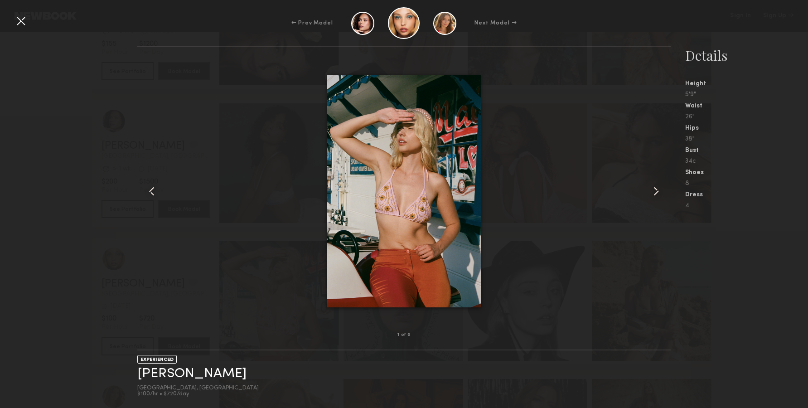
click at [696, 274] on nb-gallery-model-stats "Details Height 5'9" Waist 26" Hips 38" Bust 34c Shoes 8 Dress 4" at bounding box center [739, 227] width 137 height 362
click at [15, 19] on div at bounding box center [21, 21] width 15 height 15
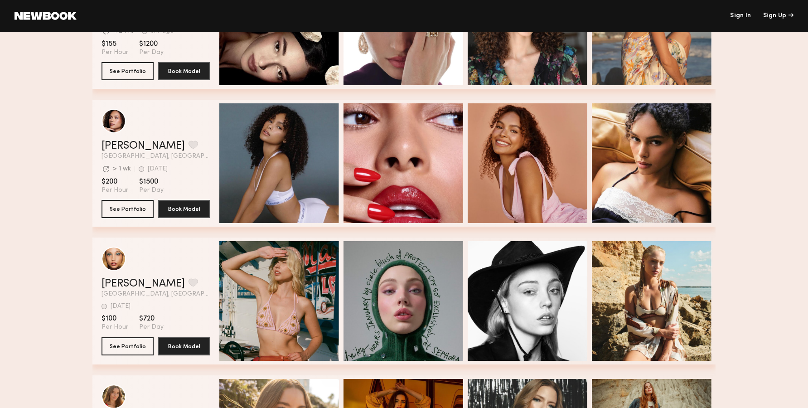
scroll to position [648, 0]
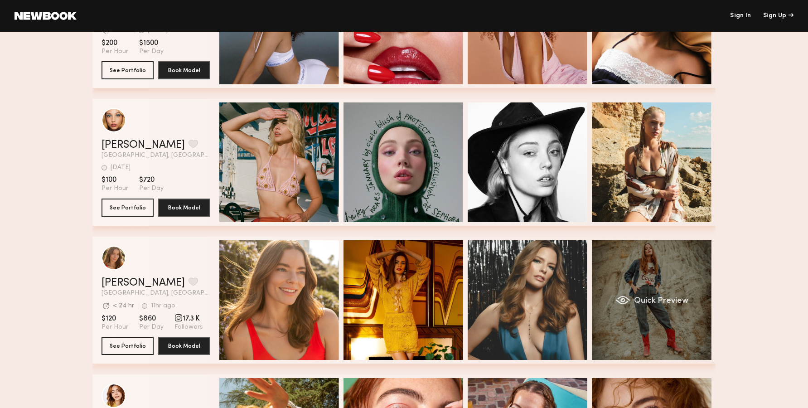
click at [687, 292] on div "Quick Preview" at bounding box center [652, 300] width 120 height 120
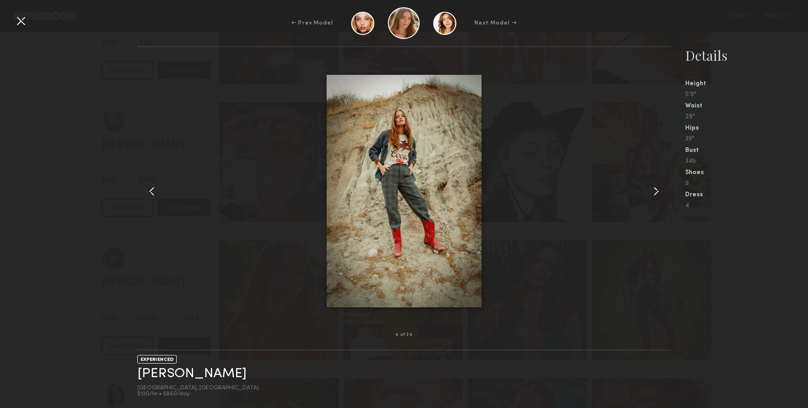
drag, startPoint x: 647, startPoint y: 194, endPoint x: 659, endPoint y: 189, distance: 13.4
click at [648, 193] on div at bounding box center [404, 191] width 534 height 259
click at [660, 187] on common-icon at bounding box center [656, 191] width 15 height 15
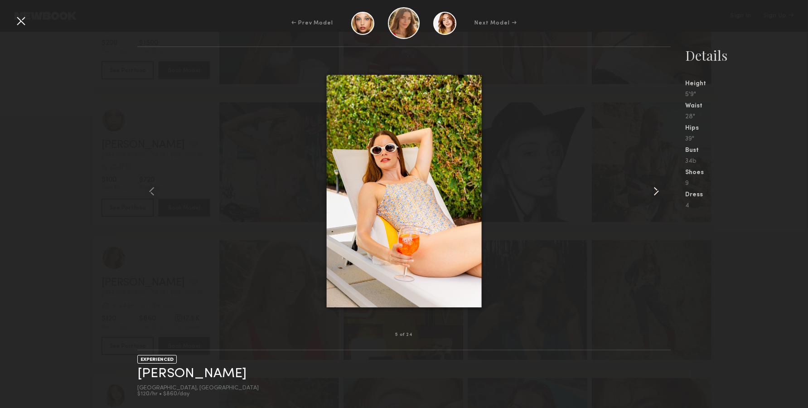
click at [660, 187] on common-icon at bounding box center [656, 191] width 15 height 15
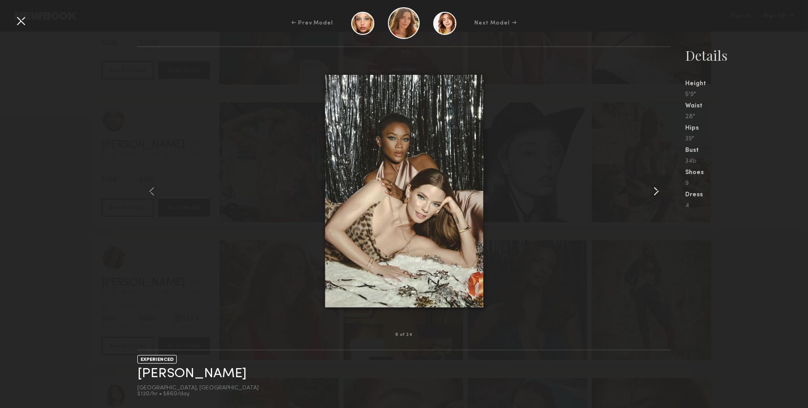
click at [660, 187] on common-icon at bounding box center [656, 191] width 15 height 15
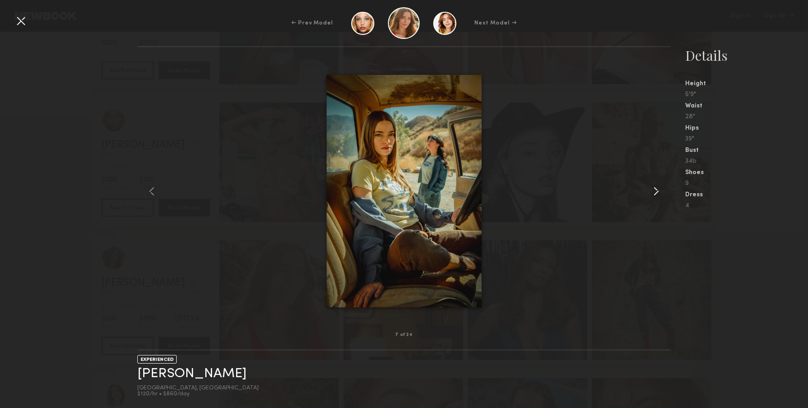
click at [660, 187] on common-icon at bounding box center [656, 191] width 15 height 15
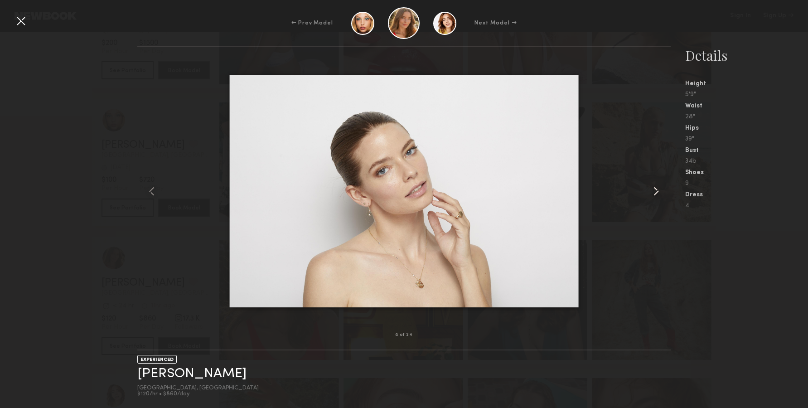
click at [660, 187] on common-icon at bounding box center [656, 191] width 15 height 15
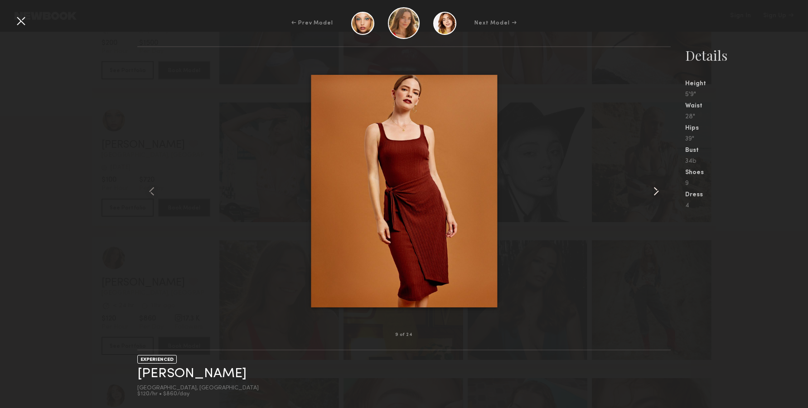
click at [660, 187] on common-icon at bounding box center [656, 191] width 15 height 15
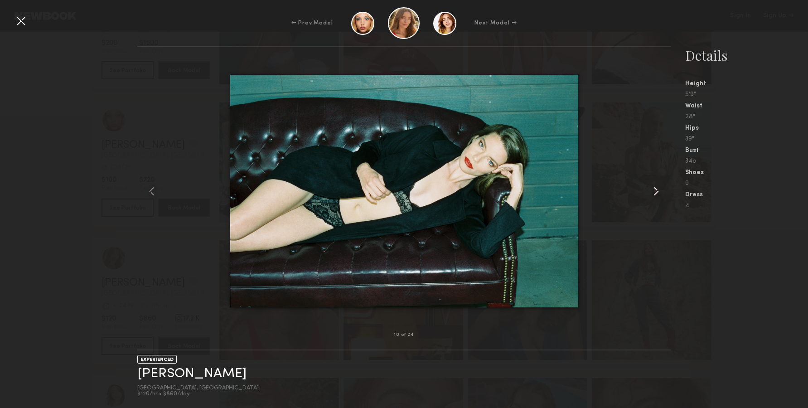
click at [660, 187] on common-icon at bounding box center [656, 191] width 15 height 15
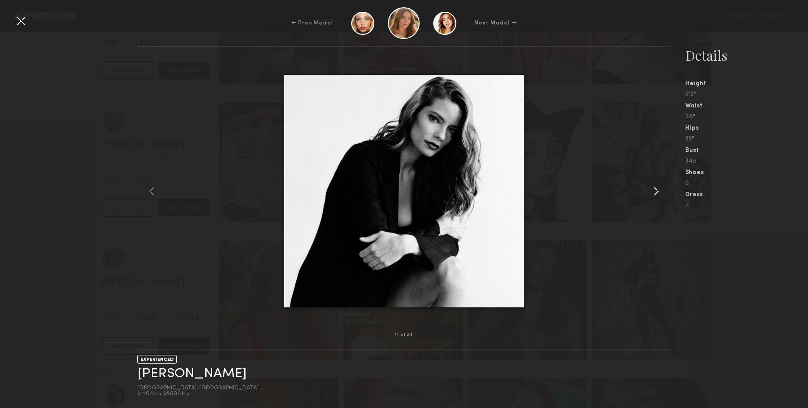
click at [660, 187] on common-icon at bounding box center [656, 191] width 15 height 15
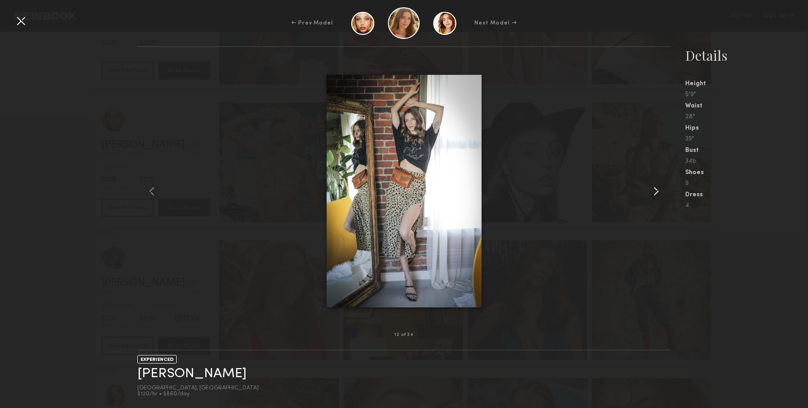
click at [660, 187] on common-icon at bounding box center [656, 191] width 15 height 15
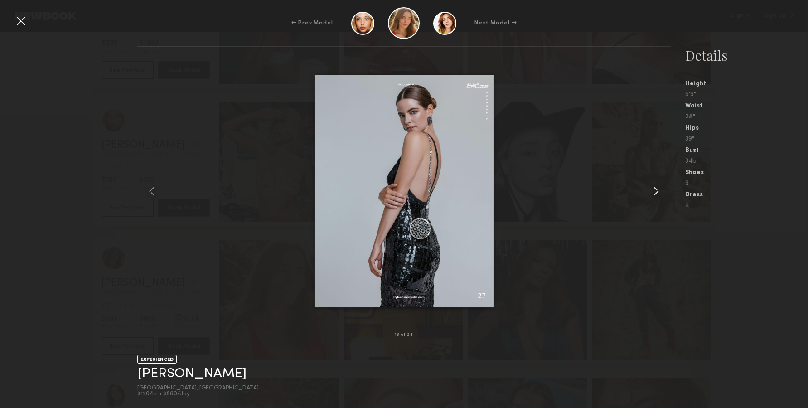
click at [660, 187] on common-icon at bounding box center [656, 191] width 15 height 15
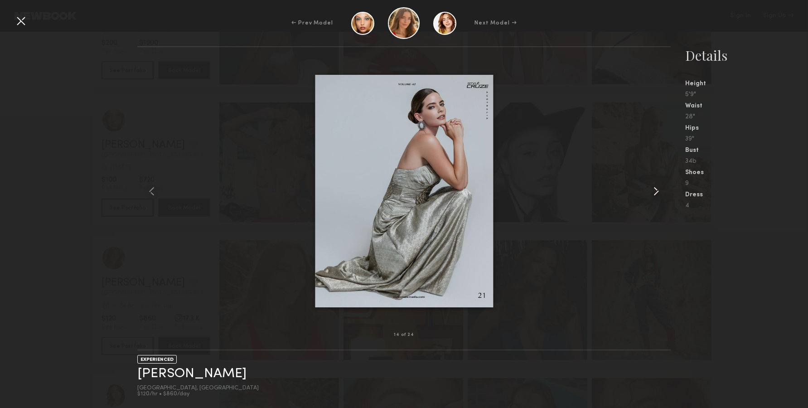
click at [660, 187] on common-icon at bounding box center [656, 191] width 15 height 15
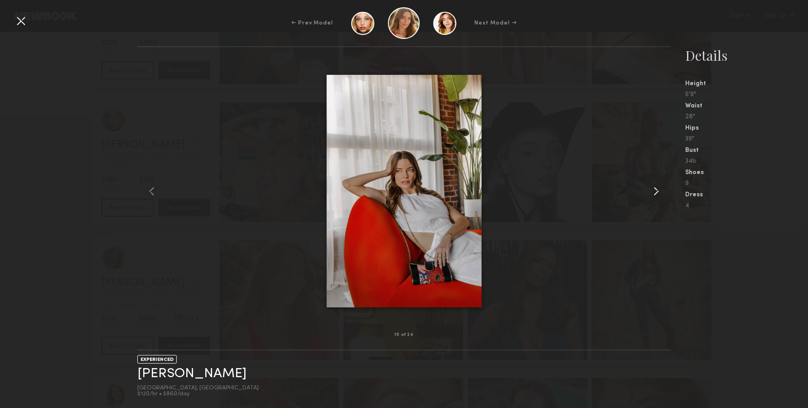
click at [662, 189] on common-icon at bounding box center [656, 191] width 15 height 15
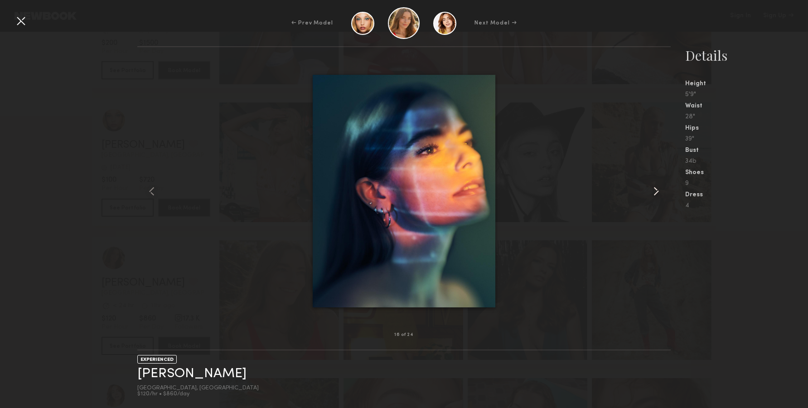
click at [662, 189] on common-icon at bounding box center [656, 191] width 15 height 15
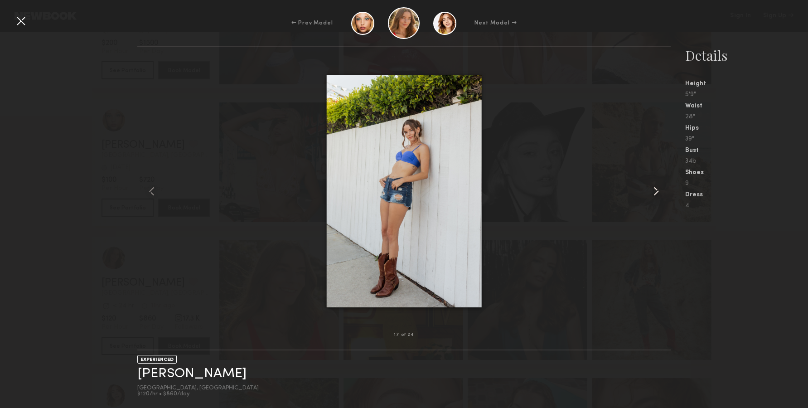
click at [662, 189] on common-icon at bounding box center [656, 191] width 15 height 15
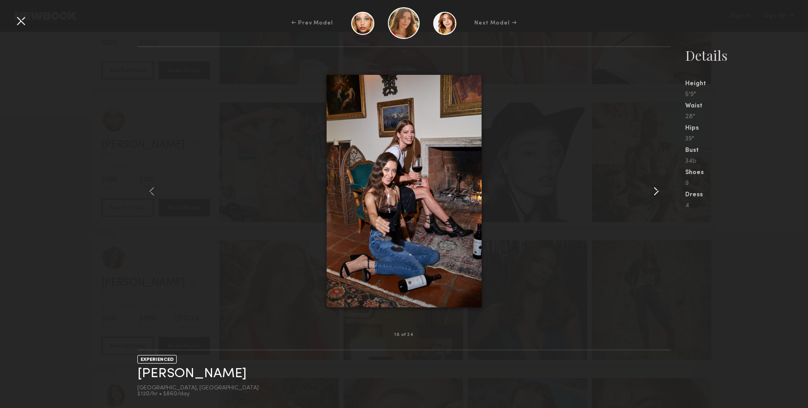
click at [661, 189] on common-icon at bounding box center [656, 191] width 15 height 15
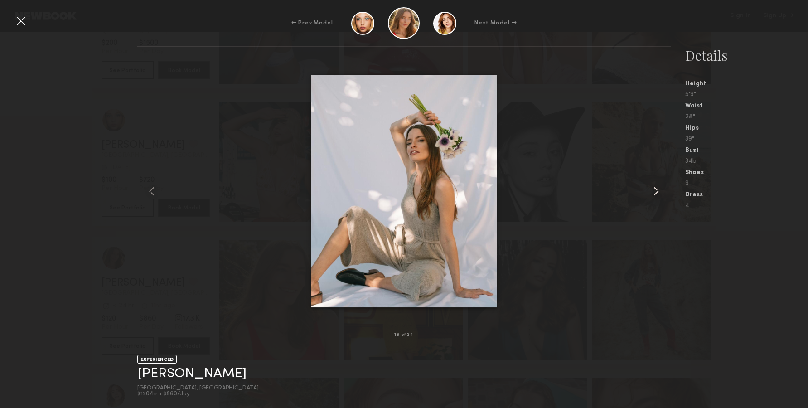
click at [661, 189] on common-icon at bounding box center [656, 191] width 15 height 15
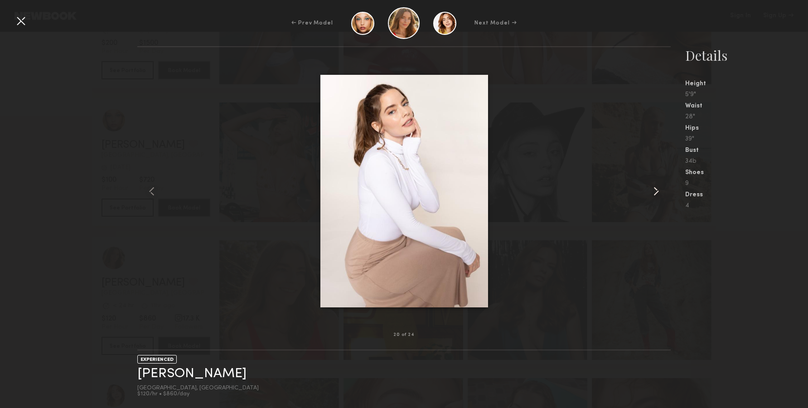
click at [660, 189] on common-icon at bounding box center [656, 191] width 15 height 15
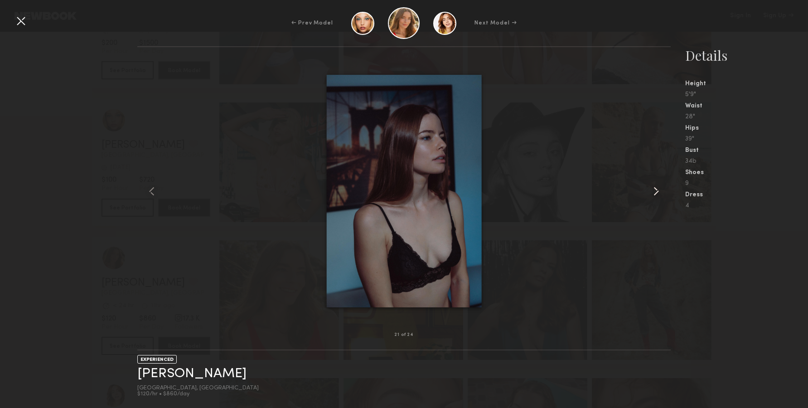
click at [659, 192] on common-icon at bounding box center [656, 191] width 15 height 15
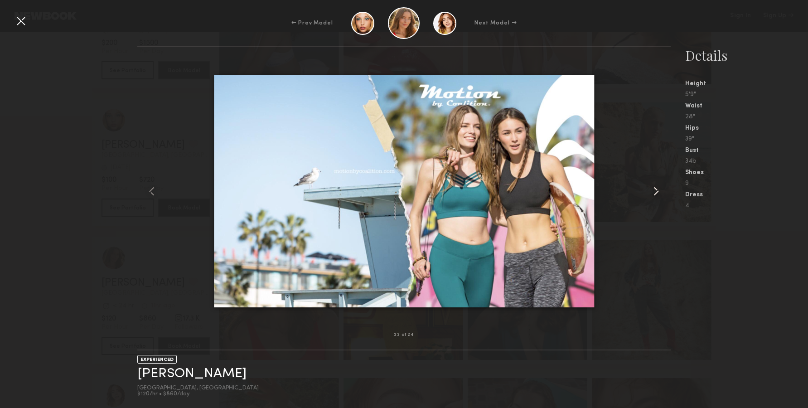
click at [660, 191] on common-icon at bounding box center [656, 191] width 15 height 15
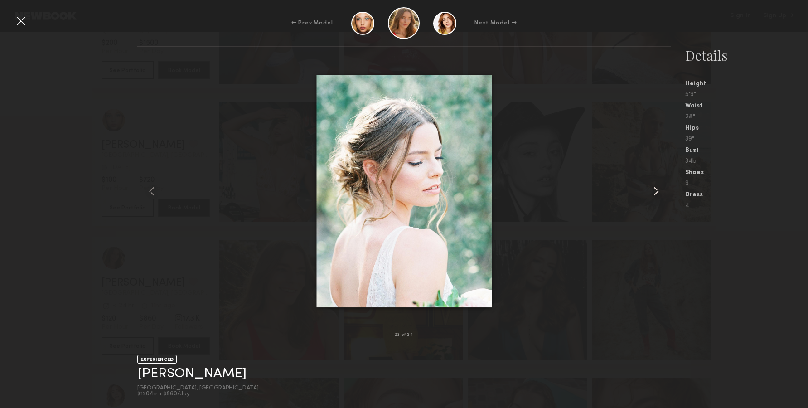
click at [660, 191] on common-icon at bounding box center [656, 191] width 15 height 15
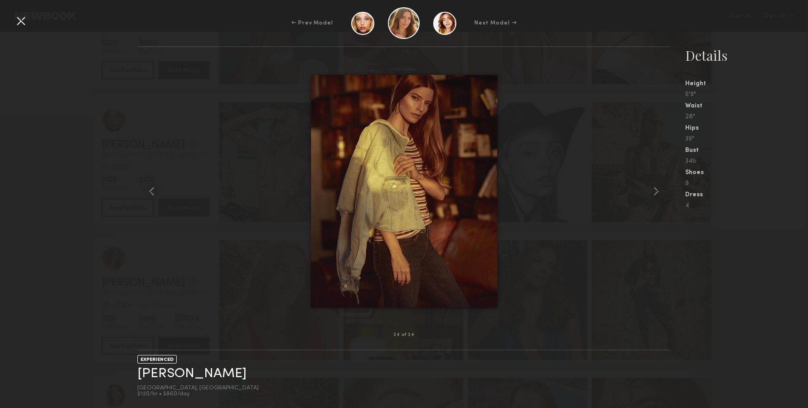
click at [27, 25] on div at bounding box center [21, 21] width 15 height 15
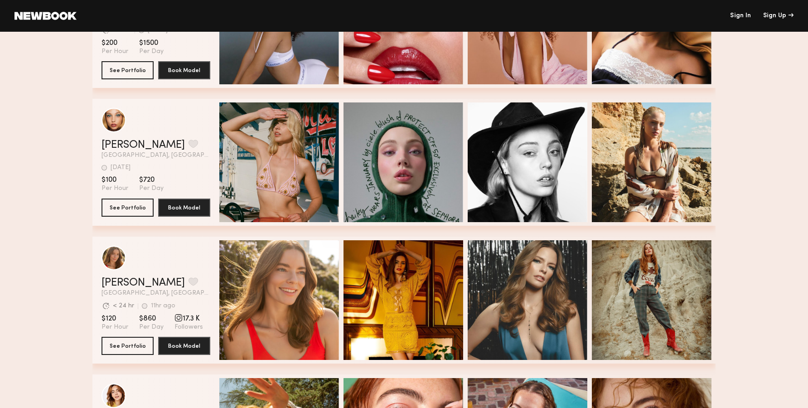
scroll to position [833, 0]
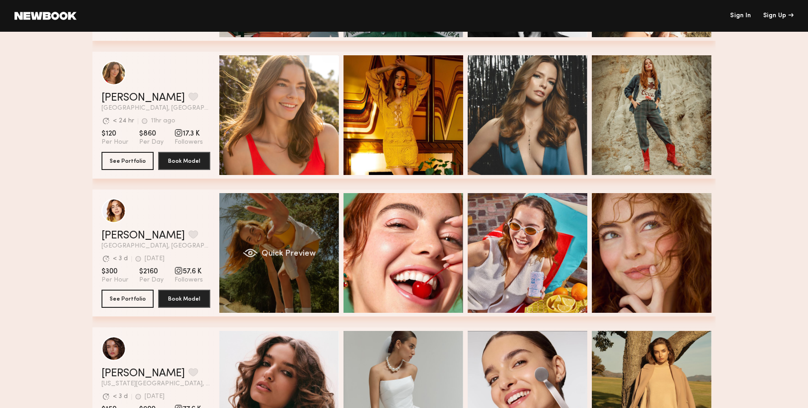
click at [283, 227] on div "Quick Preview" at bounding box center [279, 253] width 120 height 120
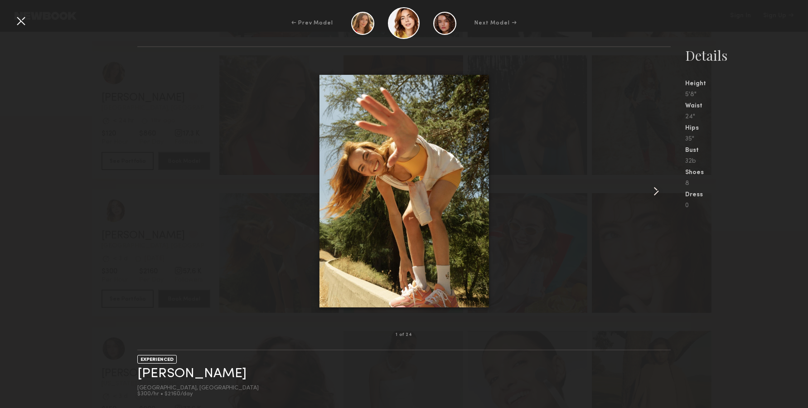
click at [657, 196] on common-icon at bounding box center [656, 191] width 15 height 15
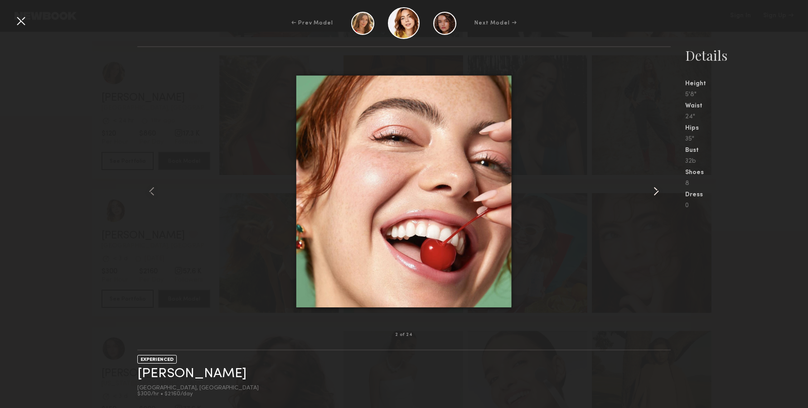
click at [657, 196] on common-icon at bounding box center [656, 191] width 15 height 15
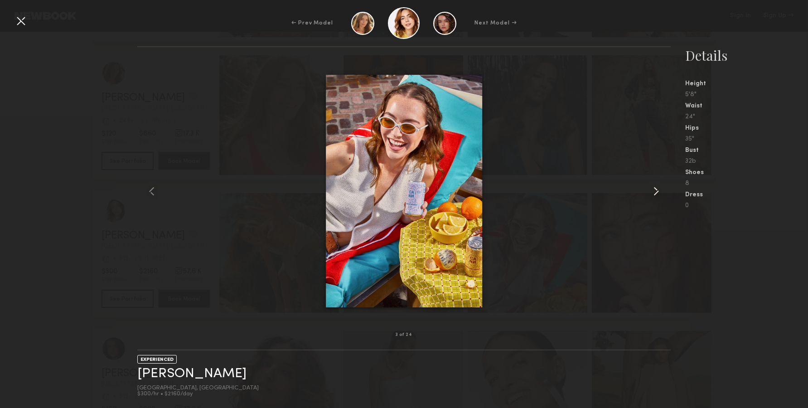
click at [657, 189] on common-icon at bounding box center [656, 191] width 15 height 15
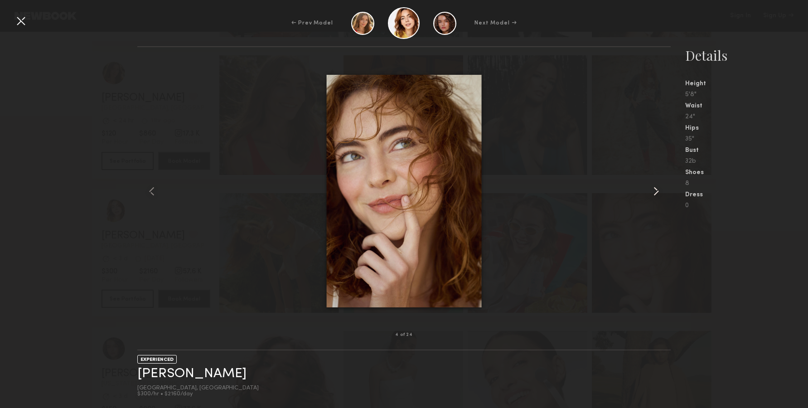
click at [657, 189] on common-icon at bounding box center [656, 191] width 15 height 15
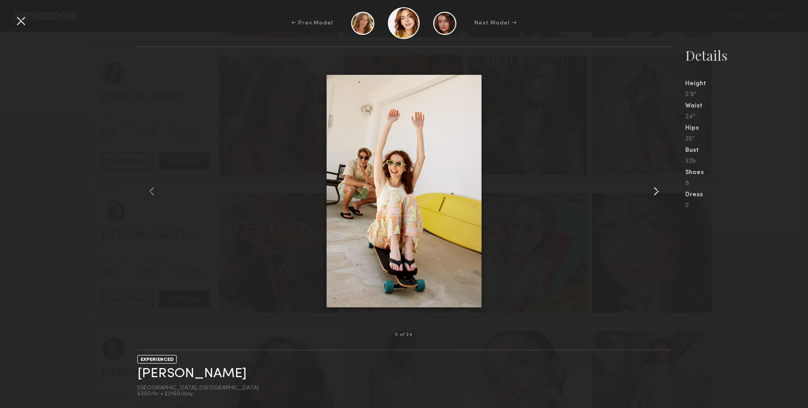
click at [669, 195] on div at bounding box center [660, 191] width 21 height 259
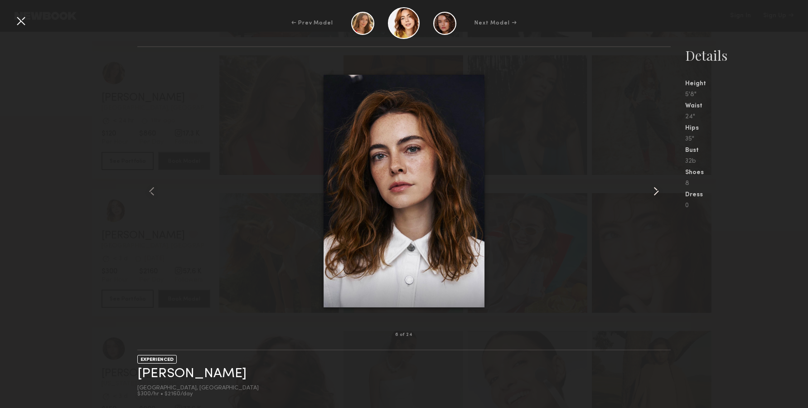
click at [669, 195] on div at bounding box center [660, 191] width 21 height 259
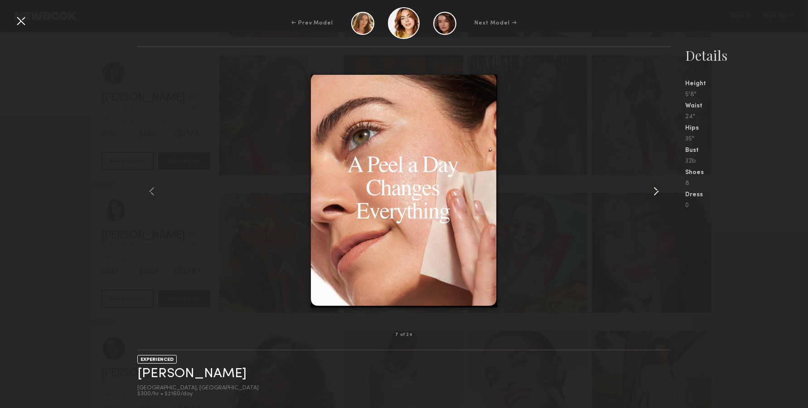
click at [664, 192] on div at bounding box center [660, 191] width 21 height 259
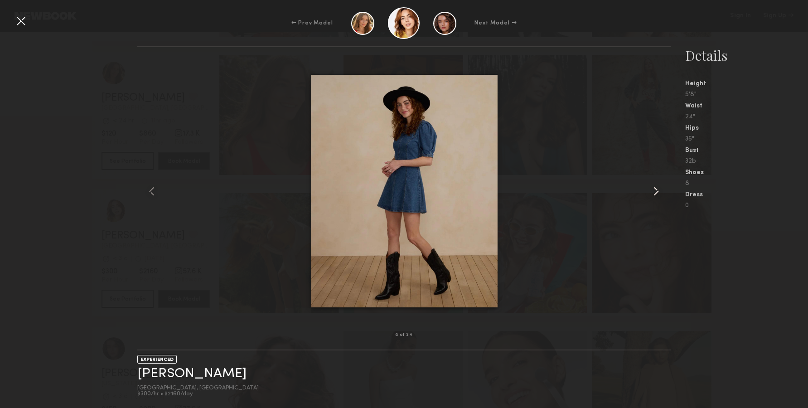
click at [664, 192] on div at bounding box center [660, 191] width 21 height 259
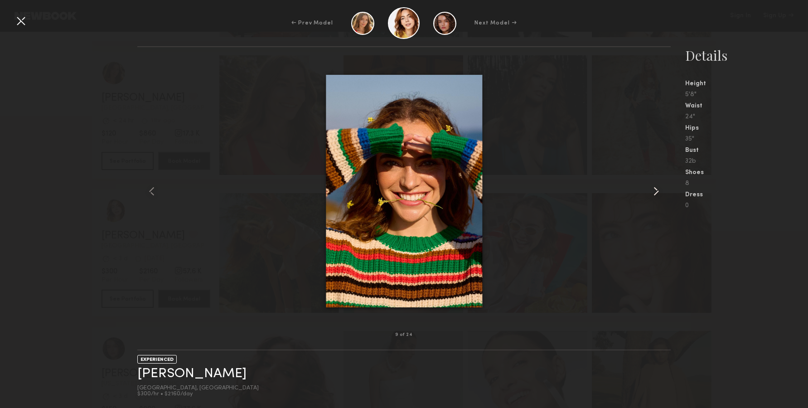
click at [664, 192] on div at bounding box center [660, 191] width 21 height 259
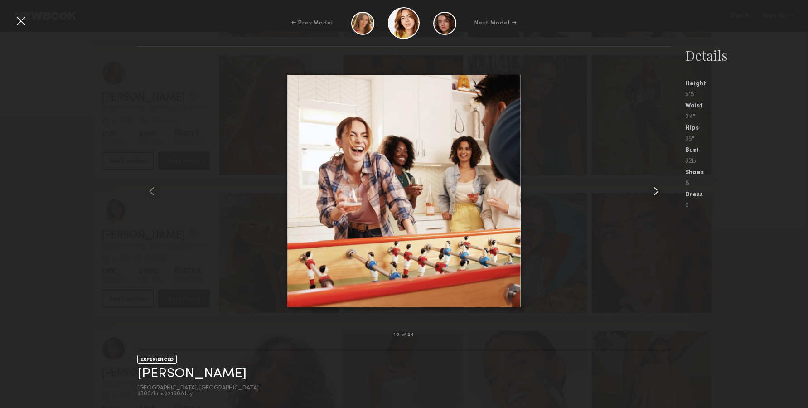
click at [664, 192] on div at bounding box center [660, 191] width 21 height 259
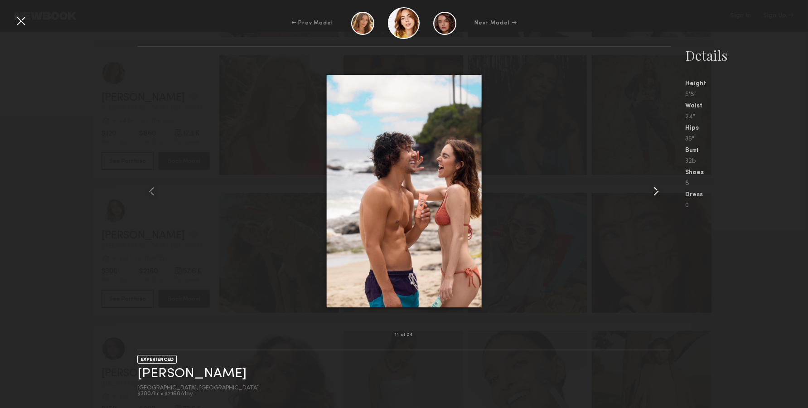
click at [659, 196] on common-icon at bounding box center [656, 191] width 15 height 15
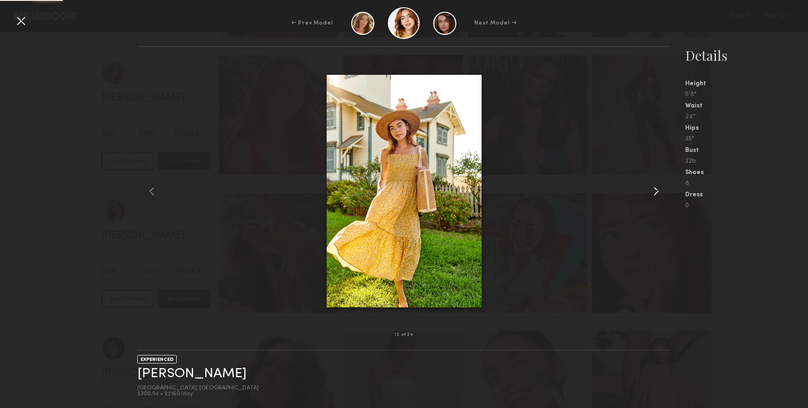
click at [659, 196] on common-icon at bounding box center [656, 191] width 15 height 15
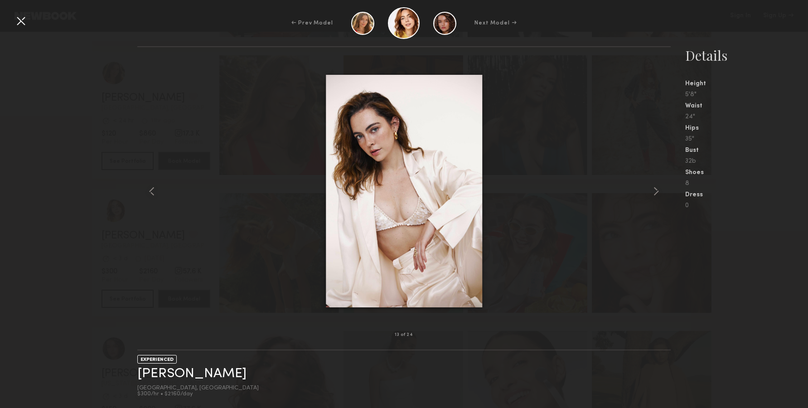
drag, startPoint x: 427, startPoint y: 204, endPoint x: 434, endPoint y: 207, distance: 8.2
click at [660, 184] on common-icon at bounding box center [656, 191] width 15 height 15
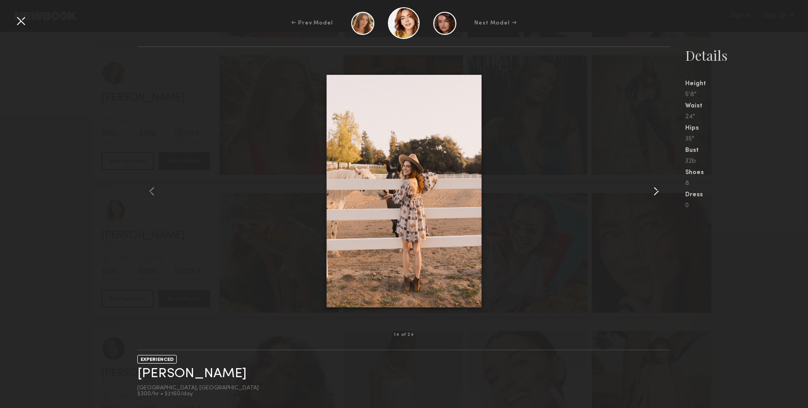
click at [664, 197] on div at bounding box center [660, 191] width 21 height 259
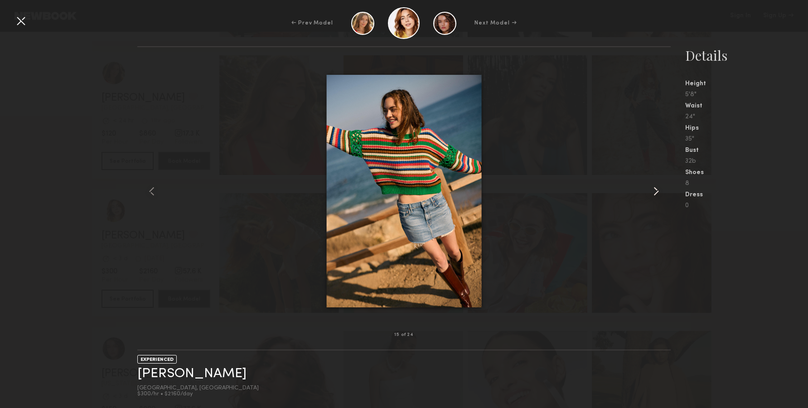
click at [663, 196] on common-icon at bounding box center [656, 191] width 15 height 15
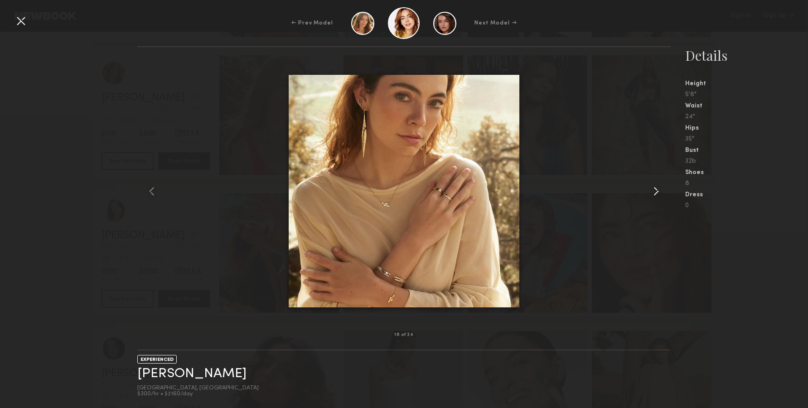
click at [662, 195] on common-icon at bounding box center [656, 191] width 15 height 15
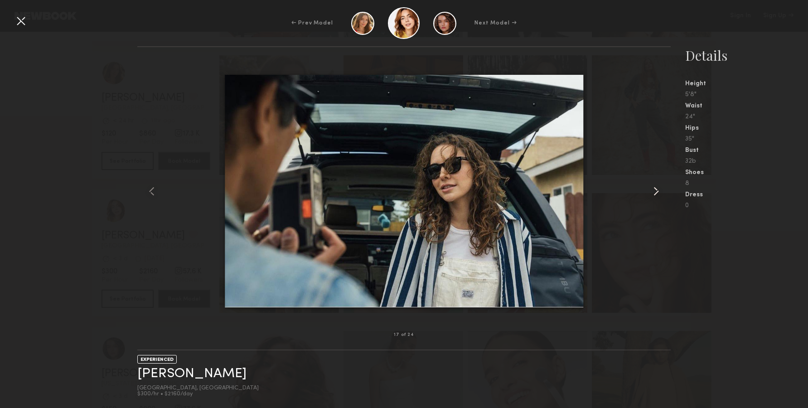
click at [658, 194] on common-icon at bounding box center [656, 191] width 15 height 15
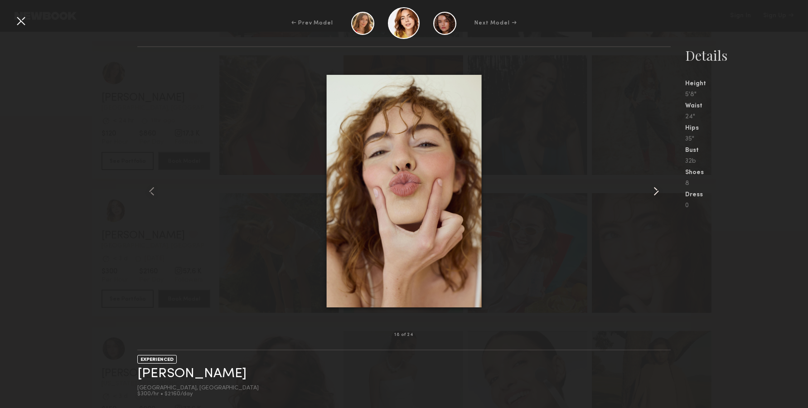
click at [654, 195] on common-icon at bounding box center [656, 191] width 15 height 15
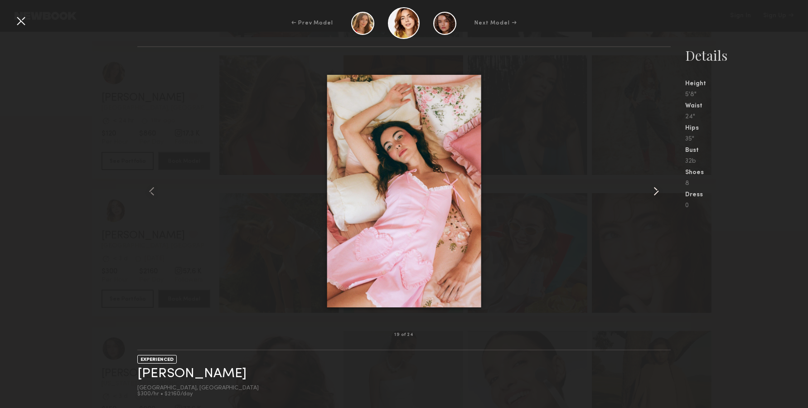
click at [654, 195] on common-icon at bounding box center [656, 191] width 15 height 15
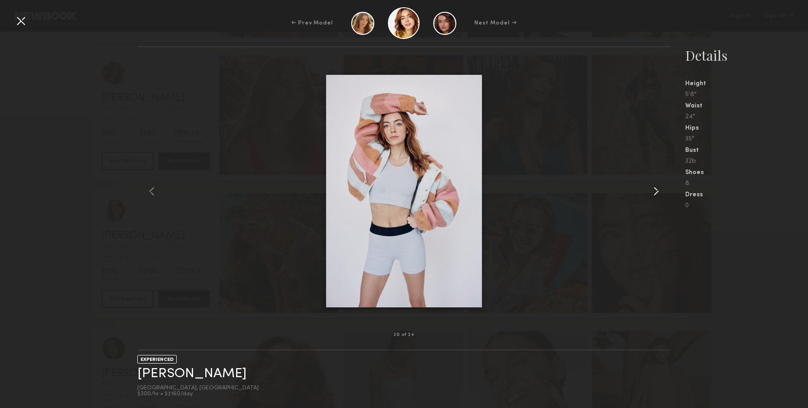
click at [654, 195] on common-icon at bounding box center [656, 191] width 15 height 15
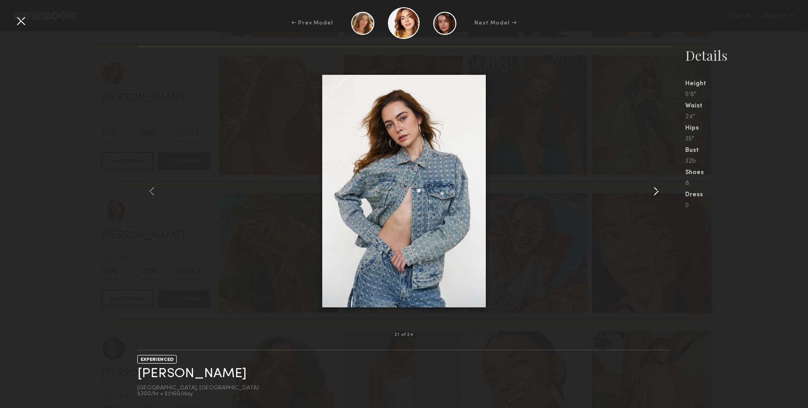
click at [654, 195] on common-icon at bounding box center [656, 191] width 15 height 15
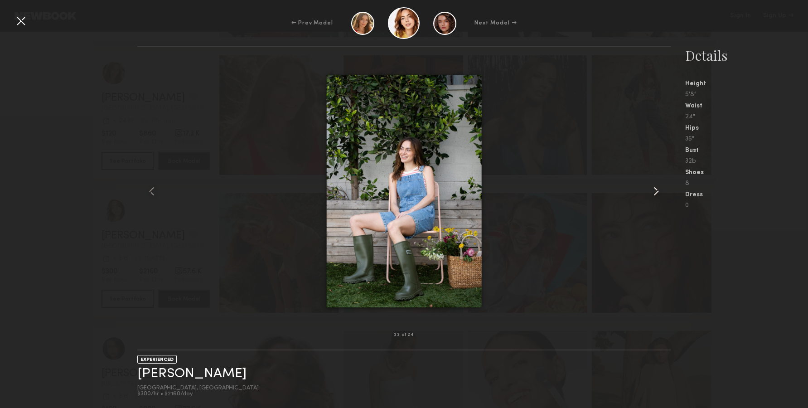
click at [654, 195] on common-icon at bounding box center [656, 191] width 15 height 15
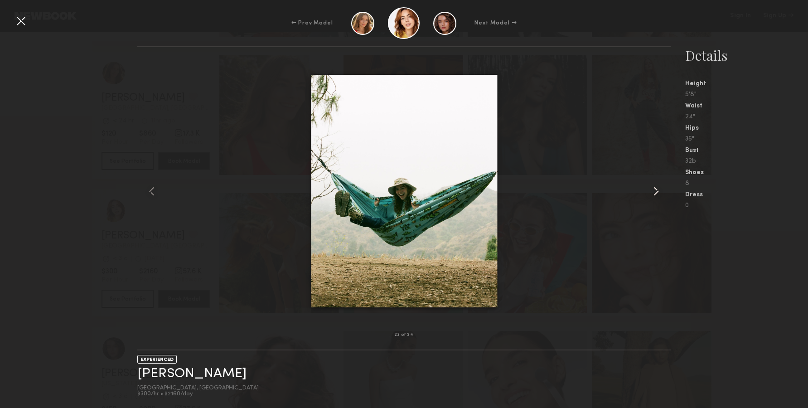
click at [654, 195] on common-icon at bounding box center [656, 191] width 15 height 15
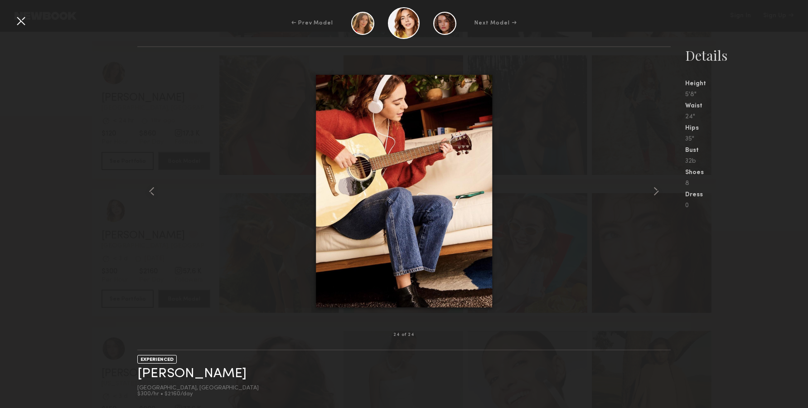
click at [17, 25] on div at bounding box center [21, 21] width 15 height 15
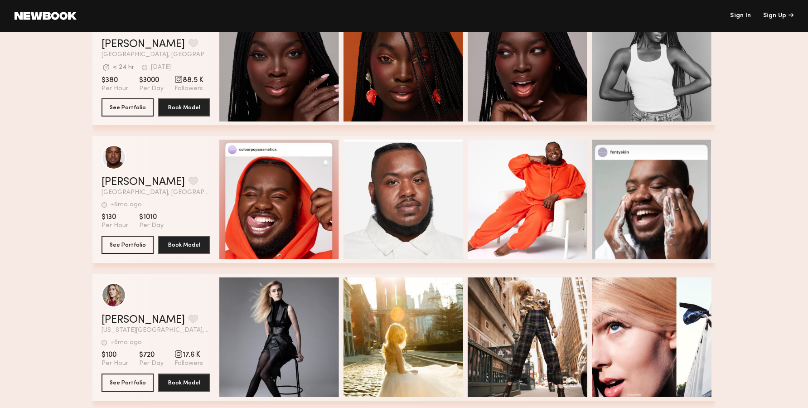
scroll to position [2174, 0]
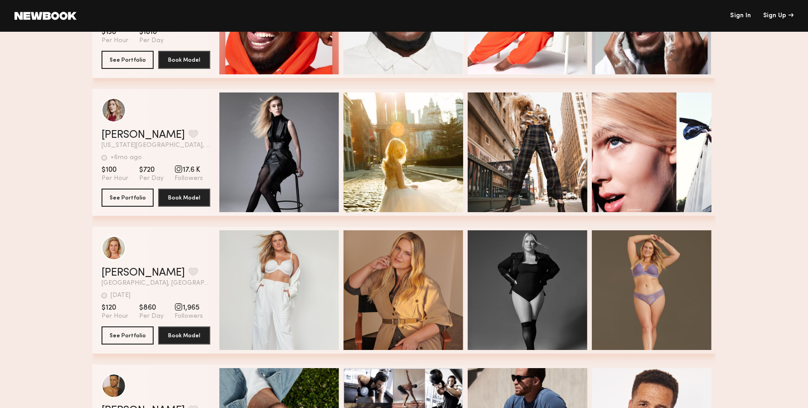
drag, startPoint x: 591, startPoint y: 217, endPoint x: 625, endPoint y: 219, distance: 34.1
click at [625, 219] on div "Morgan C. Favorite New York City, NY +6mo ago Last Online View Portfolio +6mo a…" at bounding box center [404, 158] width 623 height 138
drag, startPoint x: 637, startPoint y: 217, endPoint x: 652, endPoint y: 215, distance: 15.0
click at [652, 215] on div "Morgan C. Favorite New York City, NY +6mo ago Last Online View Portfolio +6mo a…" at bounding box center [404, 158] width 623 height 138
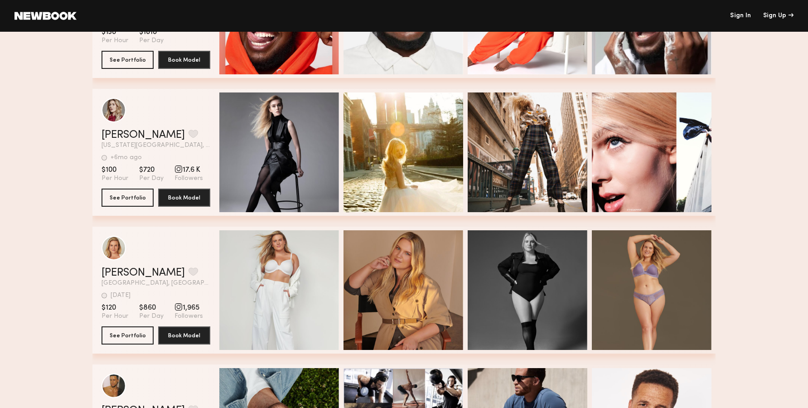
scroll to position [8, 11]
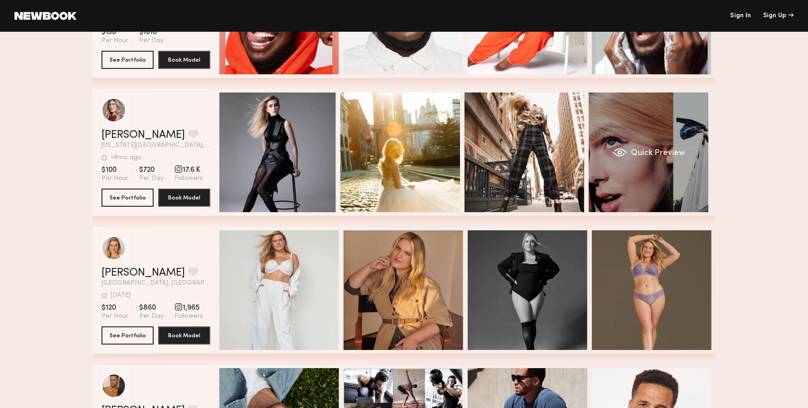
click at [652, 177] on div "Quick Preview" at bounding box center [649, 153] width 120 height 120
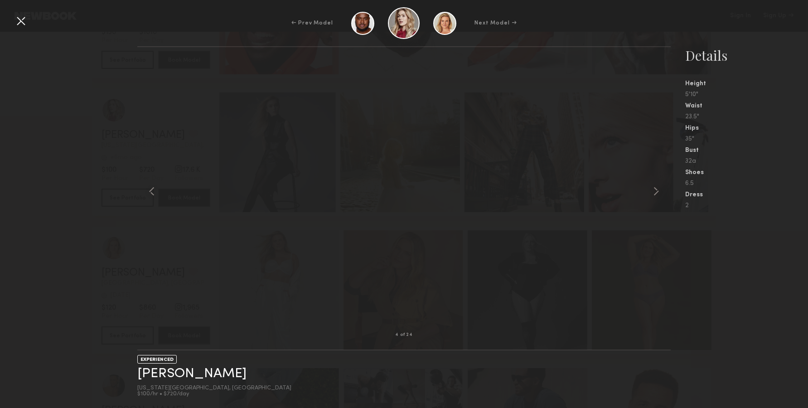
click at [24, 17] on div at bounding box center [21, 21] width 15 height 15
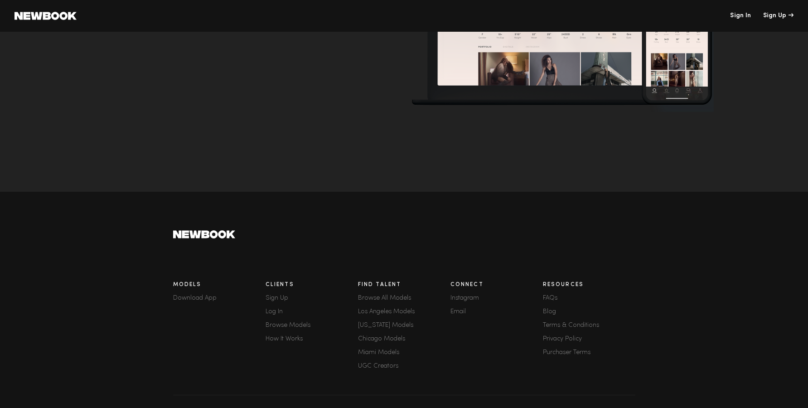
scroll to position [139, 0]
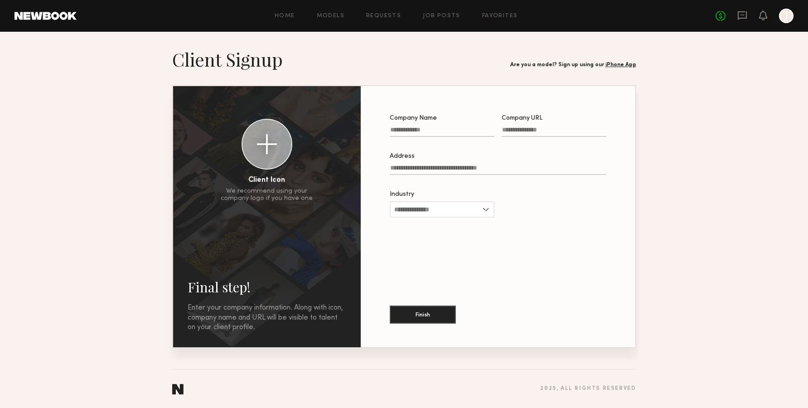
scroll to position [1, 0]
click at [331, 16] on link "Models" at bounding box center [331, 16] width 28 height 6
click at [334, 19] on link "Models" at bounding box center [331, 16] width 28 height 6
click at [320, 20] on div "Home Models Requests Job Posts Favorites Sign Out No fees up to $5,000 J" at bounding box center [435, 16] width 717 height 15
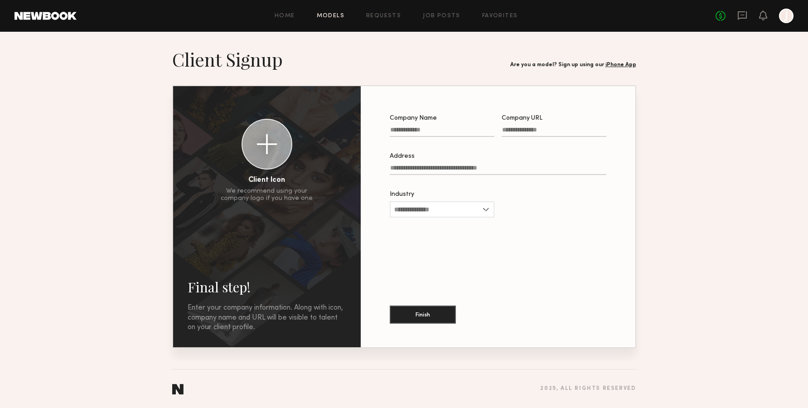
click at [321, 16] on link "Models" at bounding box center [331, 16] width 28 height 6
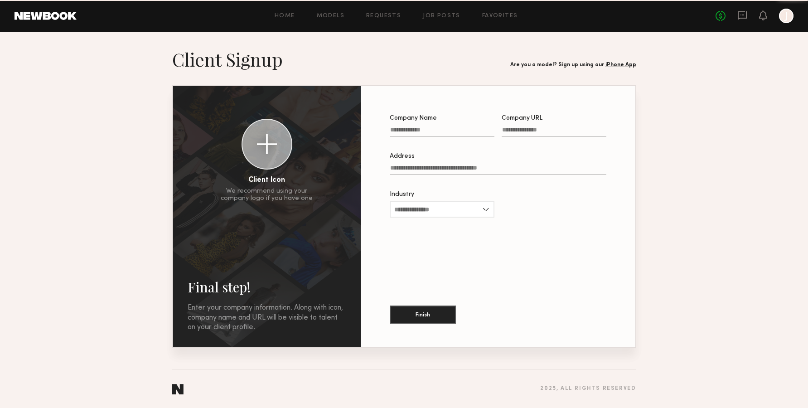
click at [299, 17] on div "Home Models Requests Job Posts Favorites Sign Out" at bounding box center [396, 16] width 639 height 6
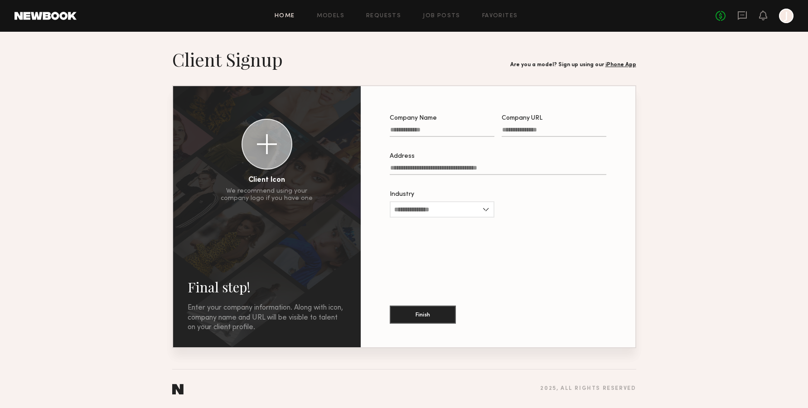
click at [292, 17] on link "Home" at bounding box center [285, 16] width 20 height 6
click at [786, 15] on div at bounding box center [786, 16] width 15 height 15
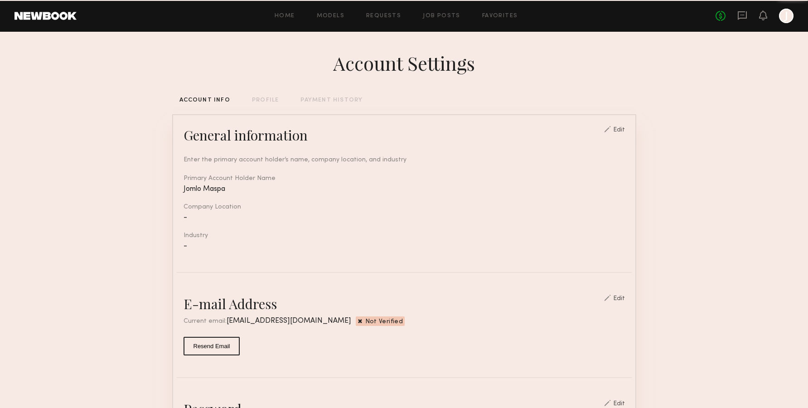
click at [785, 16] on div at bounding box center [786, 16] width 15 height 15
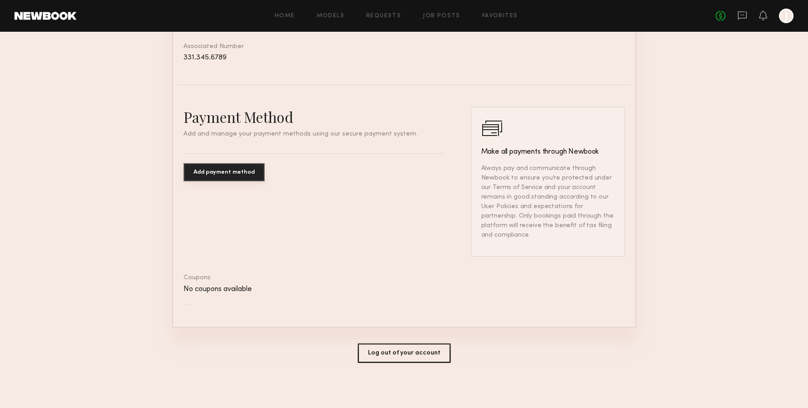
click at [402, 350] on button "Log out of your account" at bounding box center [404, 353] width 93 height 19
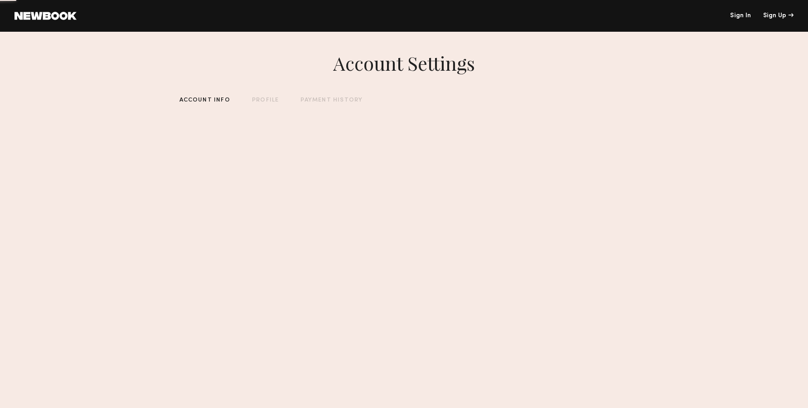
scroll to position [1, 0]
